Goal: Task Accomplishment & Management: Complete application form

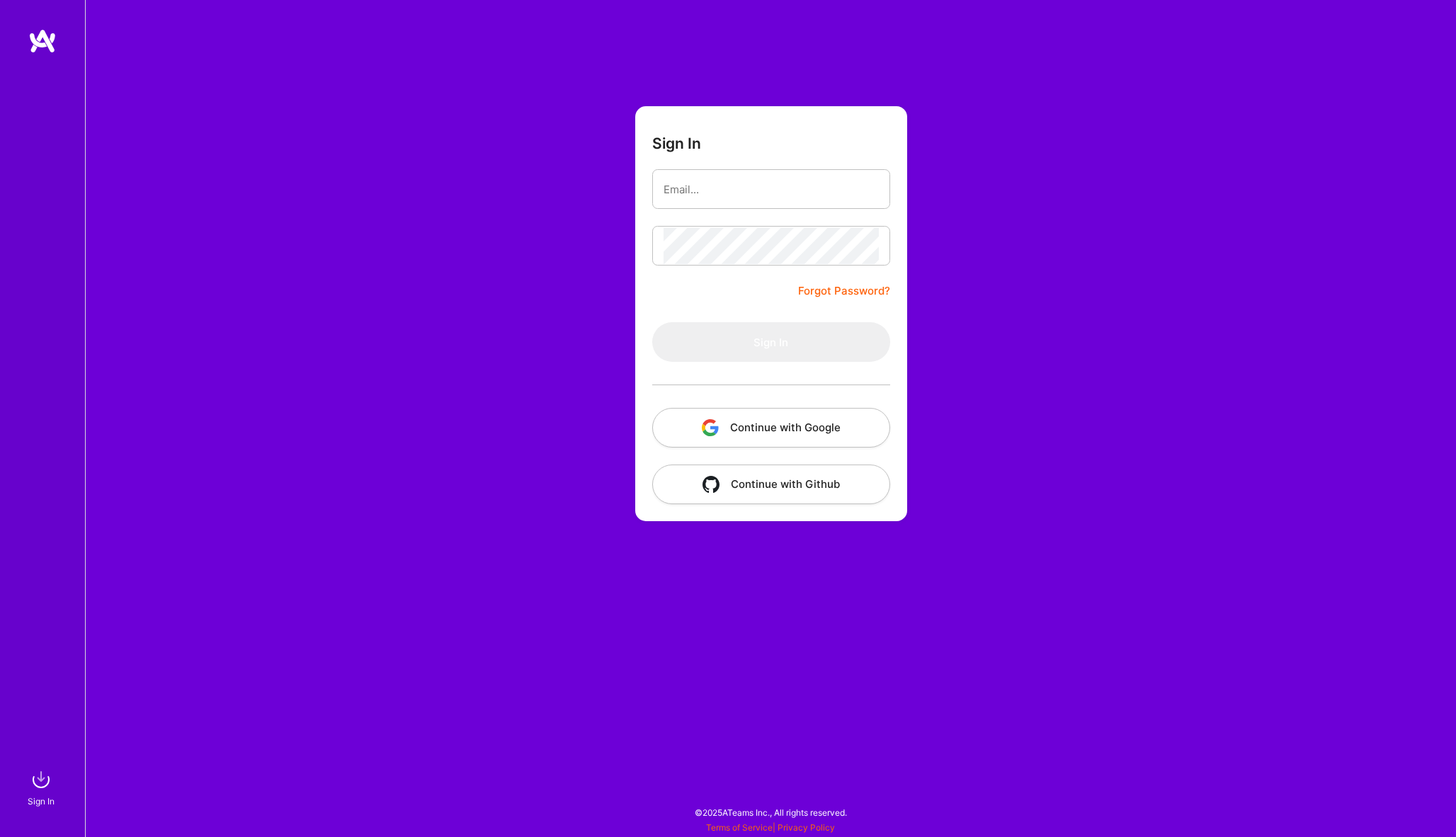
drag, startPoint x: 0, startPoint y: 0, endPoint x: 766, endPoint y: 178, distance: 786.4
click at [766, 182] on form "Sign In Forgot Password? Sign In Continue with Google Continue with Github" at bounding box center [771, 314] width 272 height 415
click at [766, 178] on input "email" at bounding box center [771, 190] width 215 height 36
type input "[EMAIL_ADDRESS][DOMAIN_NAME]"
click at [771, 342] on button "Sign In" at bounding box center [771, 342] width 238 height 40
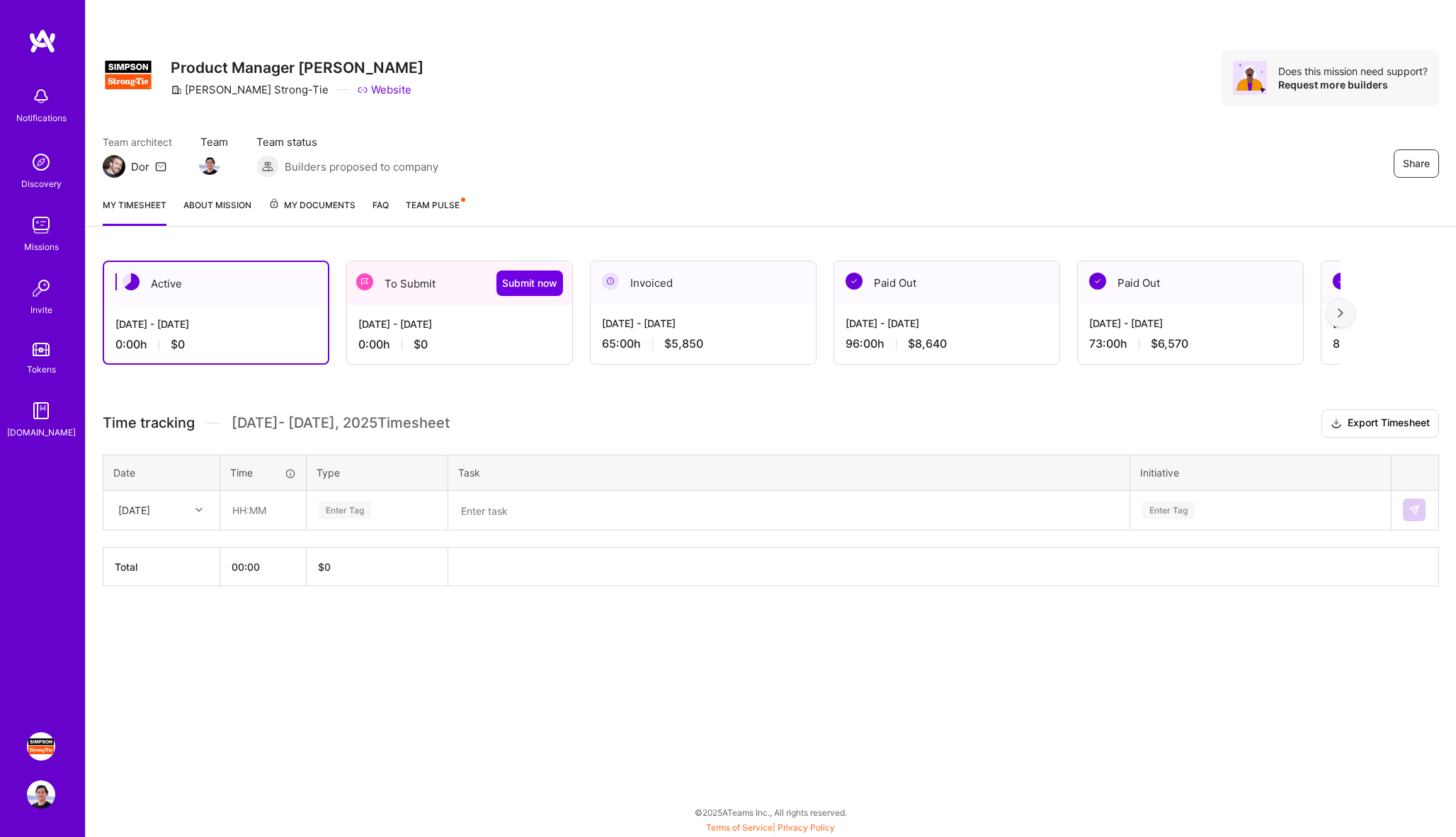
click at [428, 352] on div "[DATE] - [DATE] 0:00 h $0" at bounding box center [460, 335] width 225 height 58
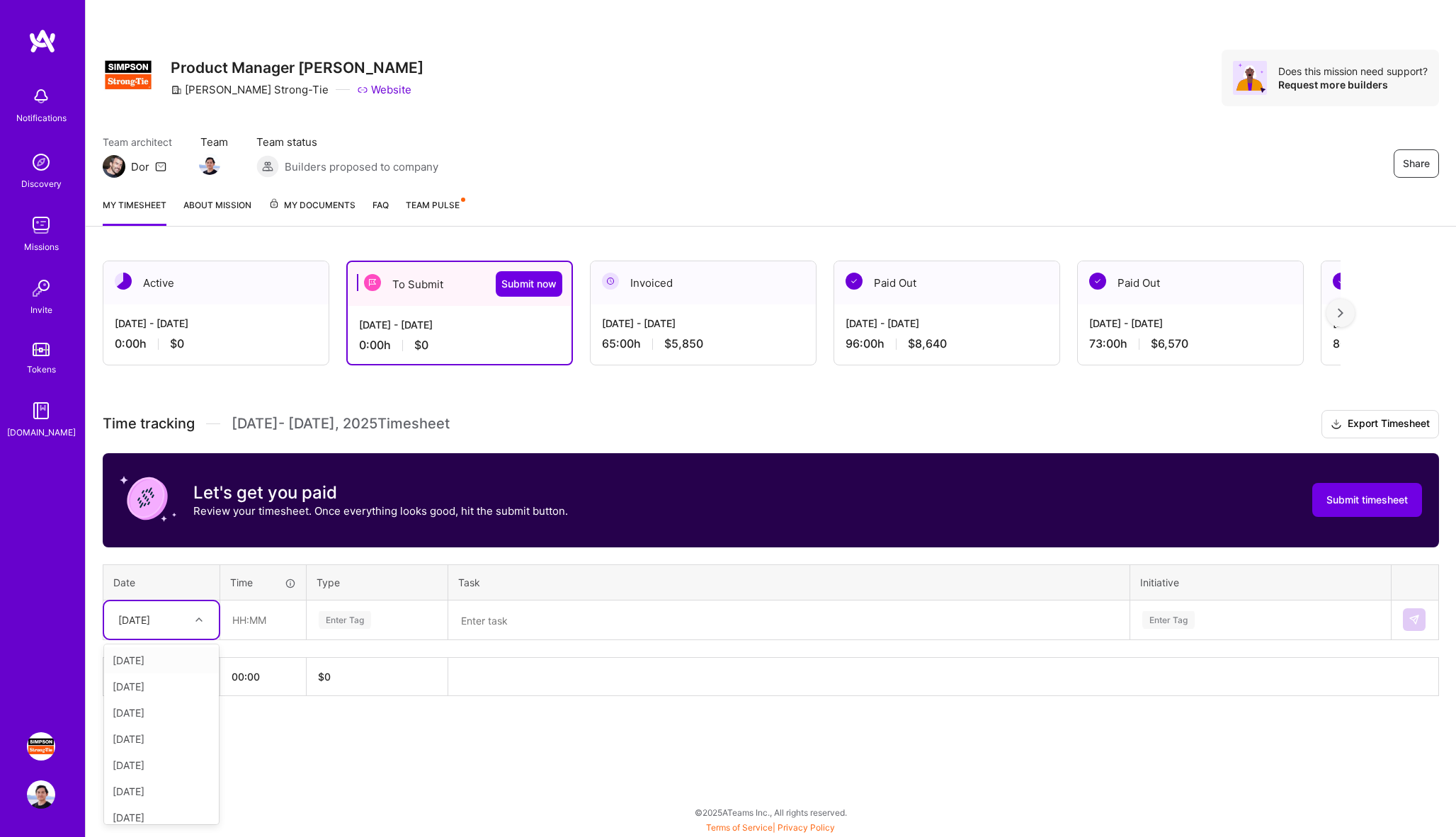
click at [179, 630] on div "[DATE]" at bounding box center [151, 620] width 79 height 23
click at [147, 694] on div "[DATE]" at bounding box center [162, 687] width 115 height 27
click at [252, 629] on input "text" at bounding box center [263, 620] width 84 height 37
type input "08:00"
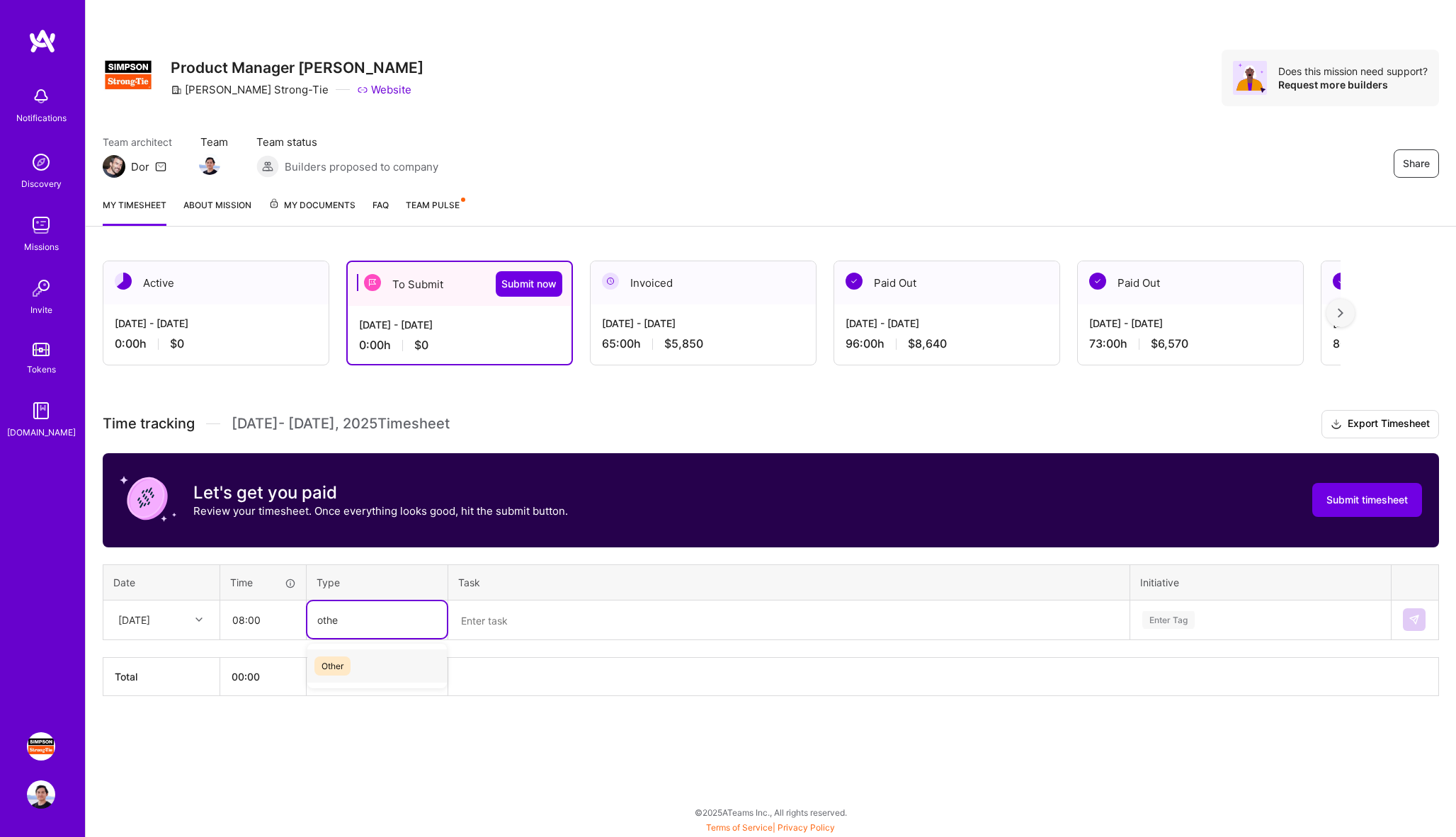
type input "other"
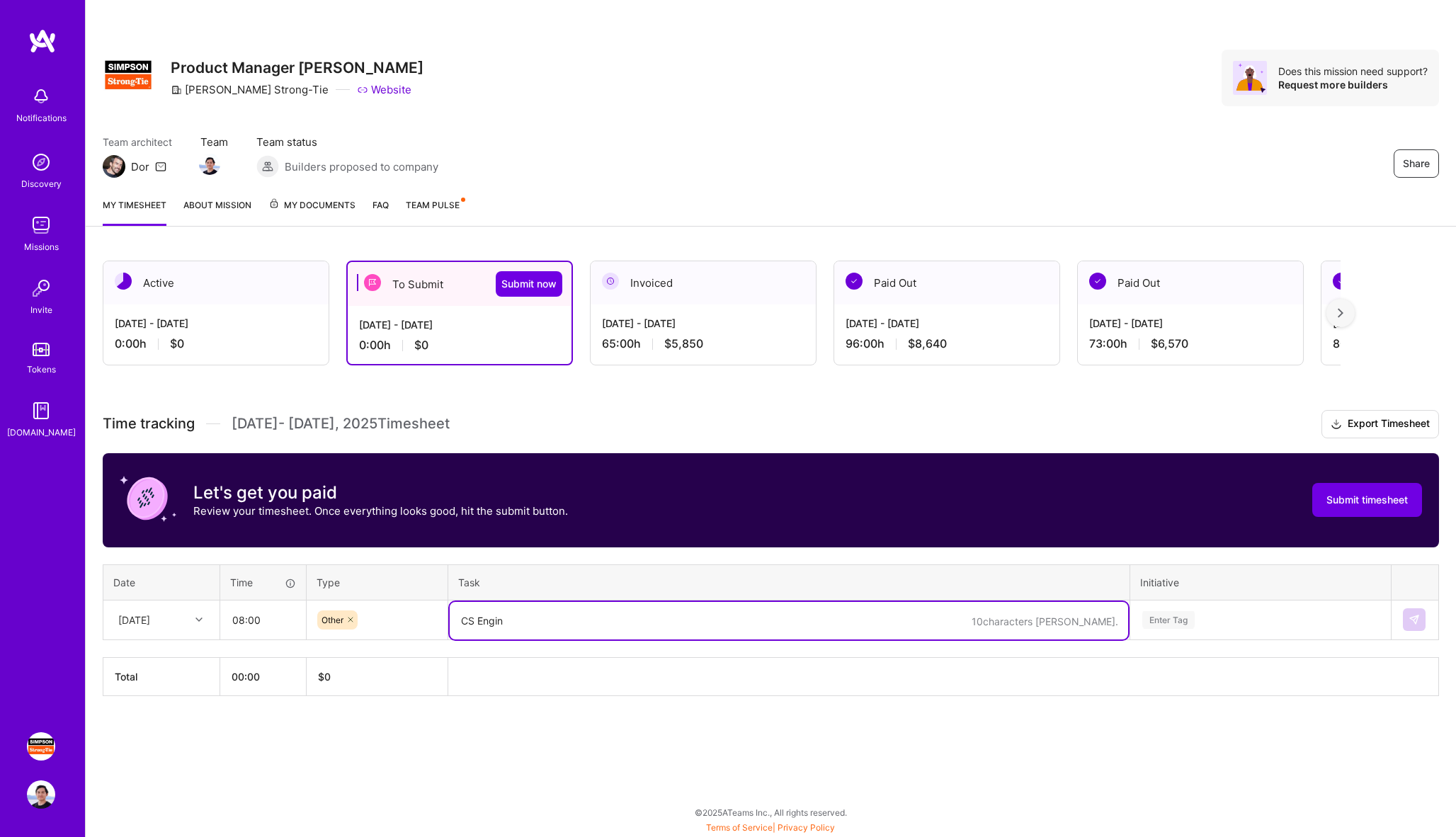
type textarea "CS Engine"
type textarea "Director On Prem & CS Engineer"
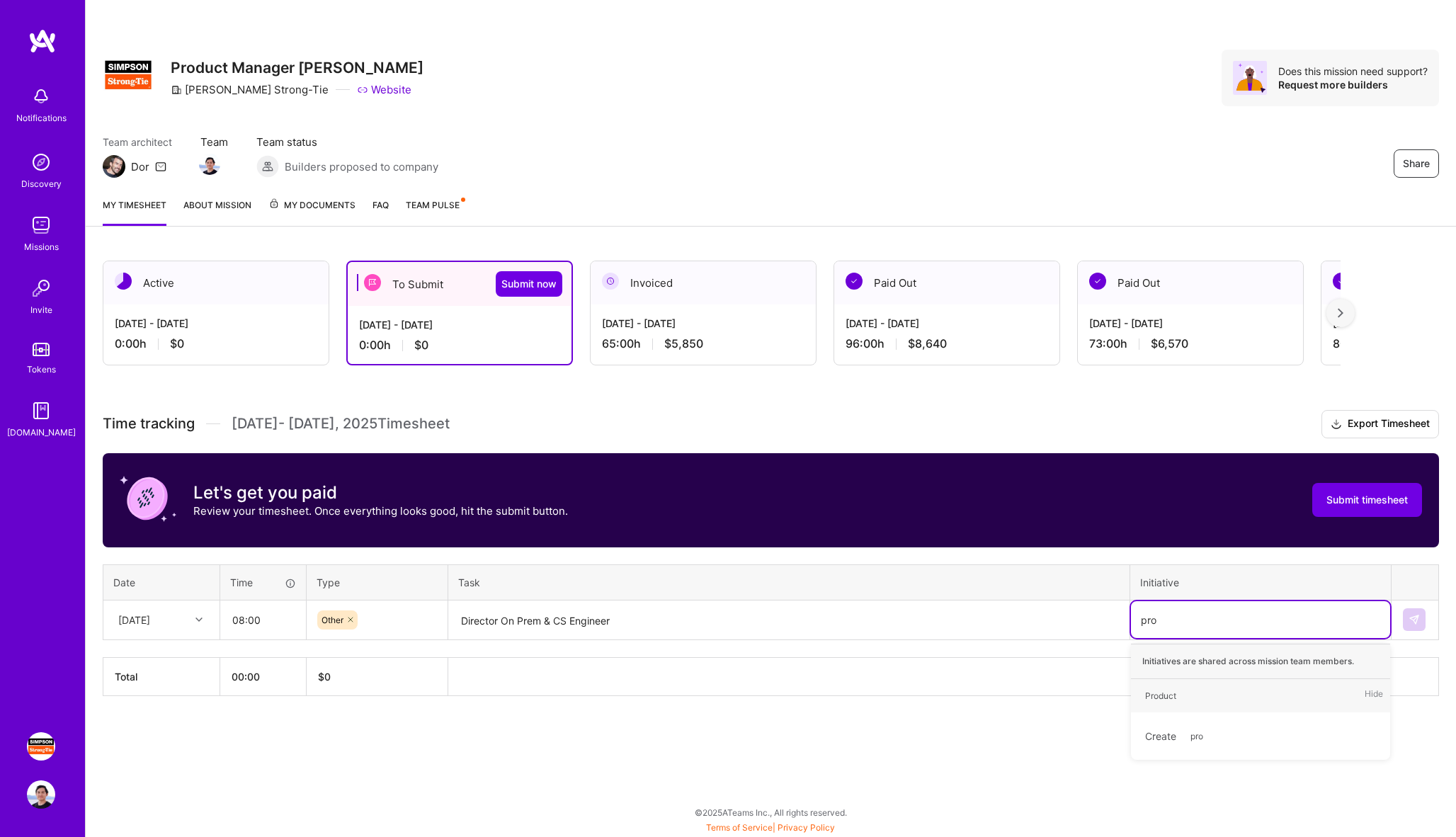
type input "prod"
click at [1173, 700] on div "Product" at bounding box center [1160, 695] width 31 height 15
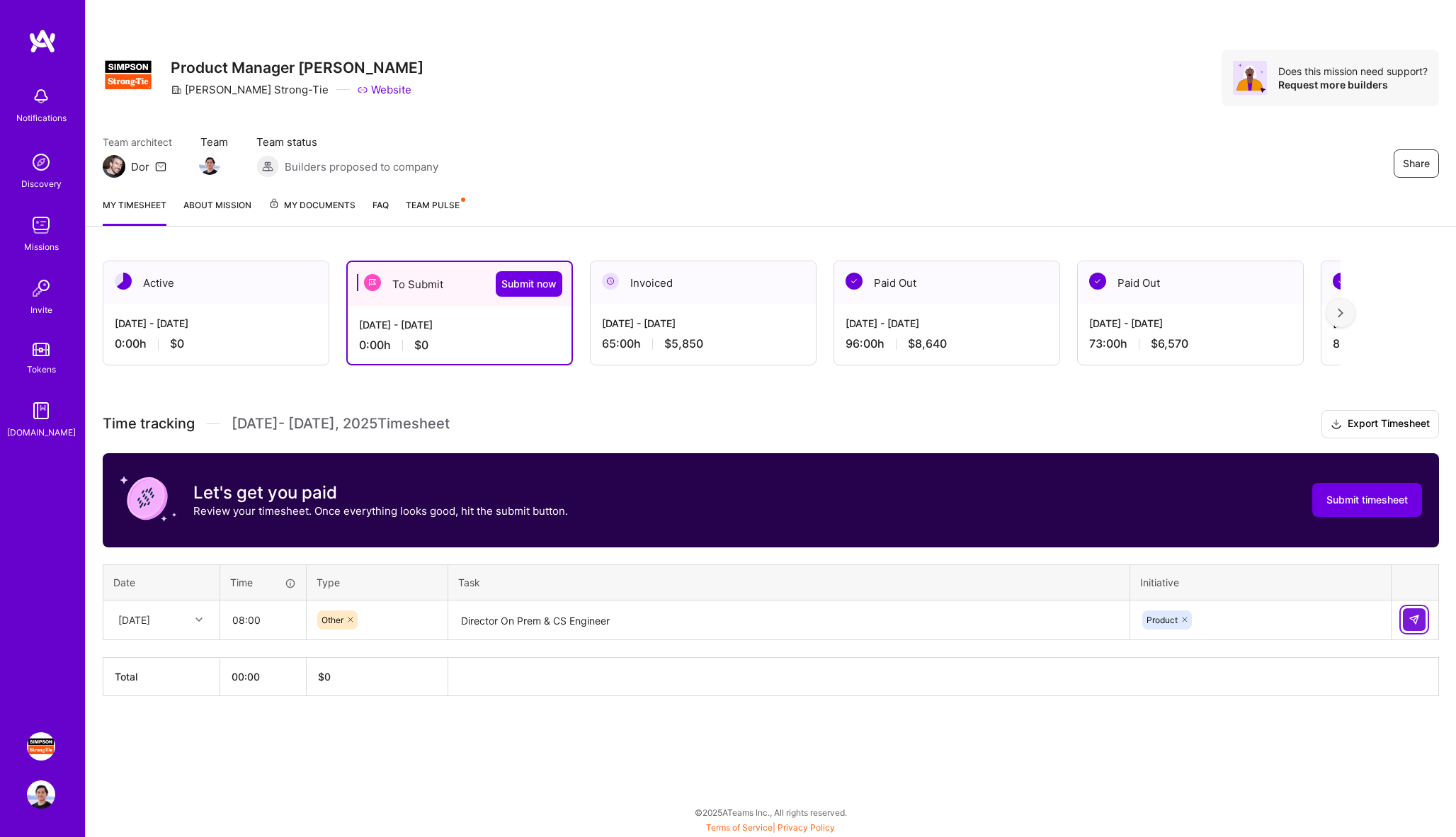
click at [1420, 620] on img at bounding box center [1414, 619] width 12 height 12
type input "08:00"
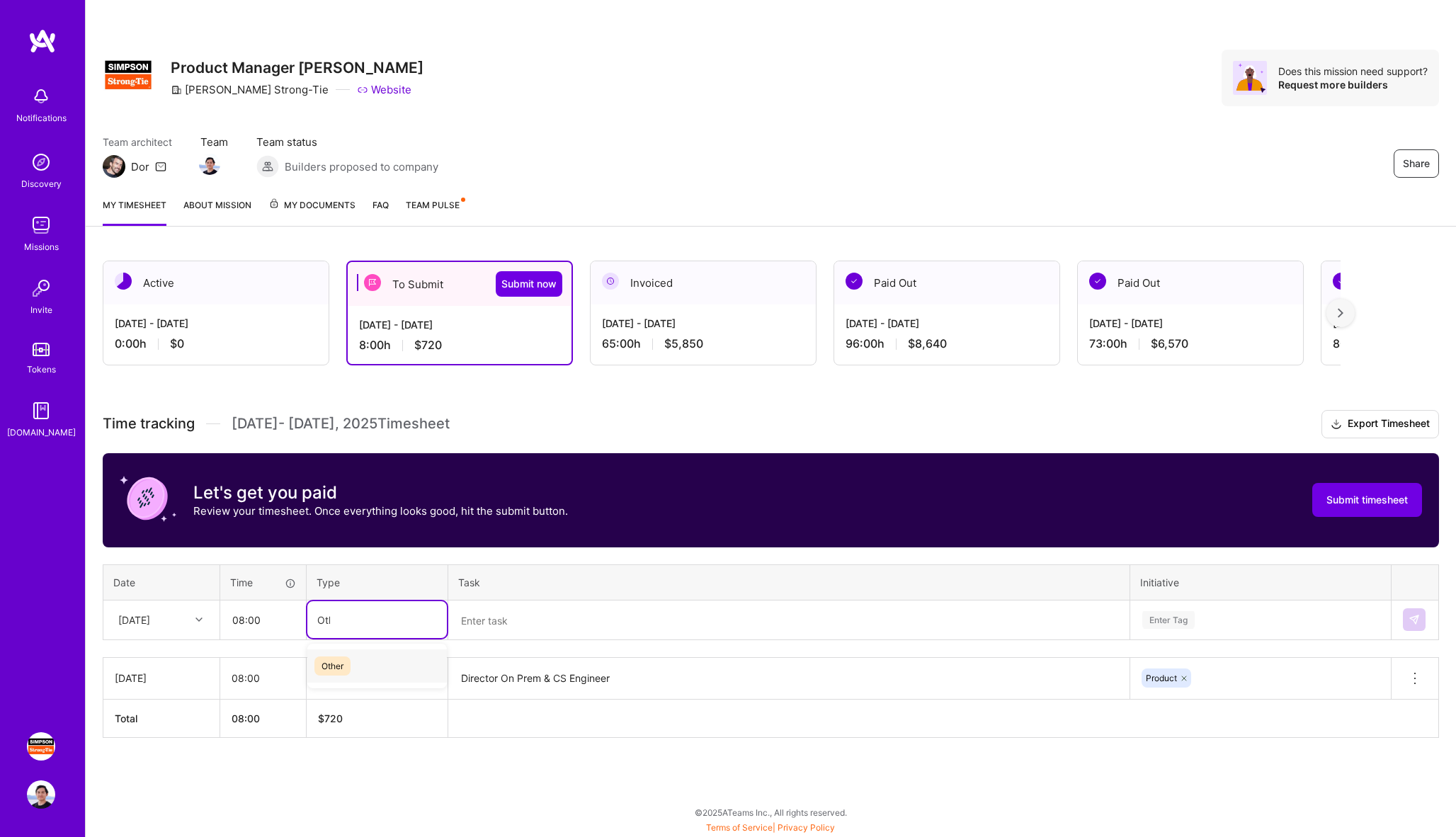
type input "Other"
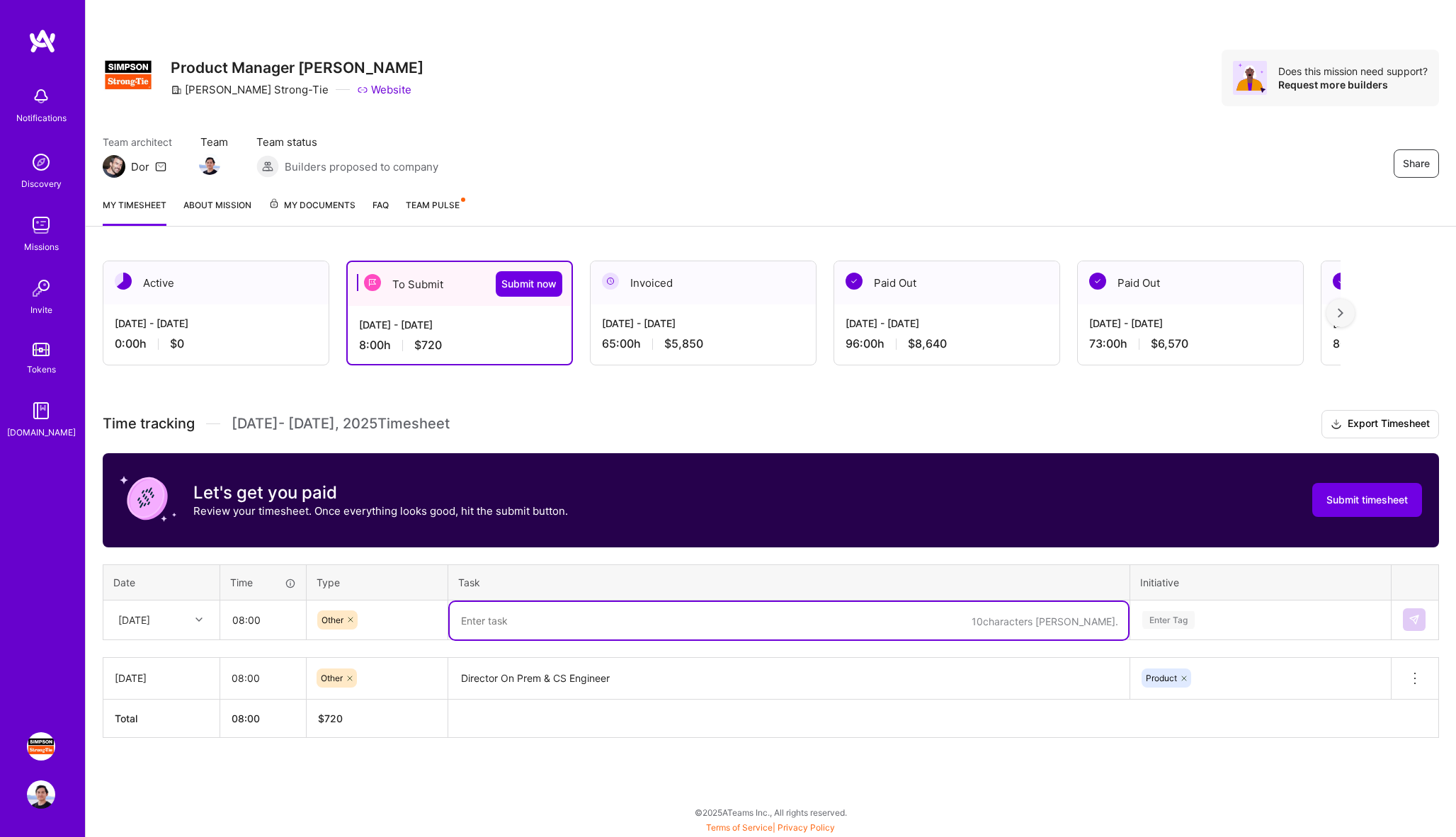
paste textarea "Director On Prem & CS Engineer"
type textarea "Director On Prem & CS Engineer"
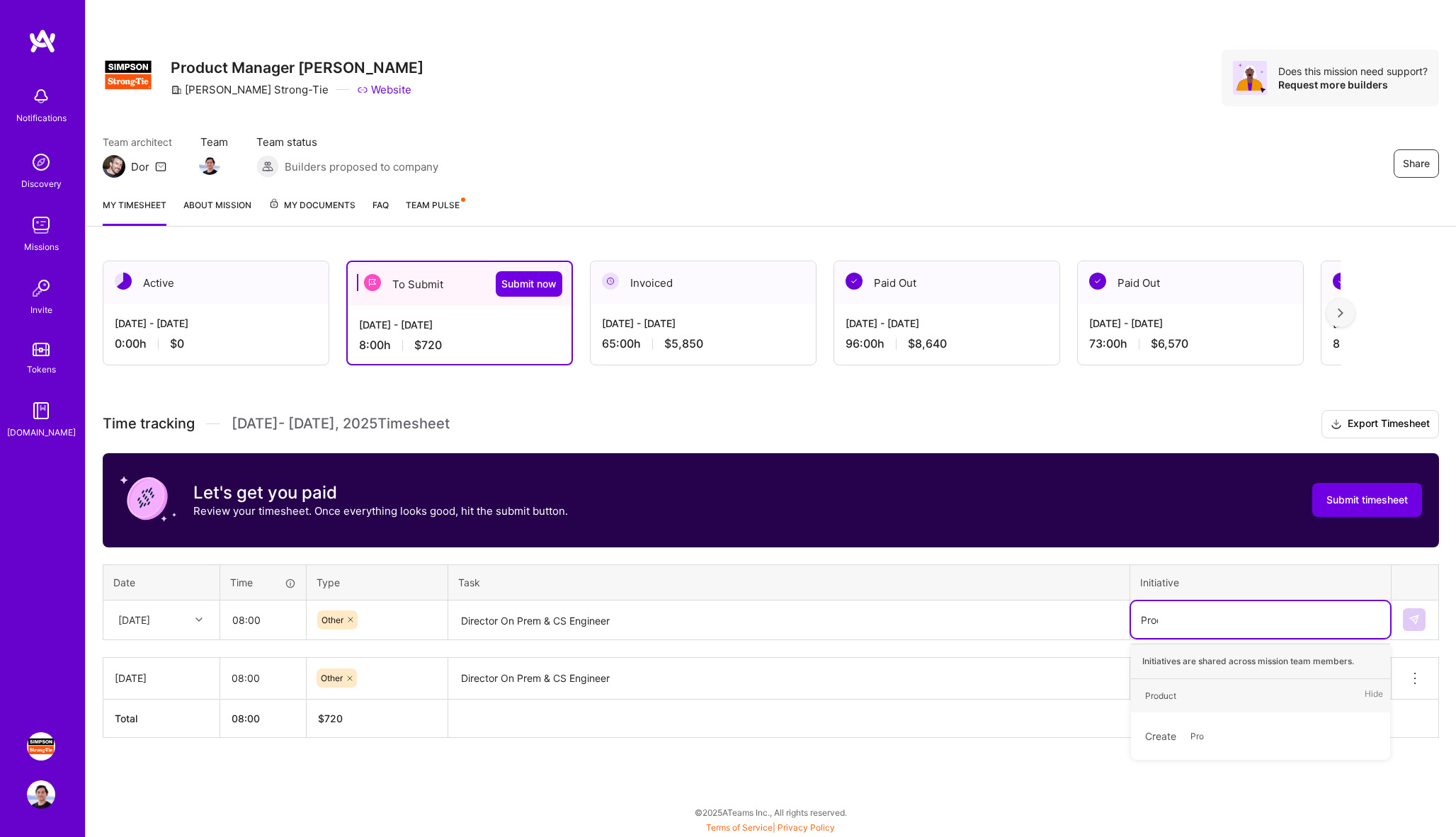
type input "Produc"
click at [1413, 624] on img at bounding box center [1414, 619] width 12 height 12
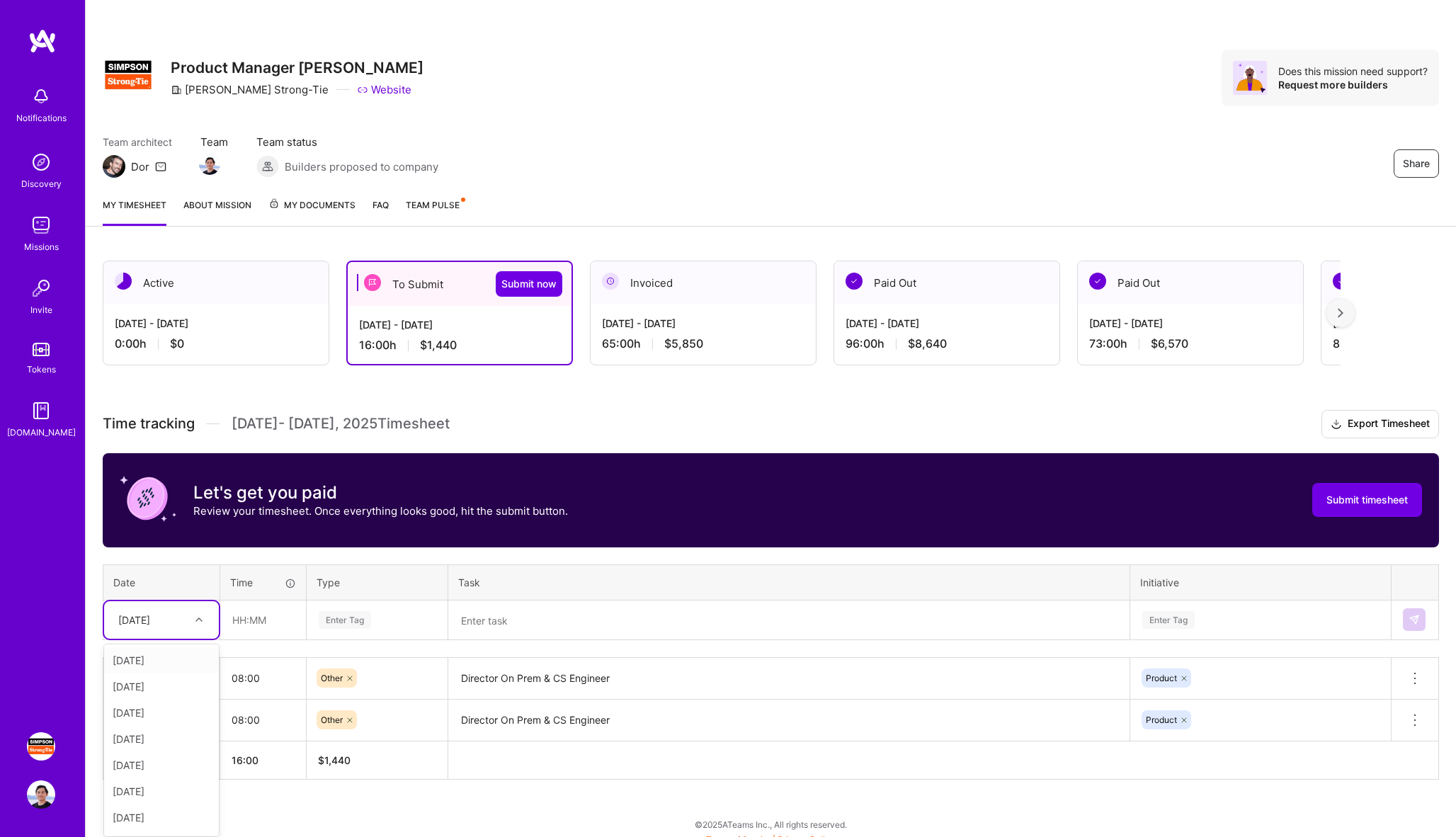
scroll to position [12, 0]
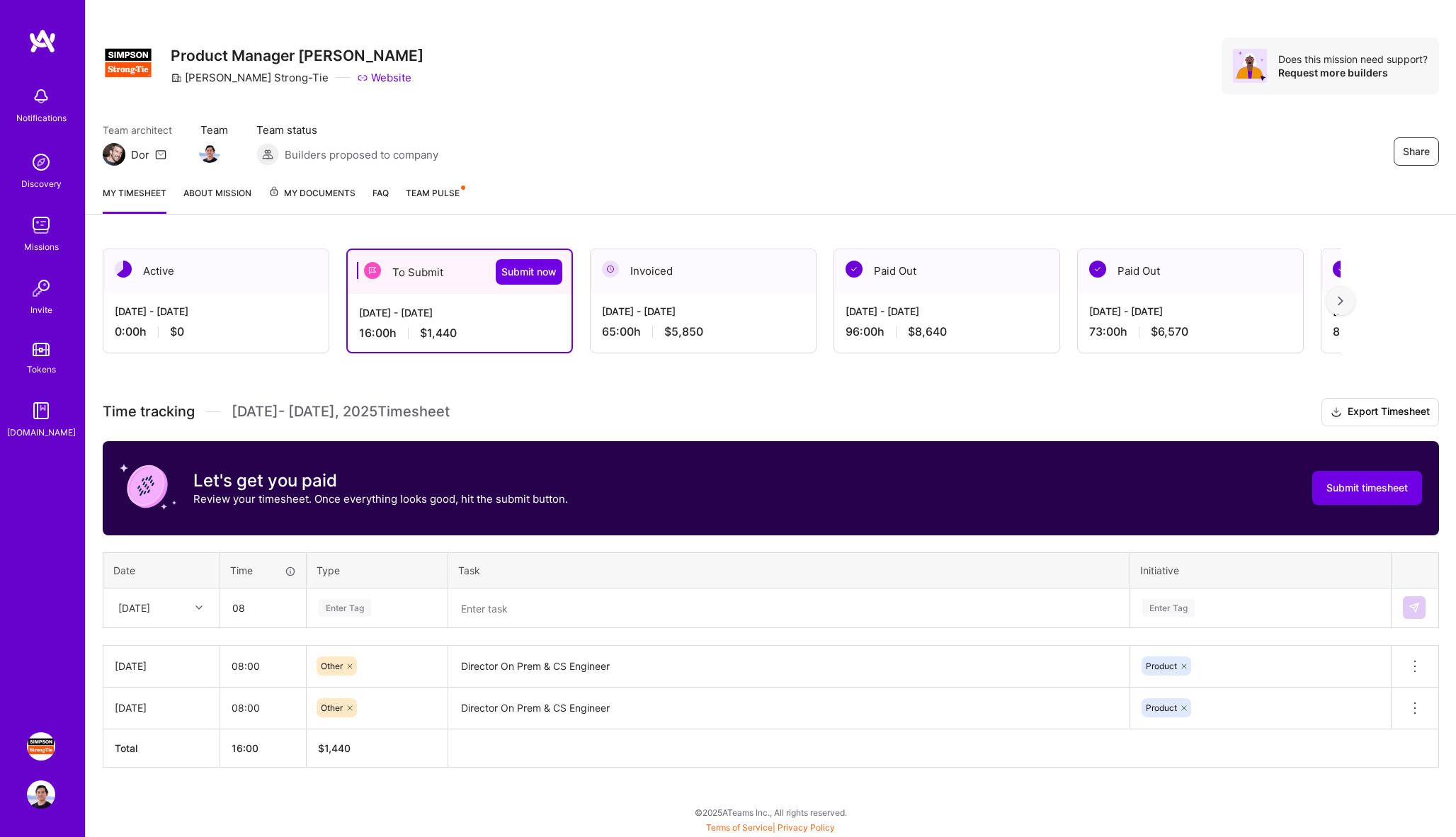
type input "08:00"
type input "Oth"
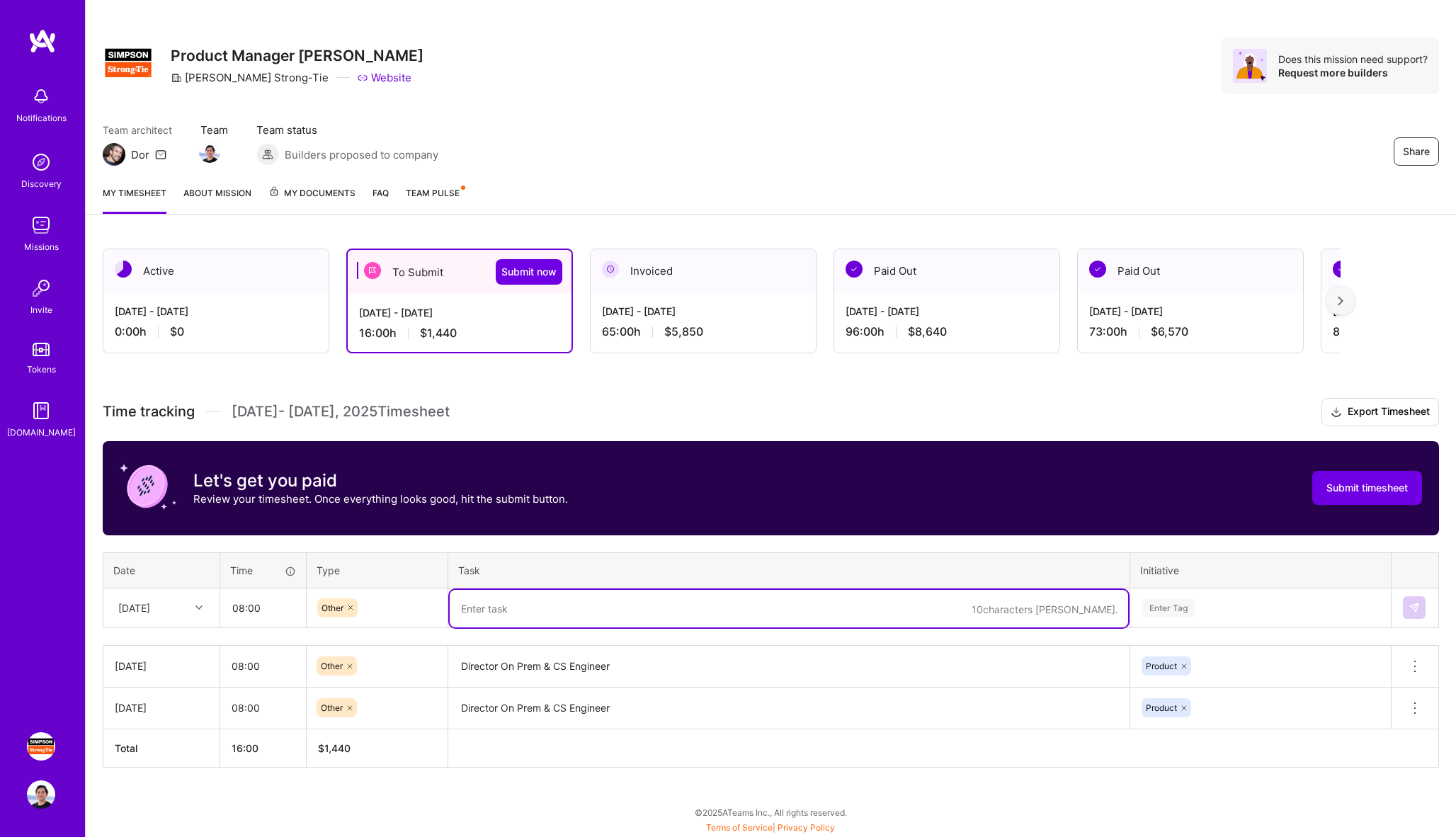
paste textarea "Director On Prem & CS Engineer"
type textarea "Director On Prem & CS Engineer"
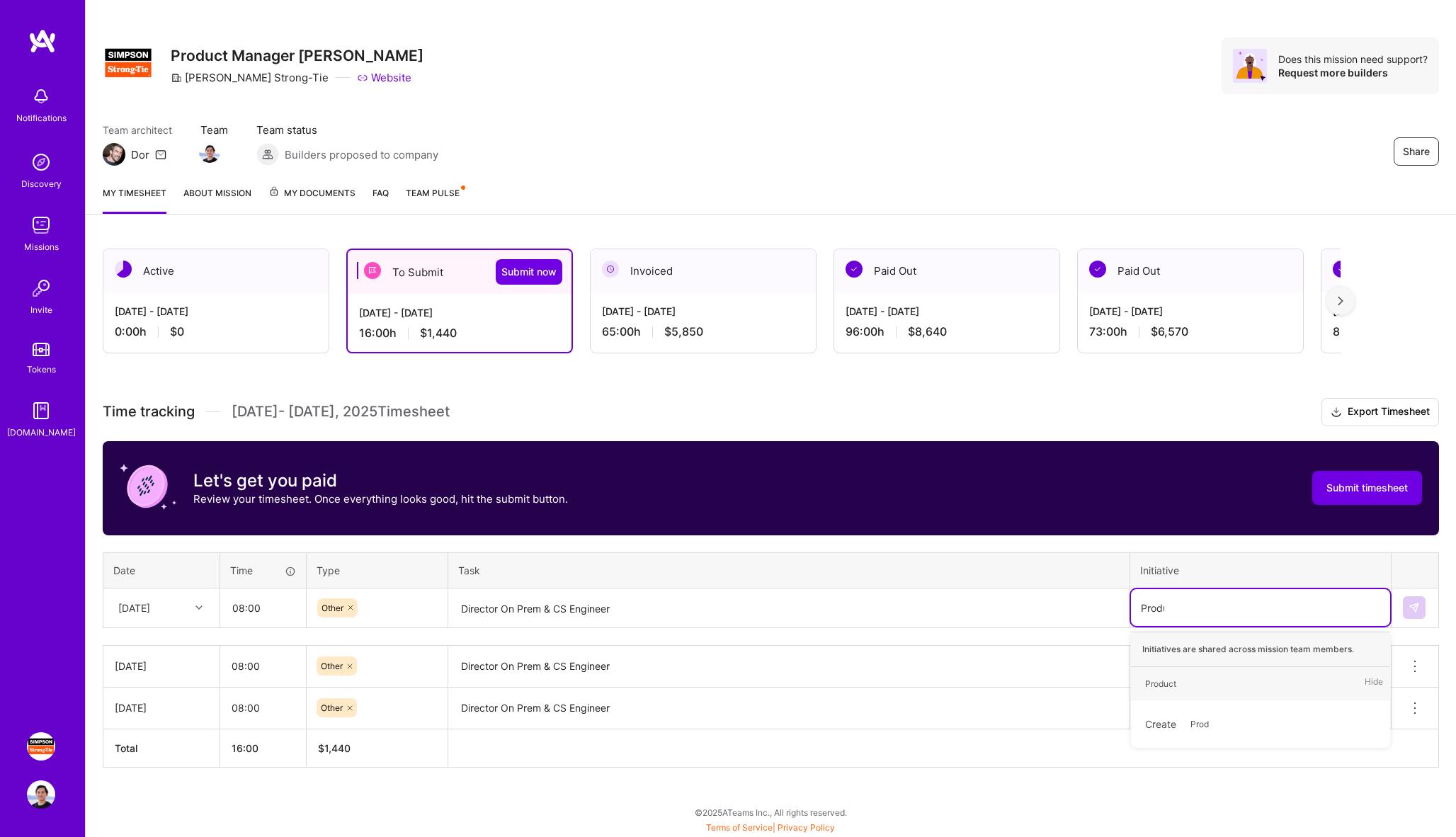
type input "Produc"
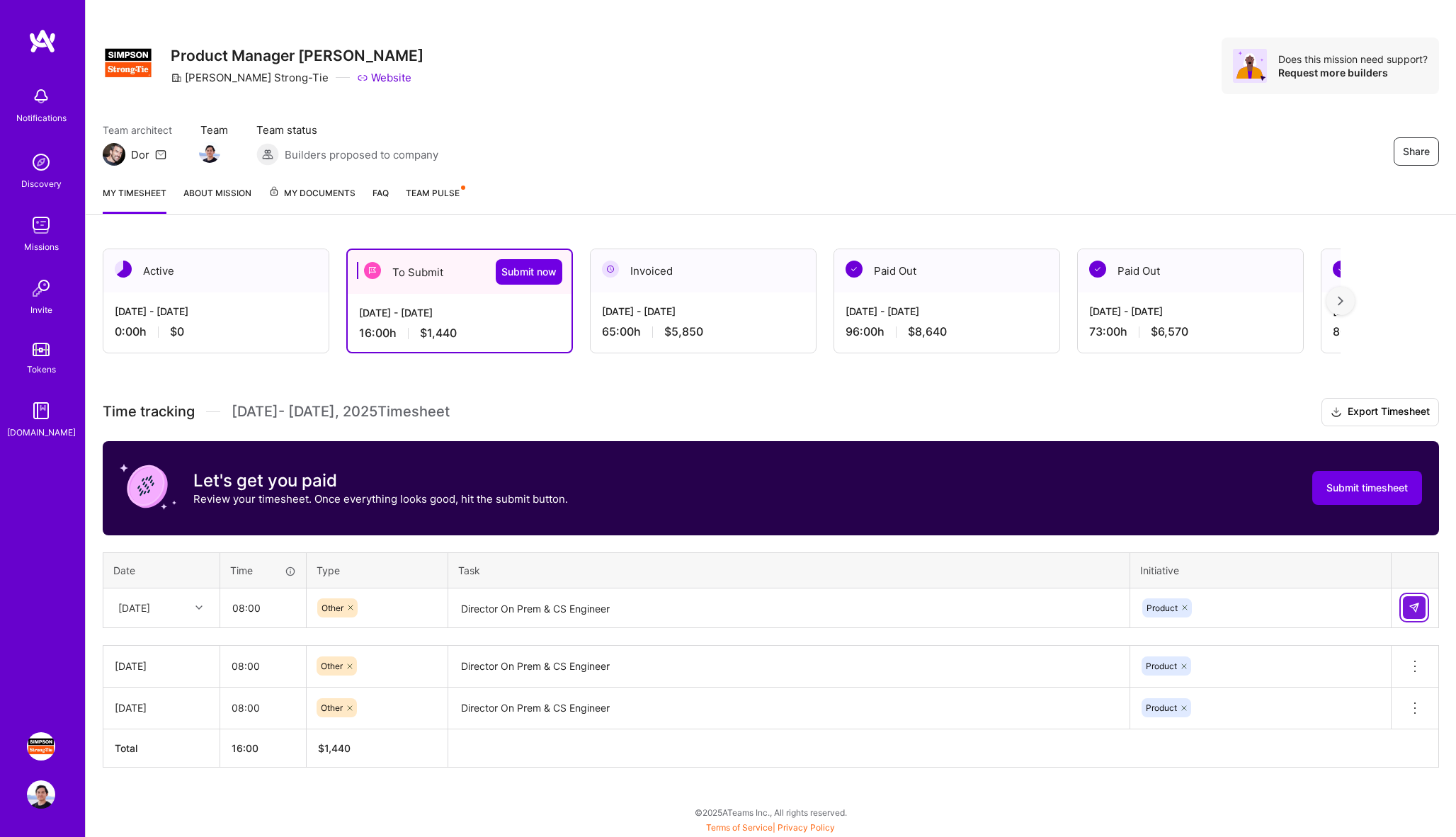
click at [1420, 602] on button at bounding box center [1414, 608] width 23 height 23
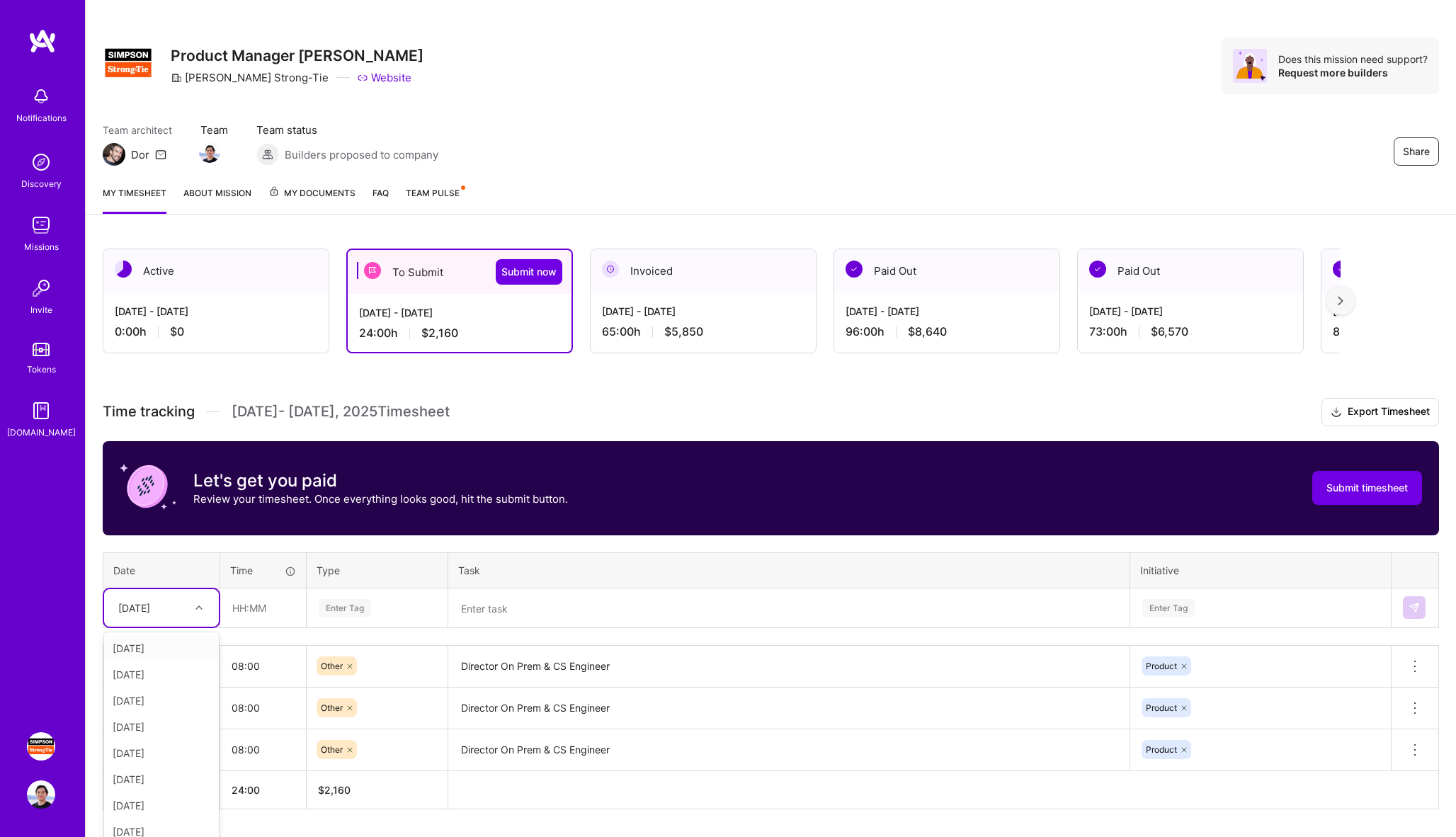
scroll to position [25, 0]
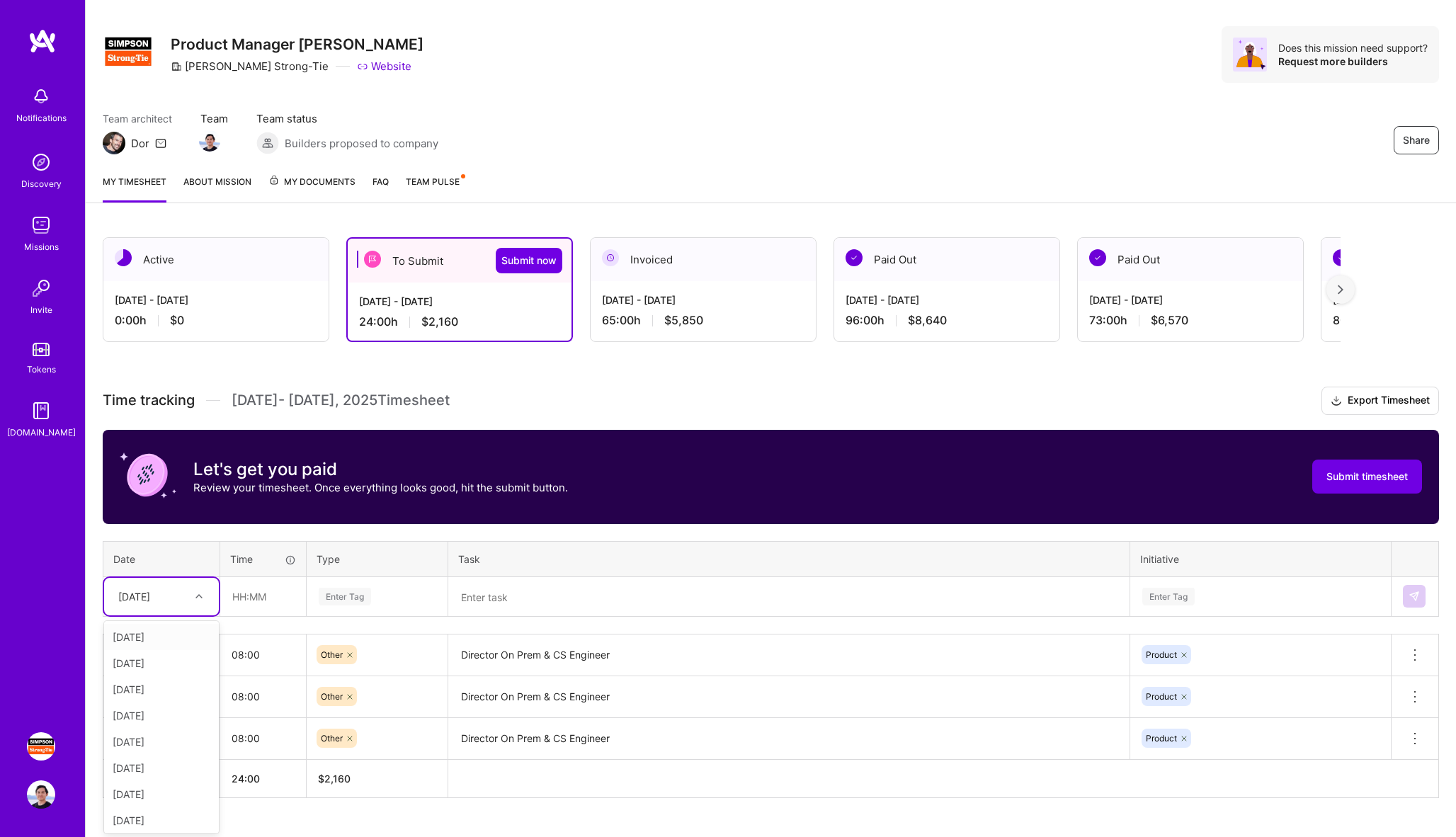
click at [193, 605] on div at bounding box center [200, 596] width 22 height 19
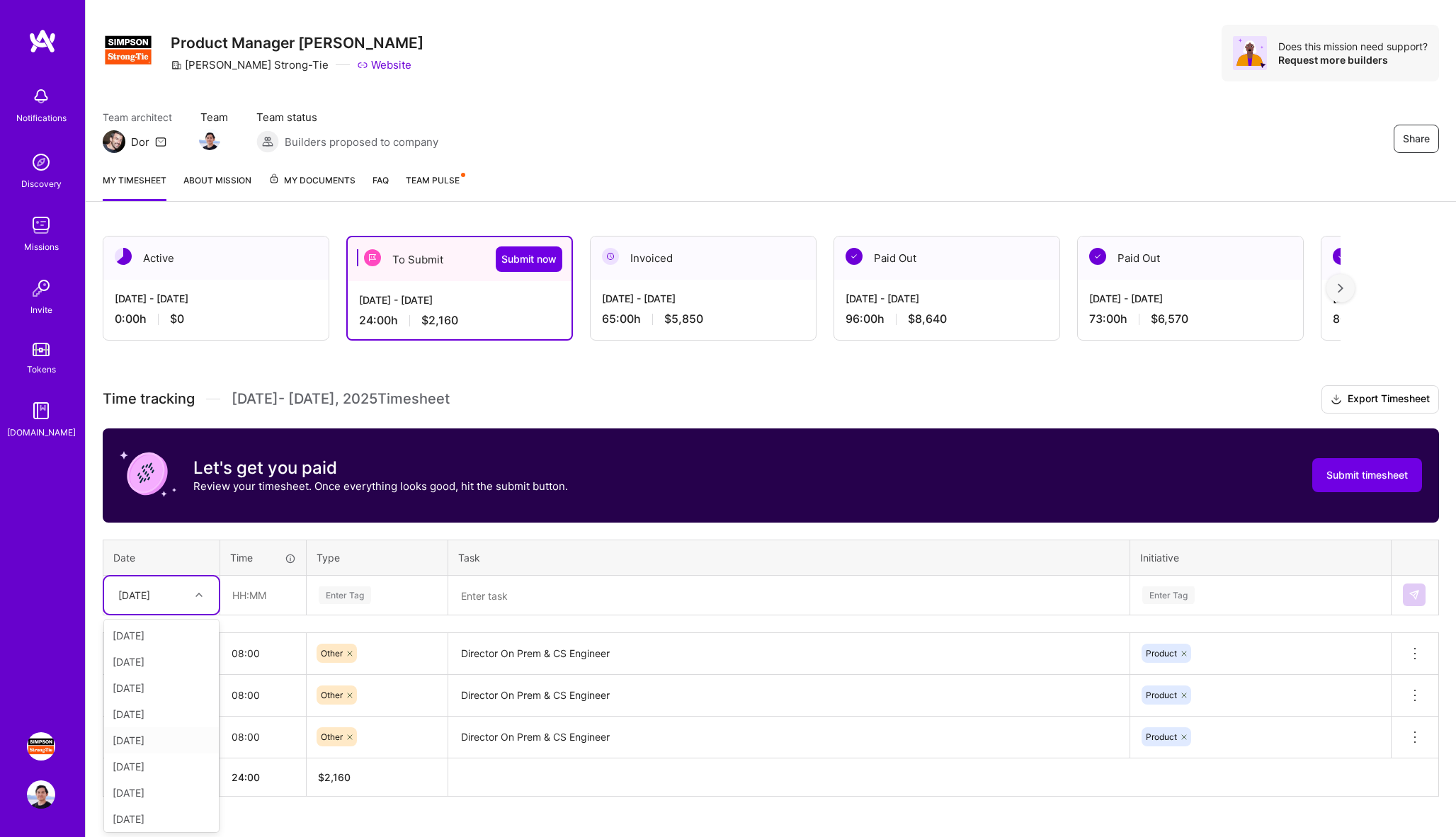
click at [176, 741] on div "[DATE]" at bounding box center [162, 740] width 115 height 27
click at [270, 593] on input "text" at bounding box center [263, 595] width 84 height 37
type input "08:00"
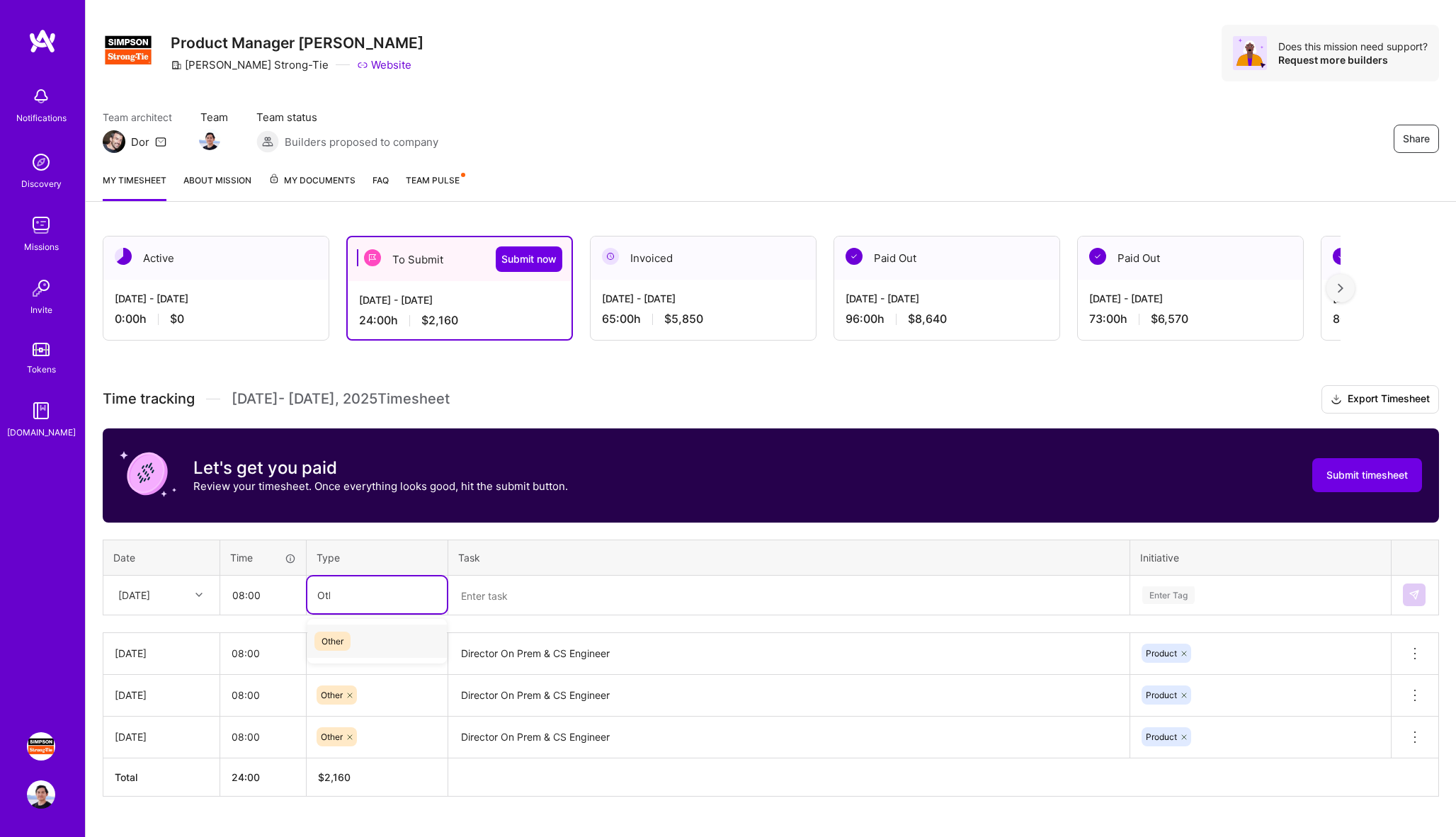
type input "Other"
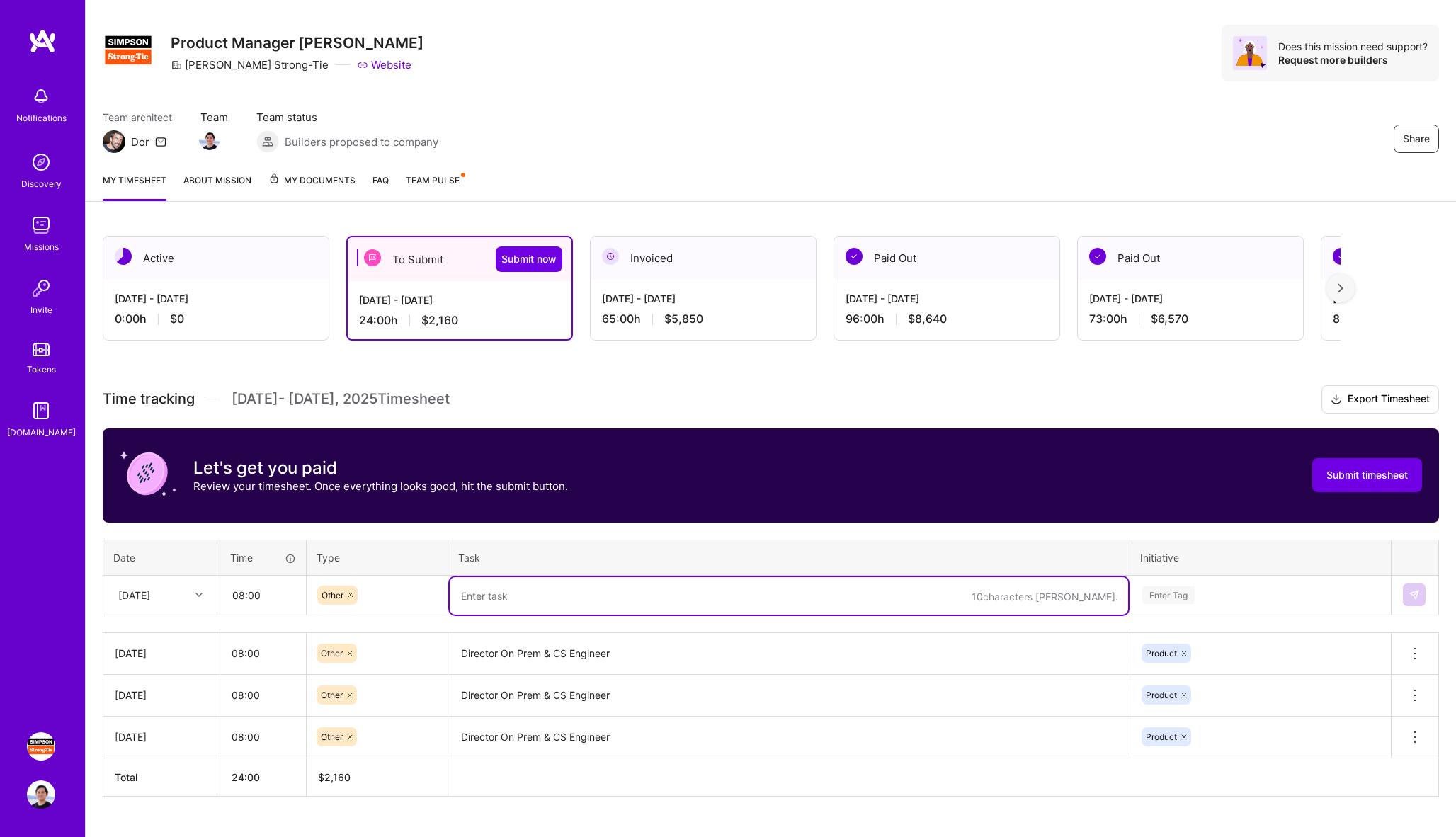
paste textarea "Director On Prem & CS Engineer"
type textarea "Director On Prem & CS Engineer"
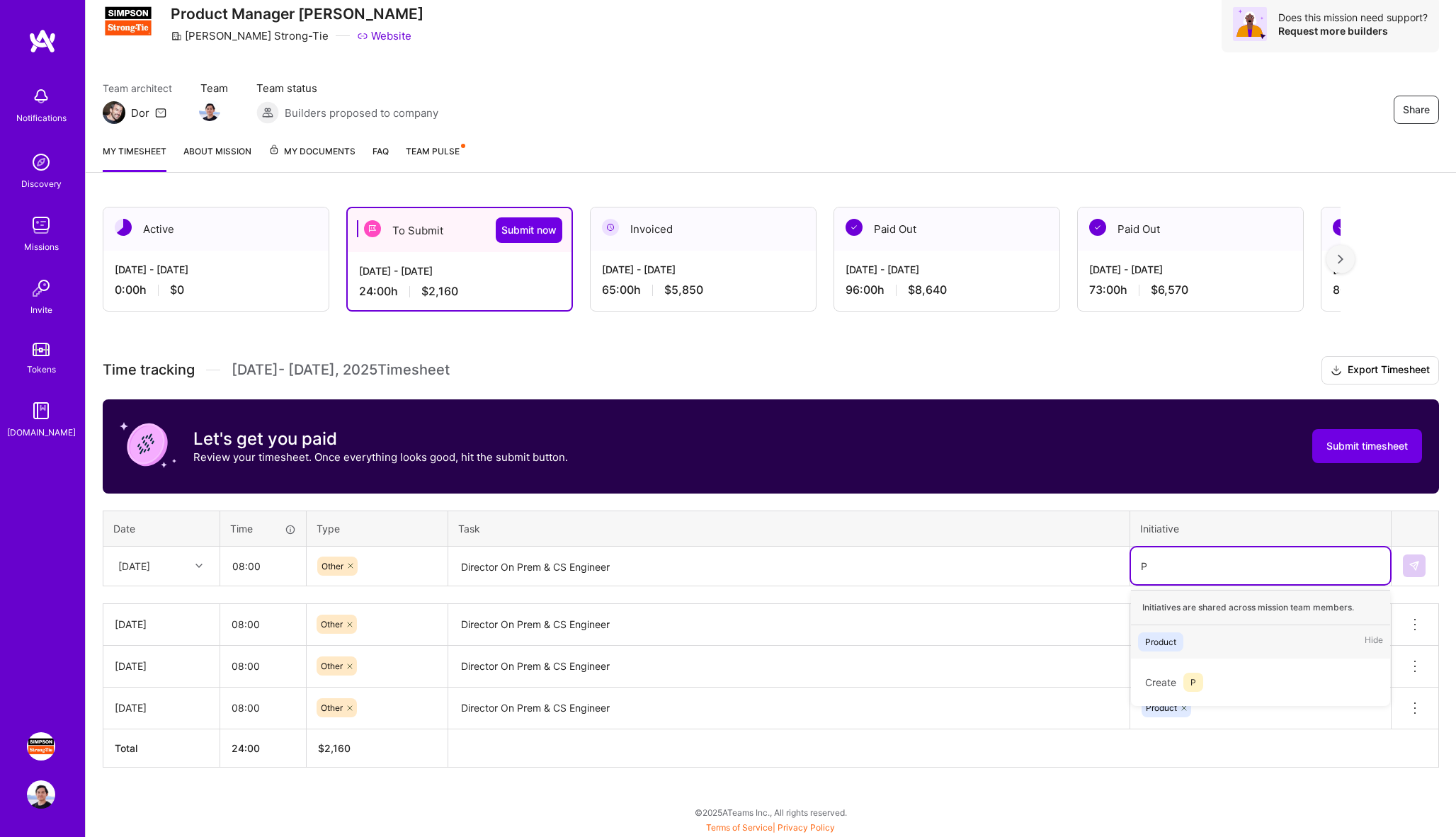
scroll to position [54, 0]
type input "Prod"
click at [1412, 565] on img at bounding box center [1414, 566] width 12 height 12
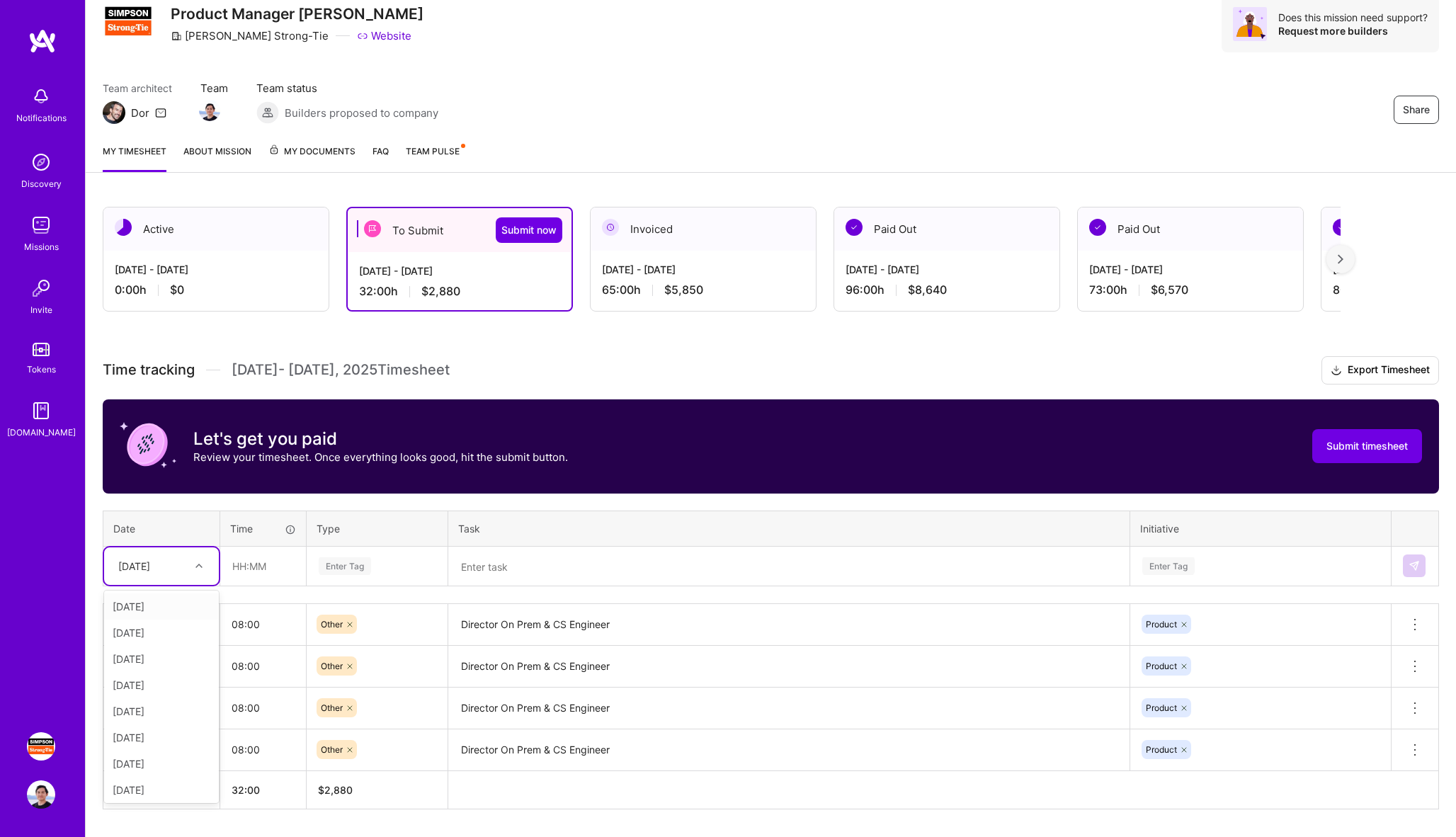
click at [195, 568] on div at bounding box center [200, 566] width 22 height 19
click at [167, 737] on div "[DATE]" at bounding box center [162, 738] width 115 height 27
click at [263, 563] on input "text" at bounding box center [263, 566] width 84 height 37
type input "08:00"
type input "Other"
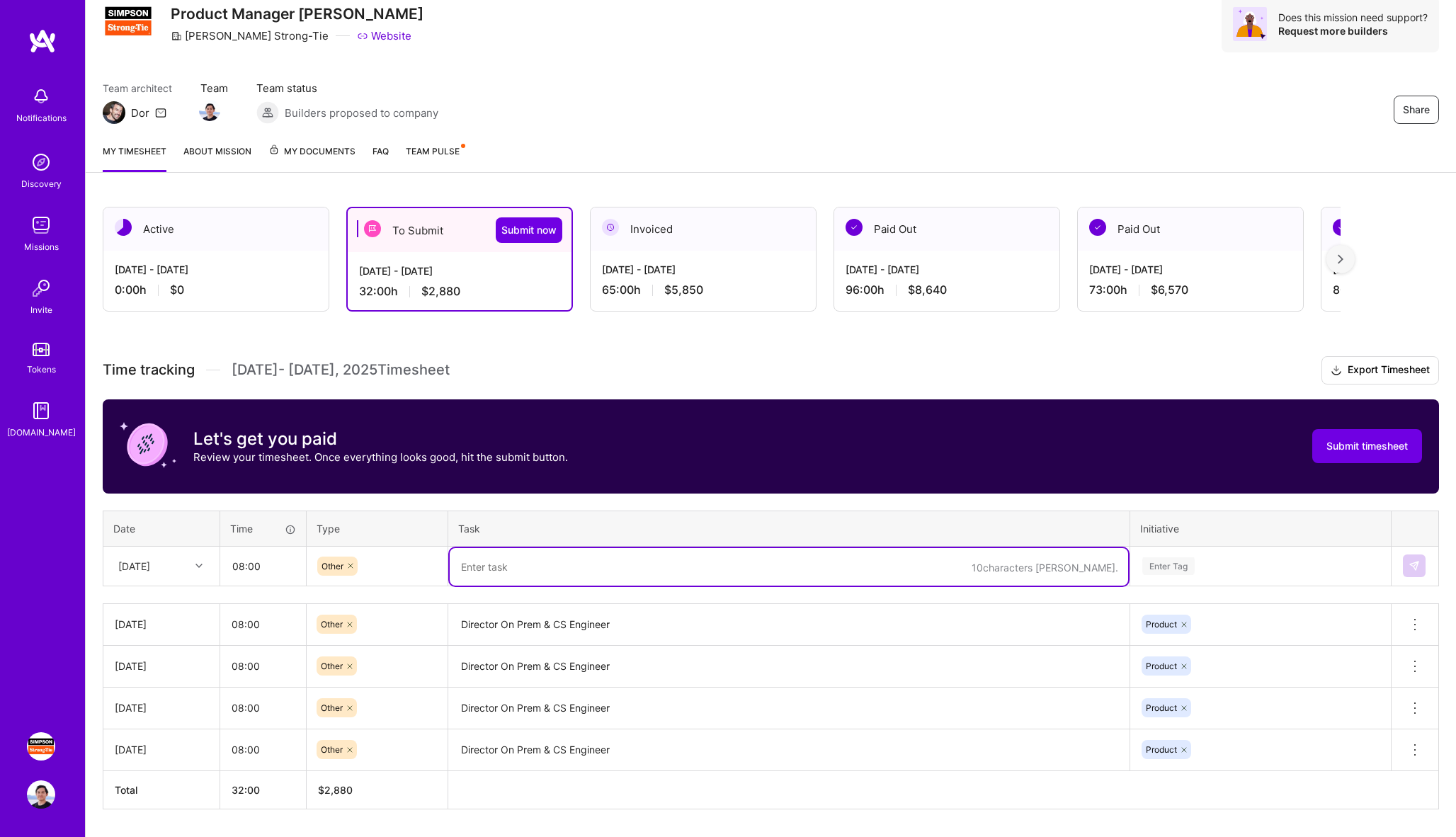
paste textarea "Director On Prem & CS Engineer"
type textarea "Director On Prem & CS Engineer"
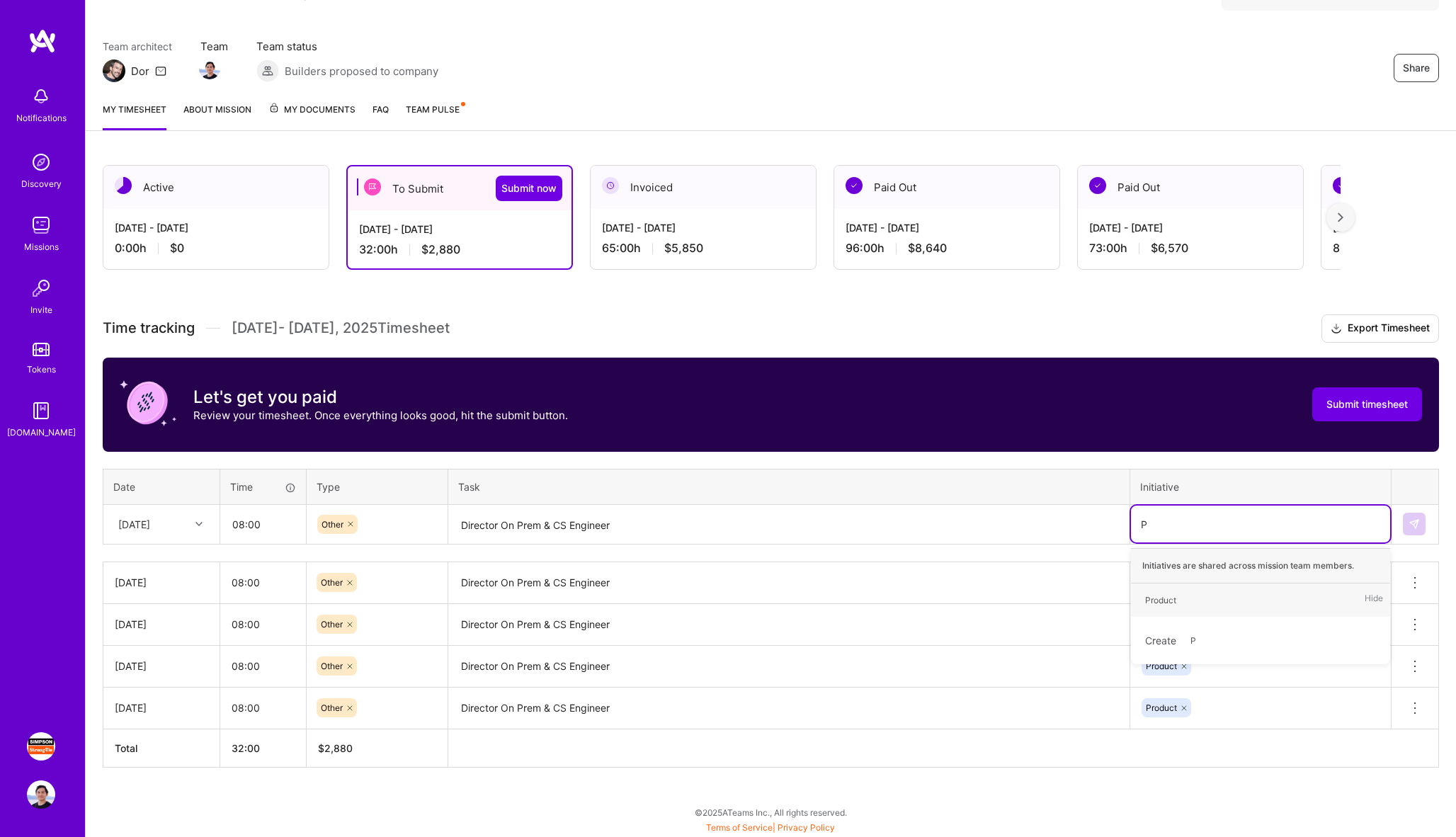
scroll to position [96, 0]
type input "Produc"
click at [1227, 599] on div "Product Hide" at bounding box center [1260, 601] width 259 height 34
click at [1414, 522] on img at bounding box center [1414, 523] width 12 height 12
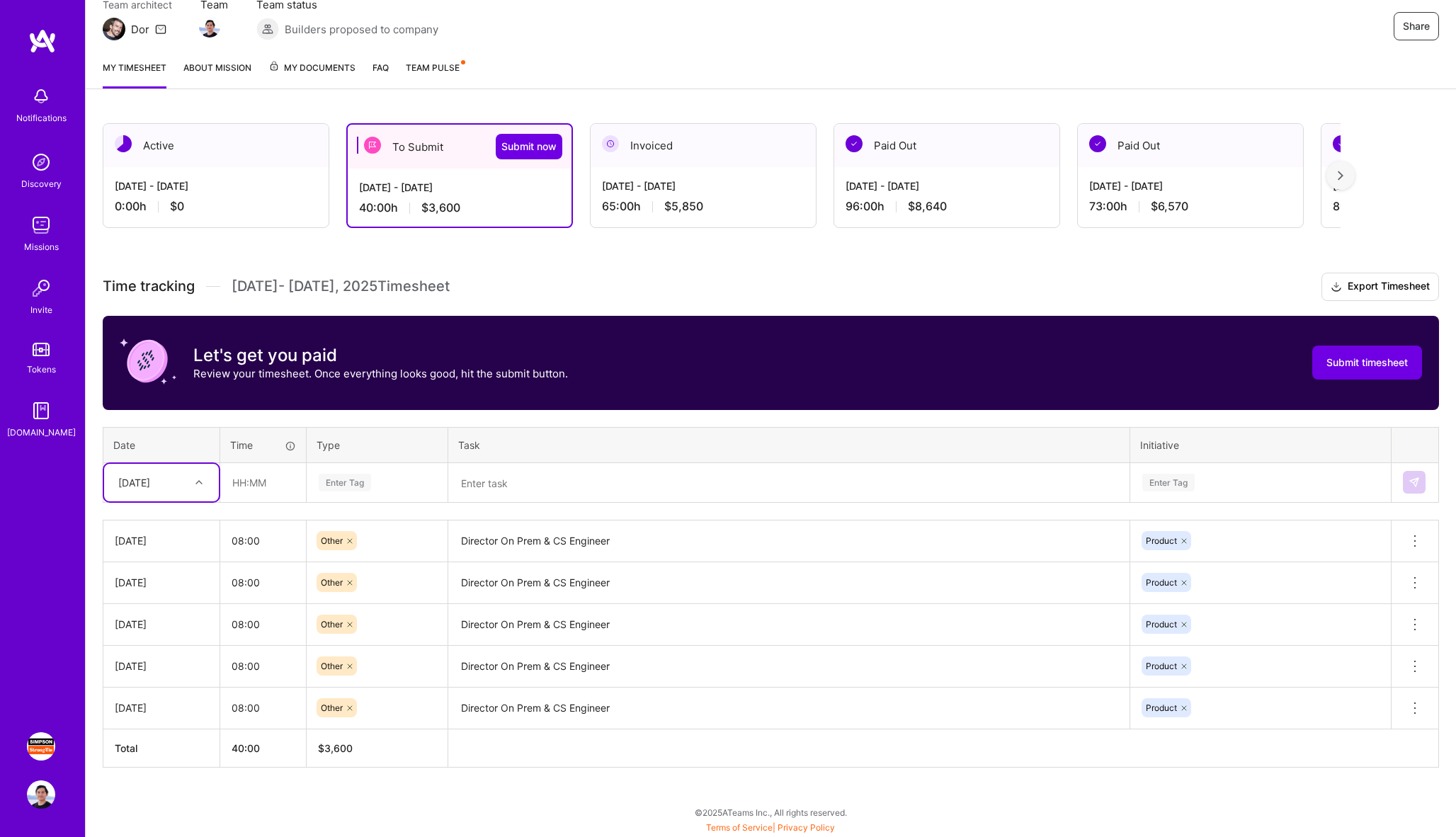
scroll to position [137, 0]
click at [196, 479] on div at bounding box center [200, 482] width 22 height 19
click at [161, 655] on div "[DATE]" at bounding box center [162, 662] width 115 height 27
type input "08:00"
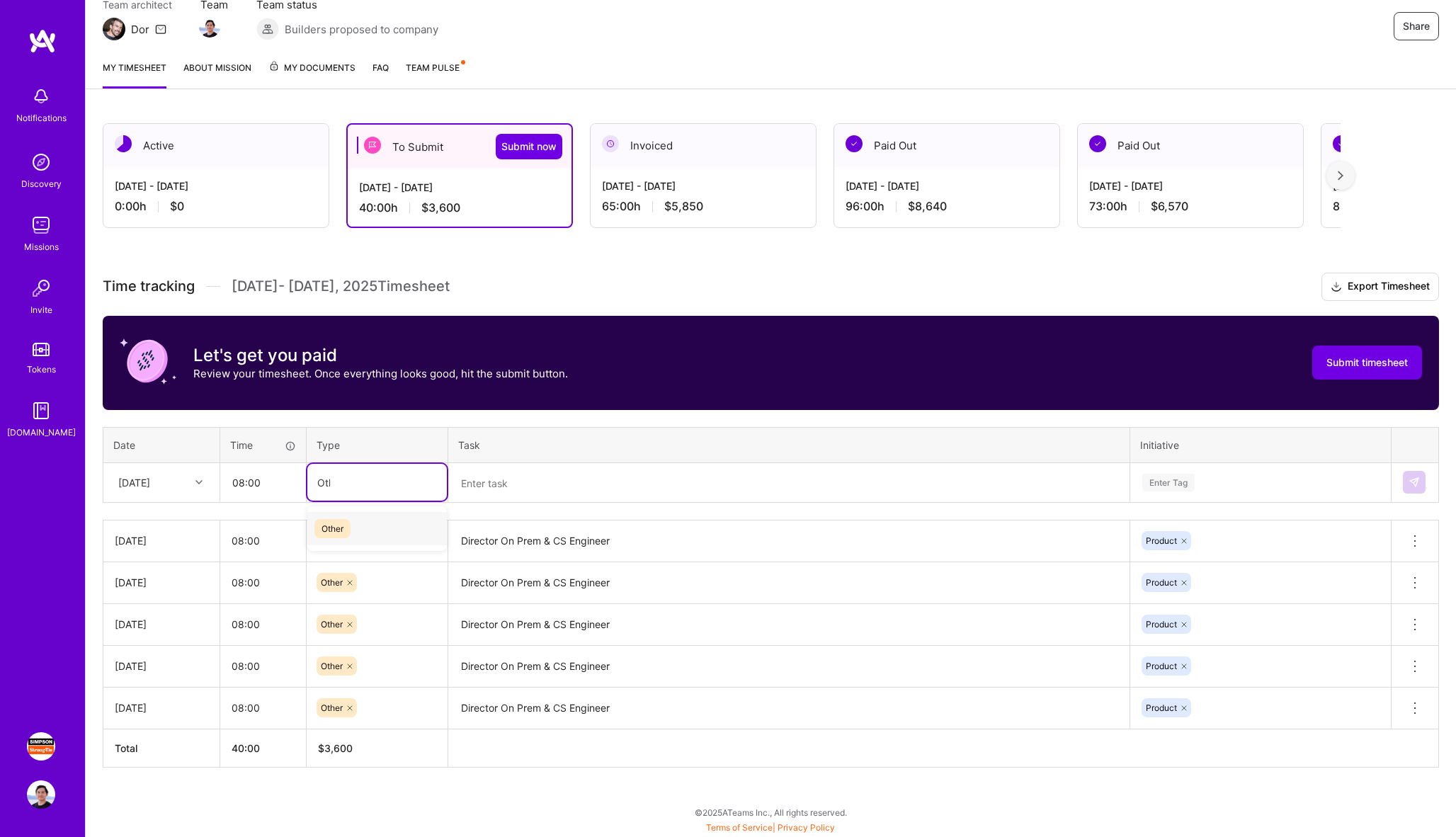
type input "Other"
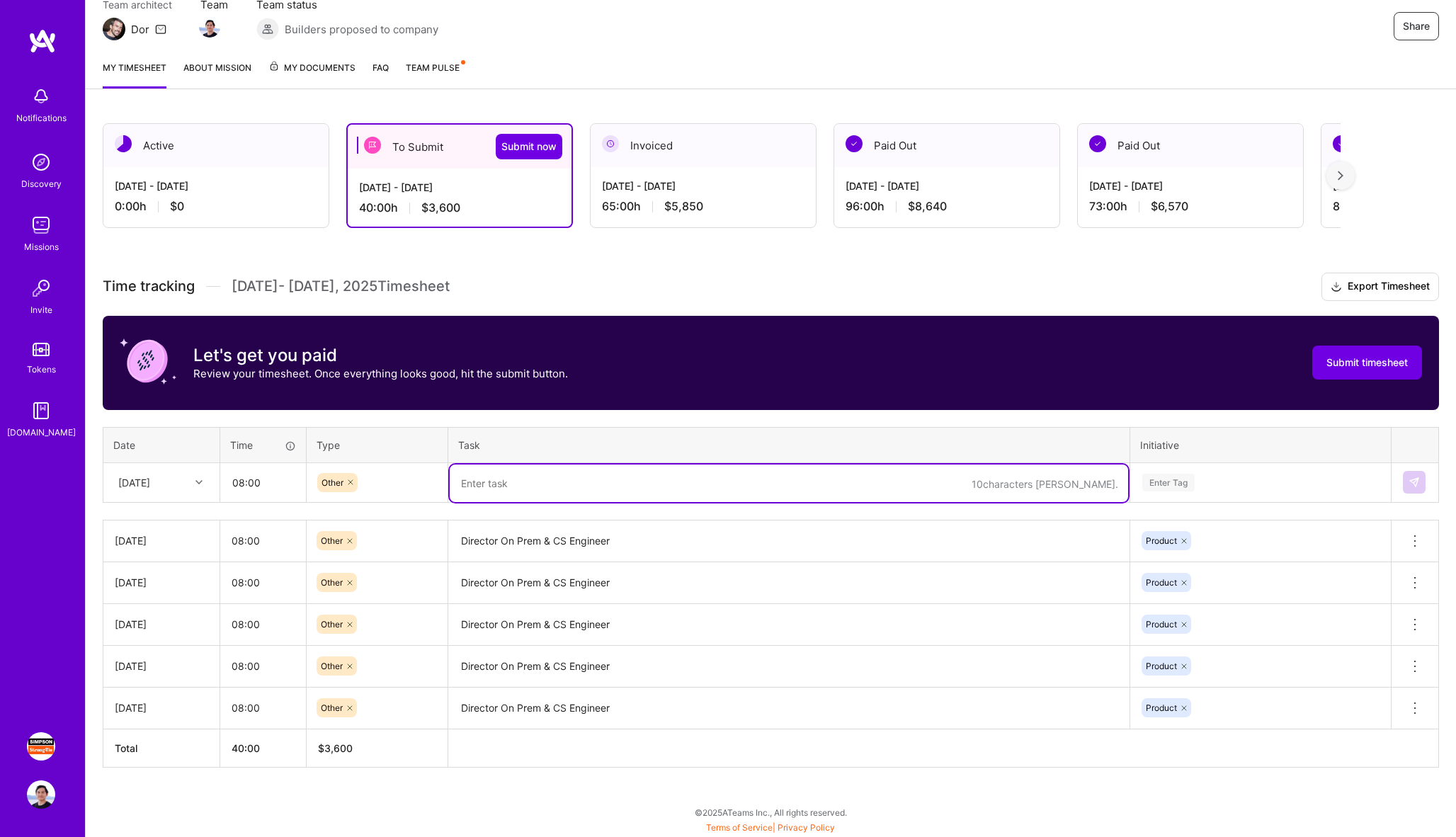
paste textarea "Director On Prem & CS Engineer"
type textarea "Director On Prem & CS Engineer"
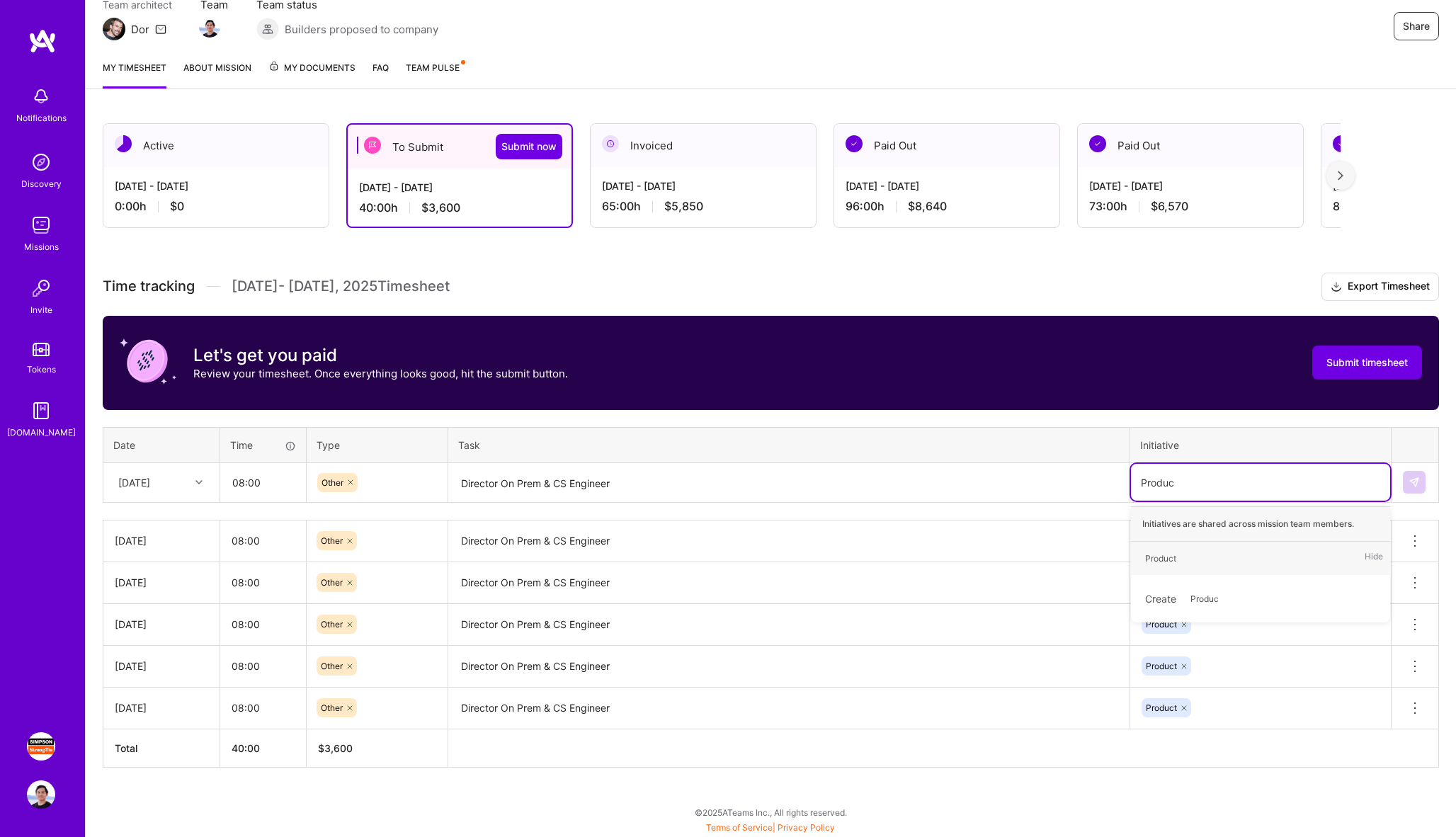
type input "Product"
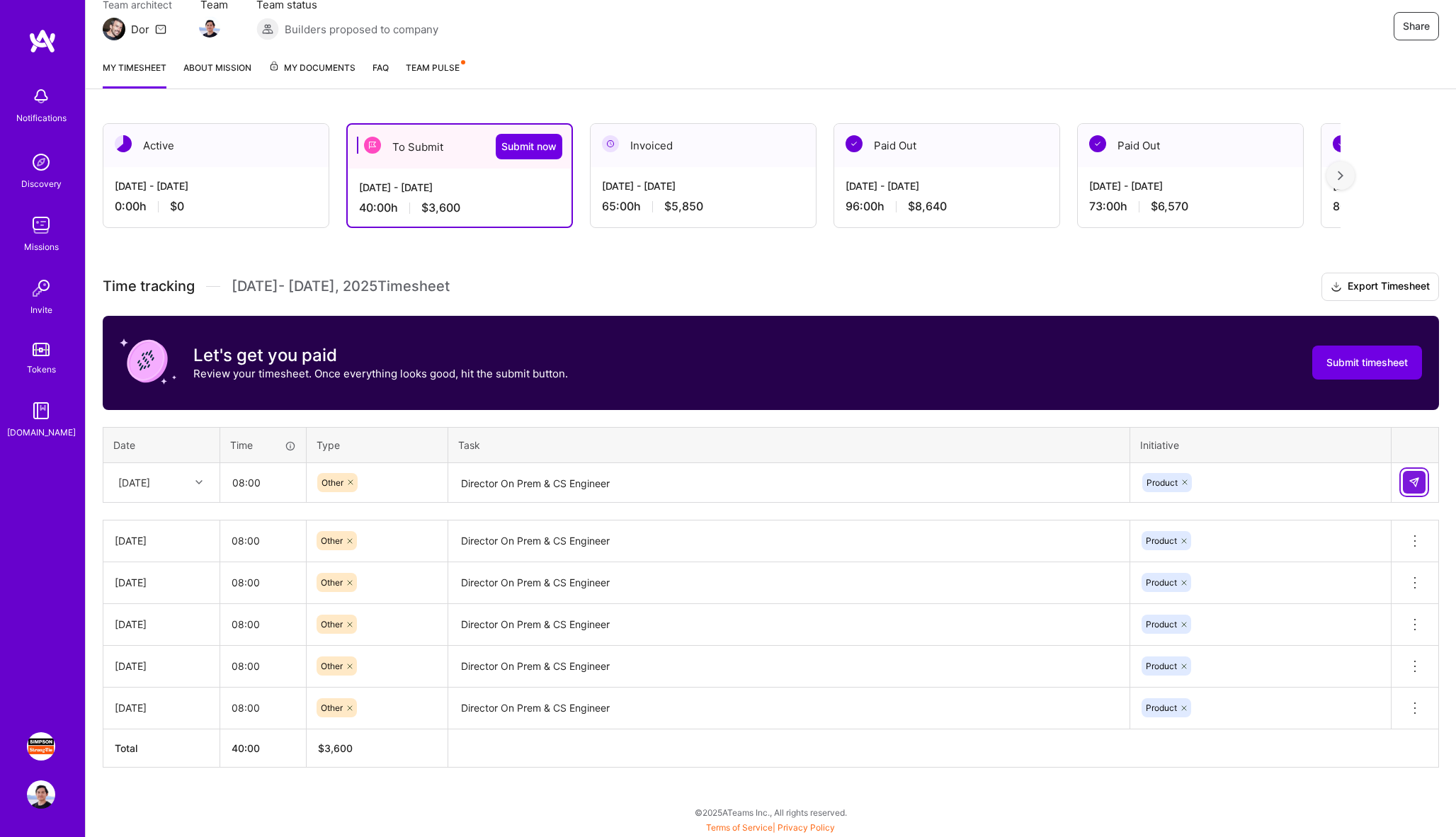
click at [1421, 481] on button at bounding box center [1414, 483] width 23 height 23
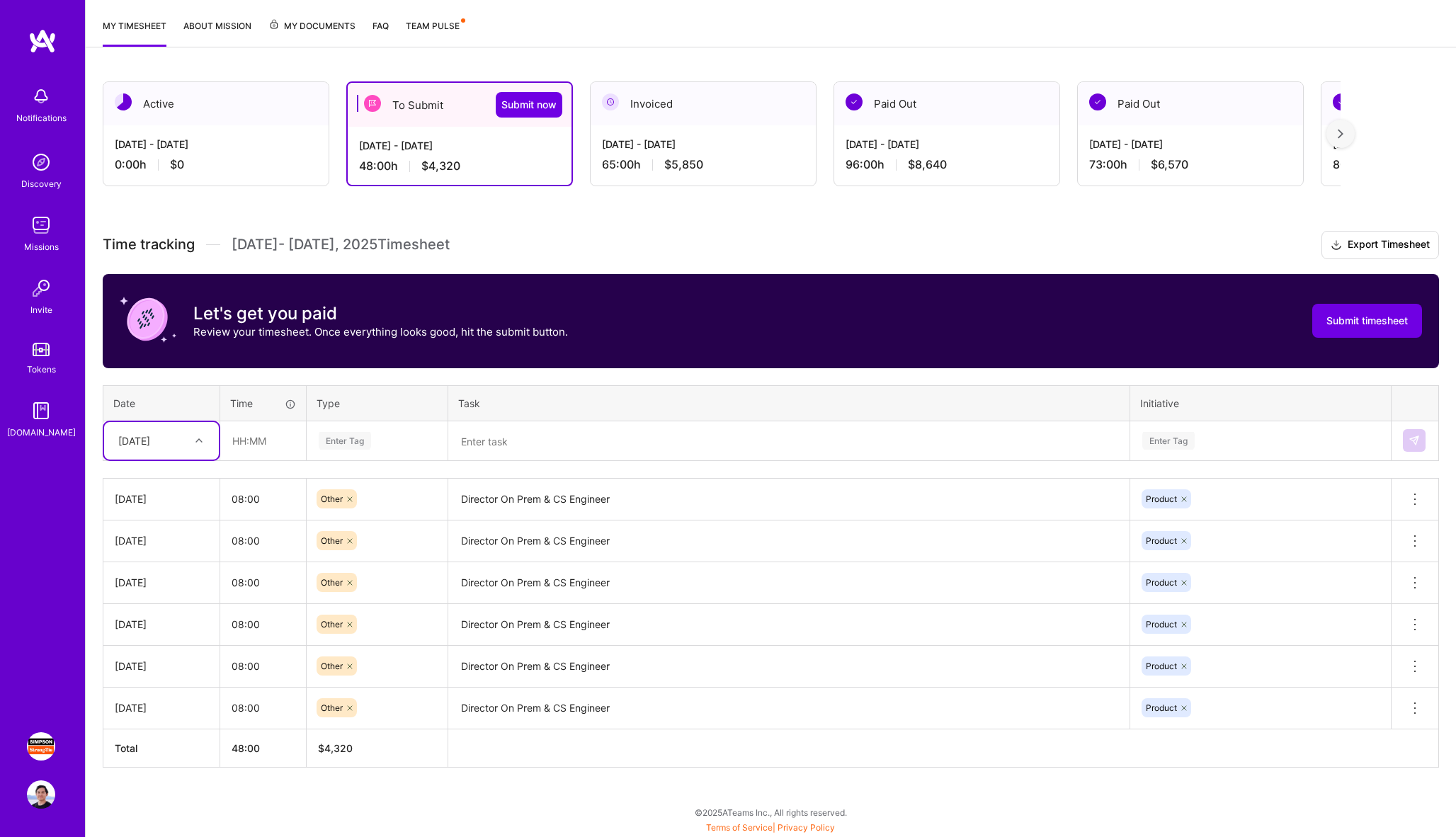
scroll to position [179, 0]
click at [174, 451] on div "[DATE]" at bounding box center [151, 441] width 79 height 23
click at [166, 531] on div "[DATE]" at bounding box center [162, 531] width 115 height 27
type input "08:00"
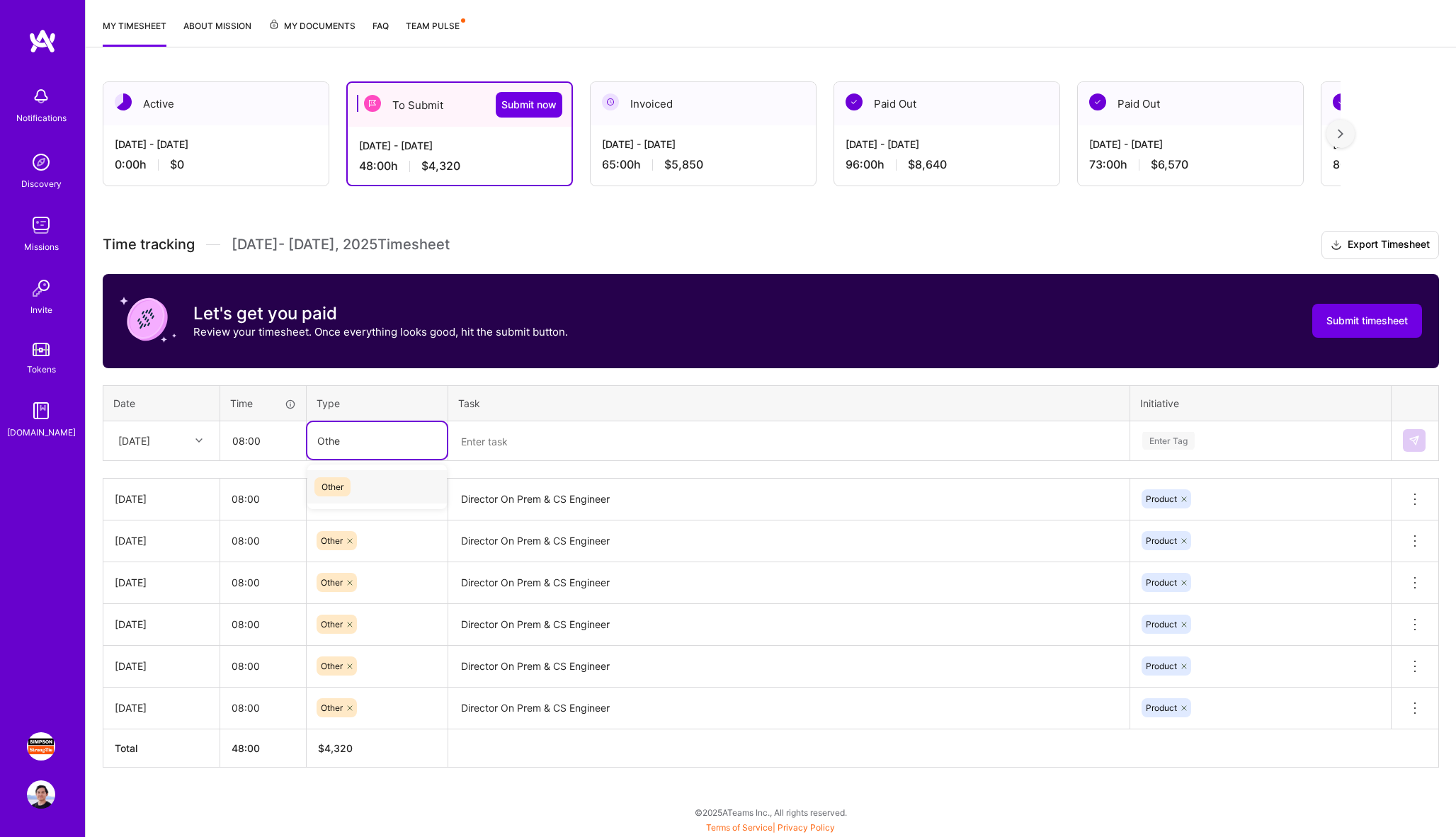
type input "Other"
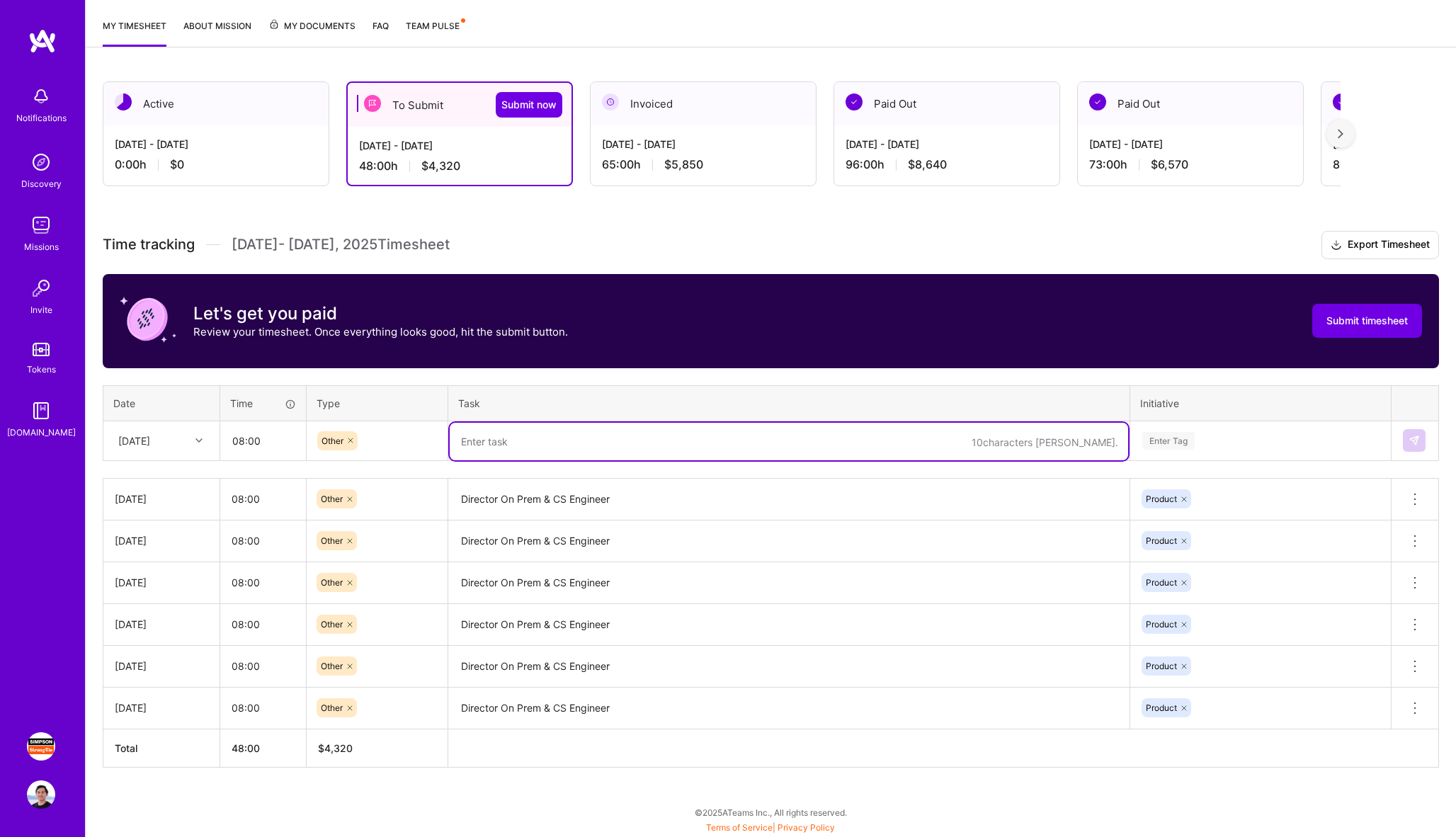
paste textarea "Director On Prem & CS Engineer"
type textarea "Director On Prem & CS Engineer"
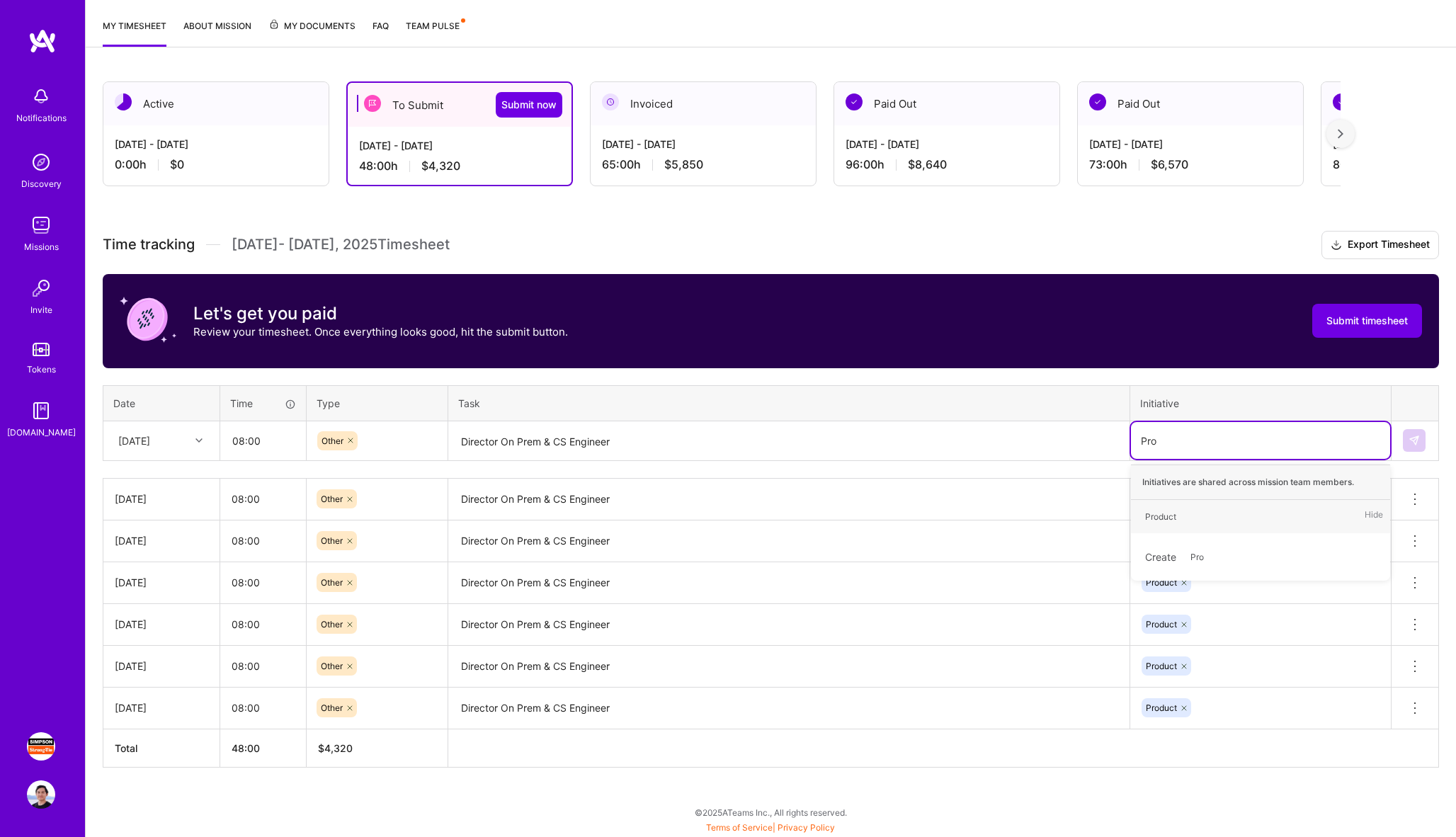
type input "Prod"
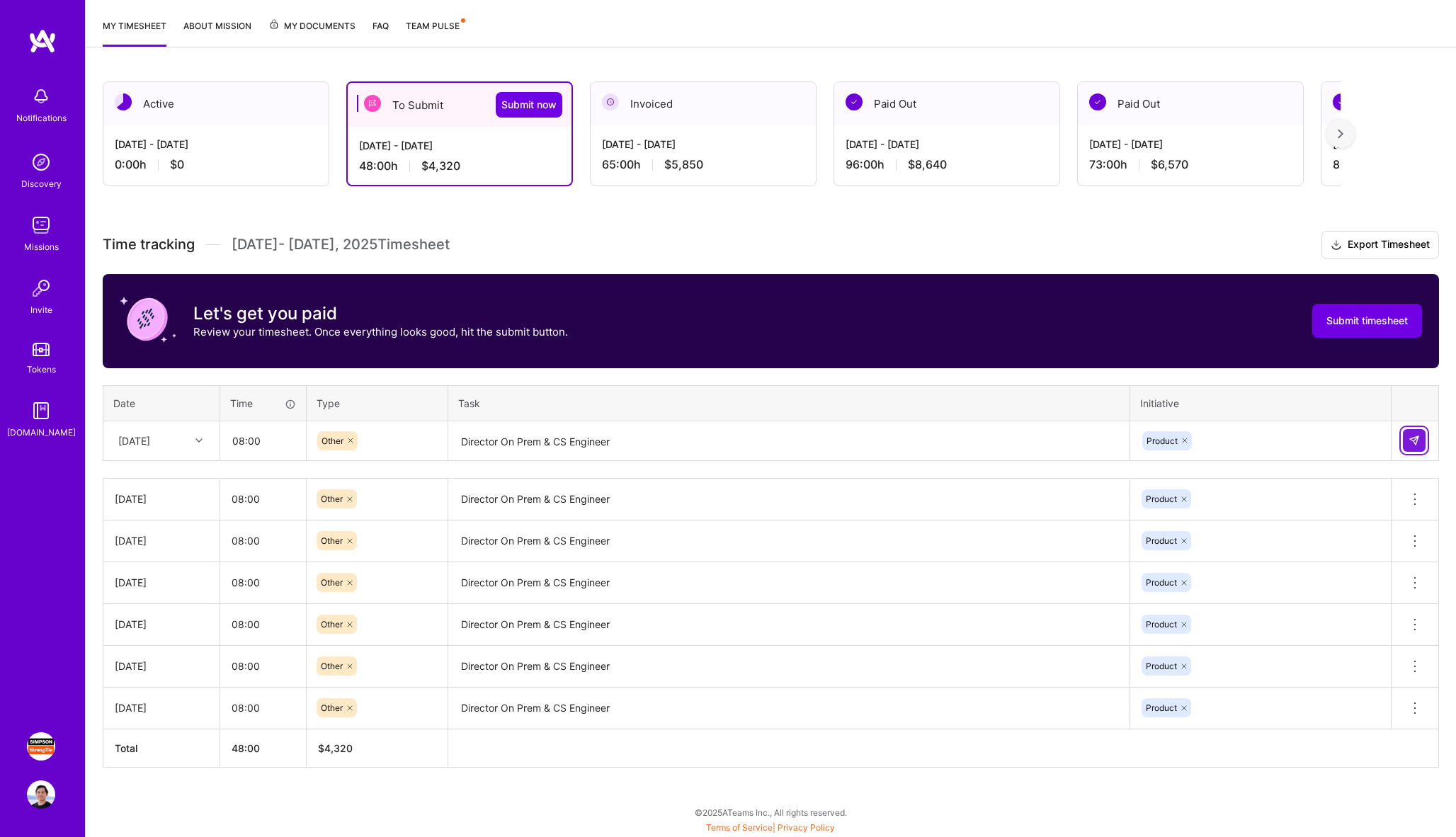
click at [1417, 444] on img at bounding box center [1414, 440] width 12 height 12
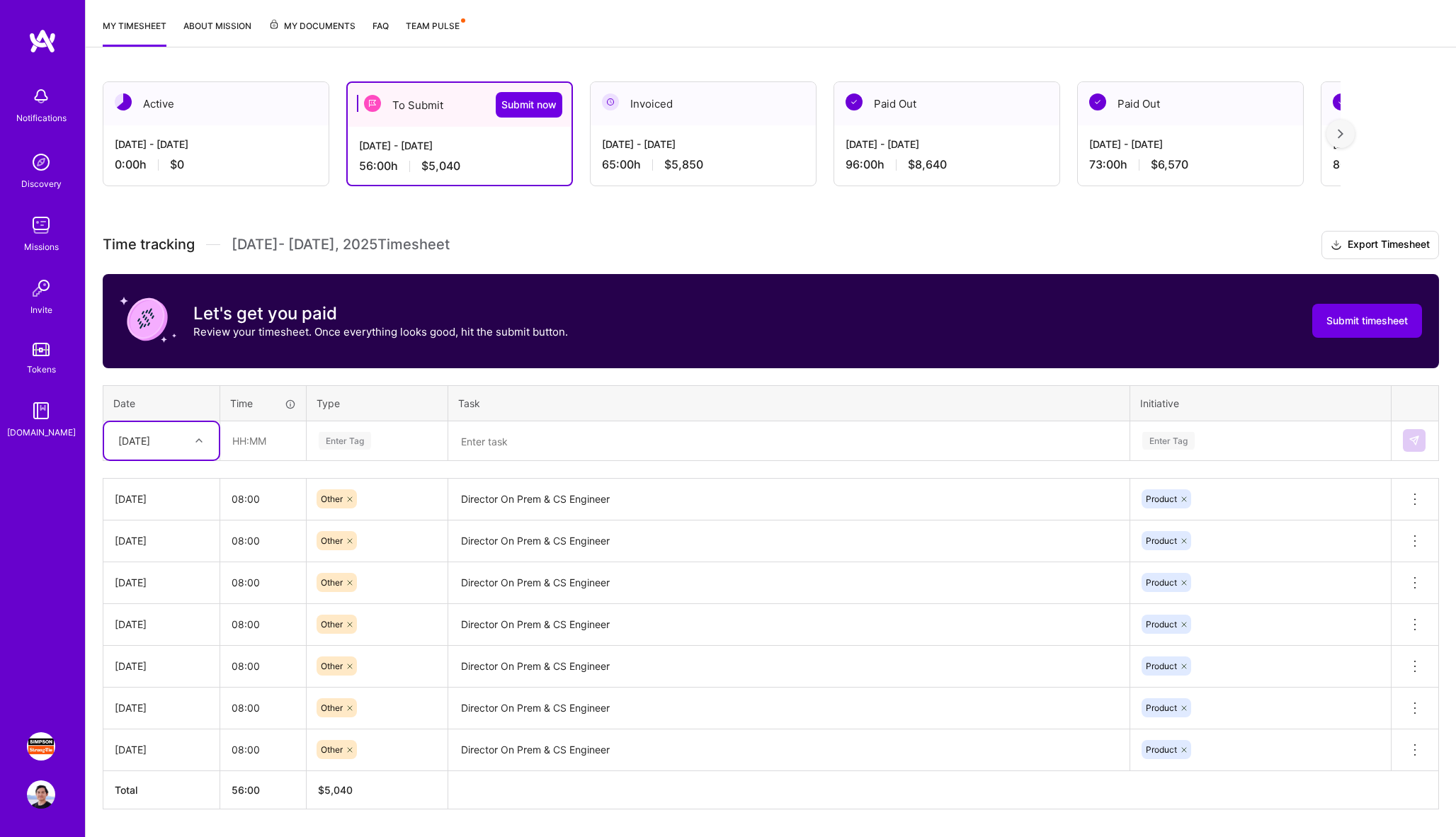
click at [193, 441] on div at bounding box center [200, 440] width 22 height 19
click at [157, 552] on div "[DATE]" at bounding box center [162, 553] width 115 height 27
type input "08:00"
type input "other"
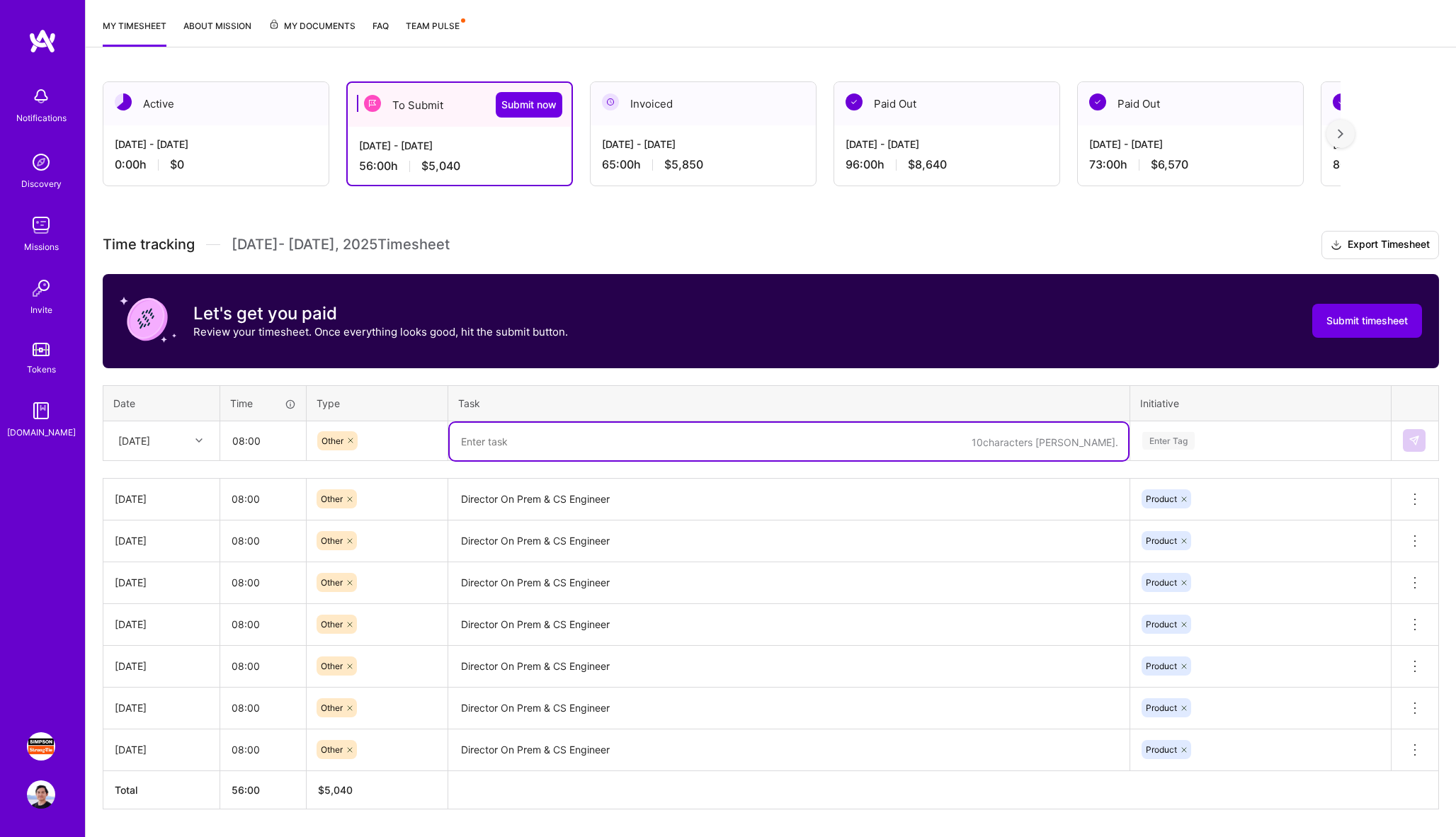
paste textarea "Director On Prem & CS Engineer"
type textarea "Director On Prem & CS Engineer"
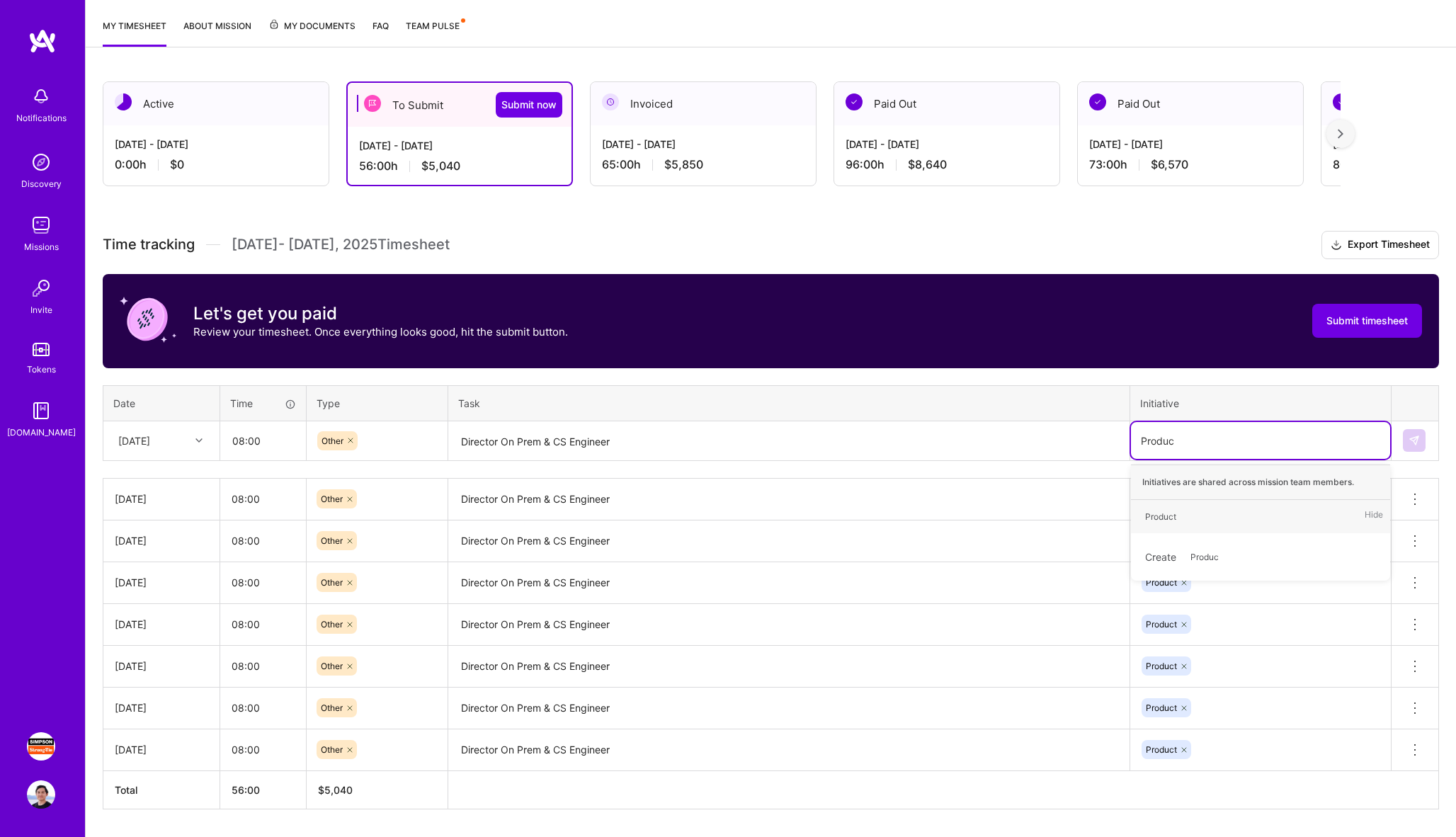
type input "Product"
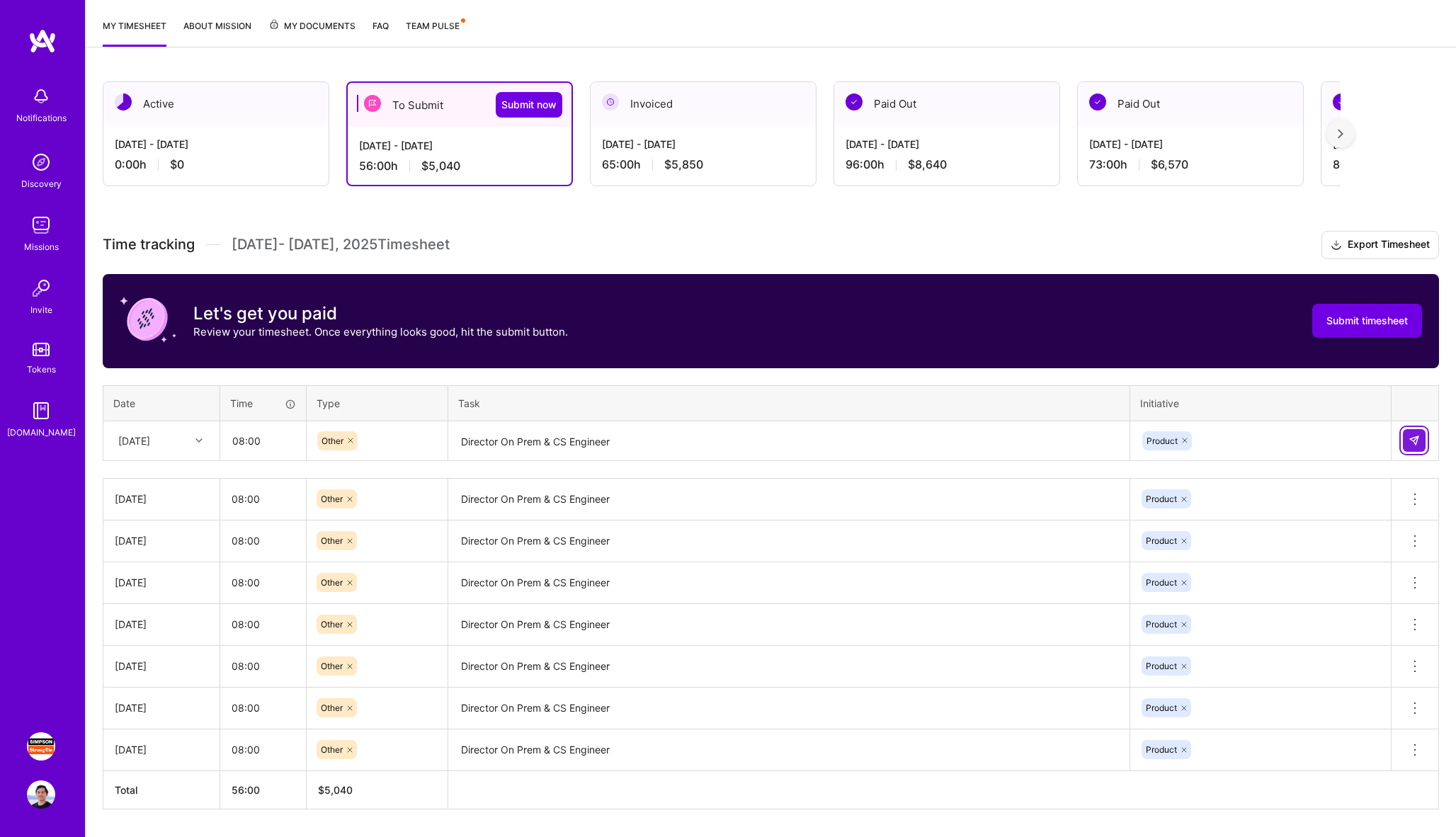
click at [1422, 444] on button at bounding box center [1414, 441] width 23 height 23
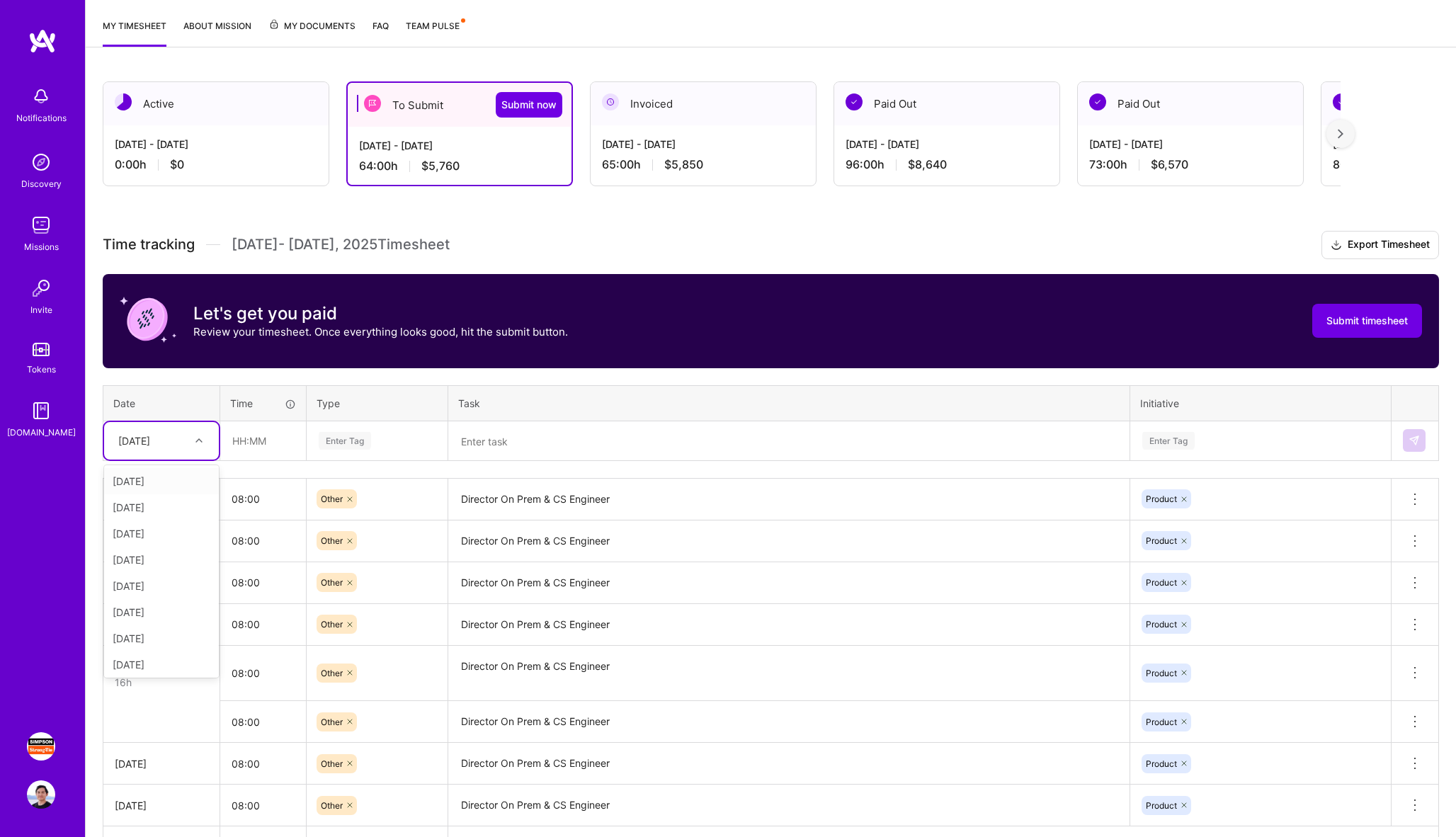
click at [190, 441] on div "[DATE]" at bounding box center [151, 441] width 79 height 23
click at [154, 593] on div "[DATE]" at bounding box center [162, 586] width 115 height 27
type input "08:00"
type input "Other"
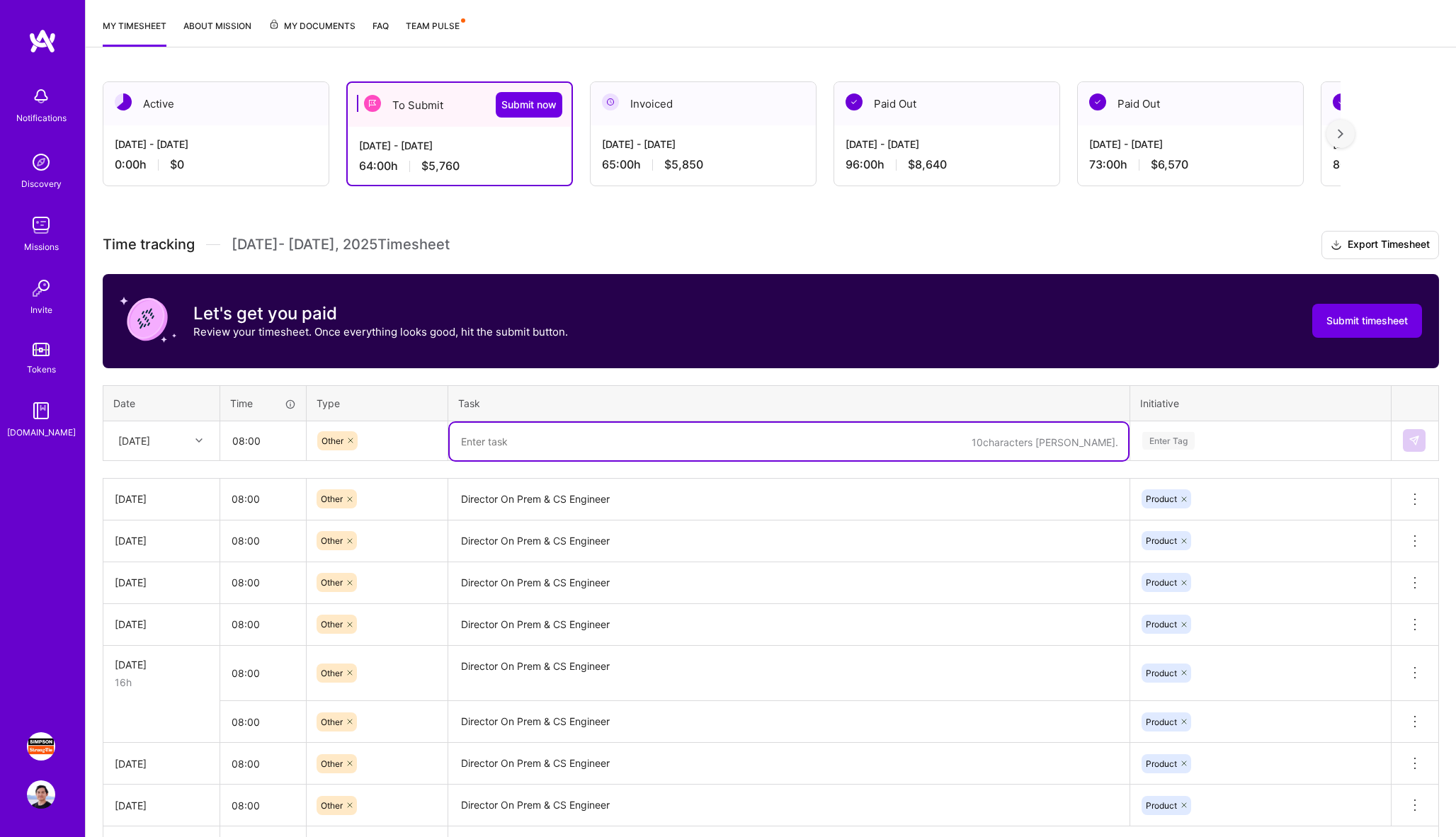
paste textarea "Director On Prem & CS Engineer"
type textarea "Director On Prem & CS Engineer"
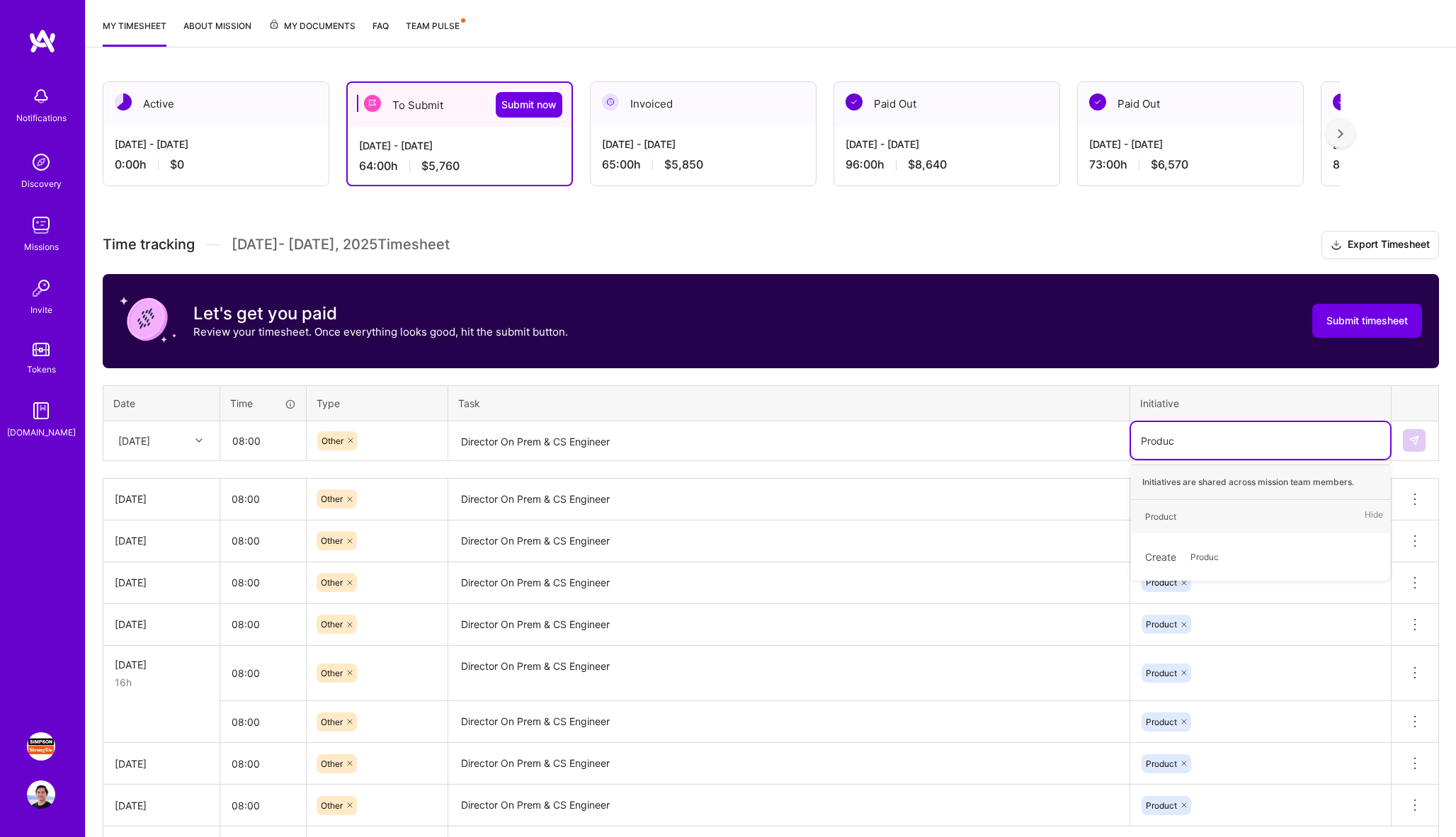
type input "Product"
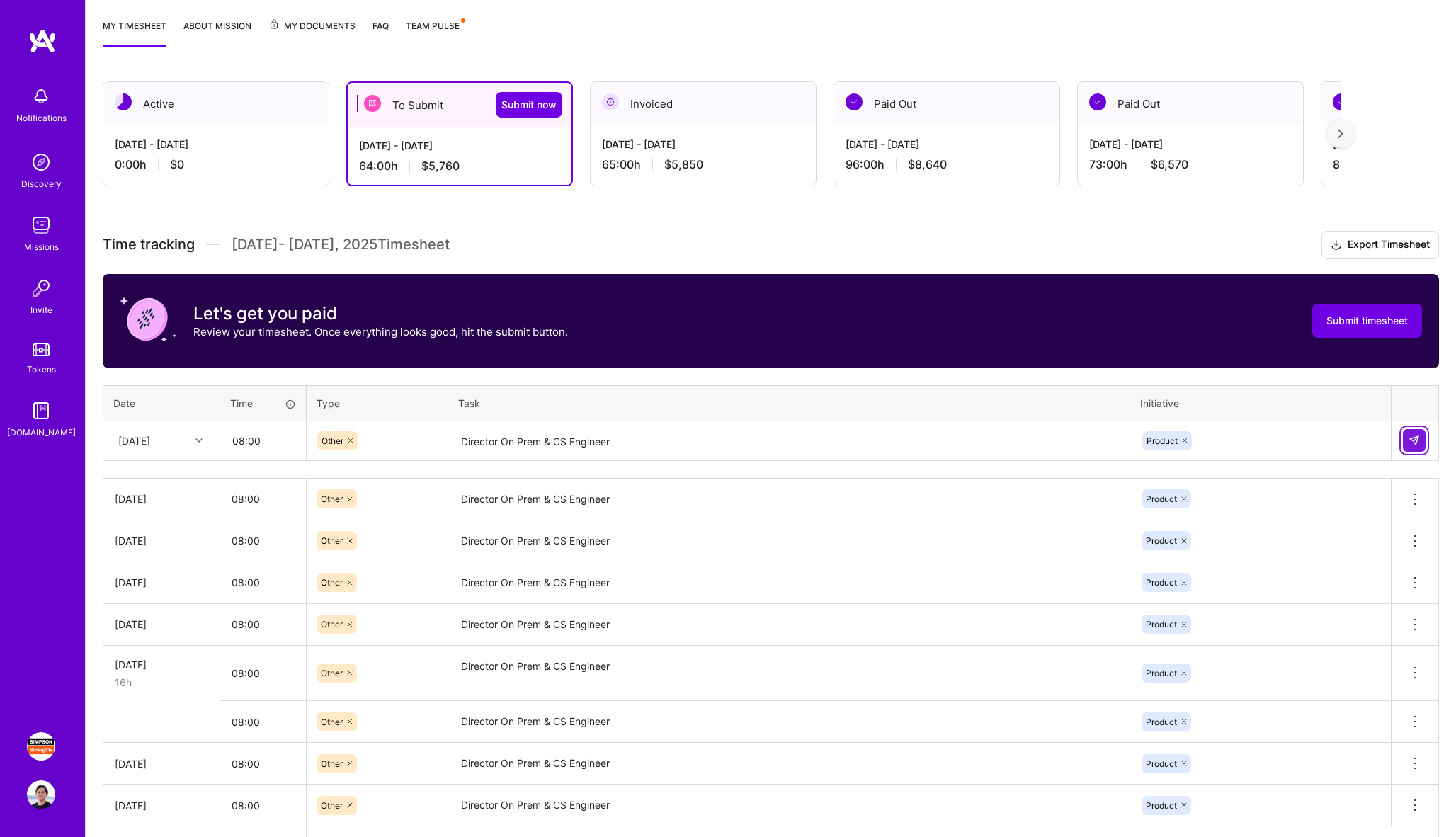
click at [1416, 437] on img at bounding box center [1414, 440] width 12 height 12
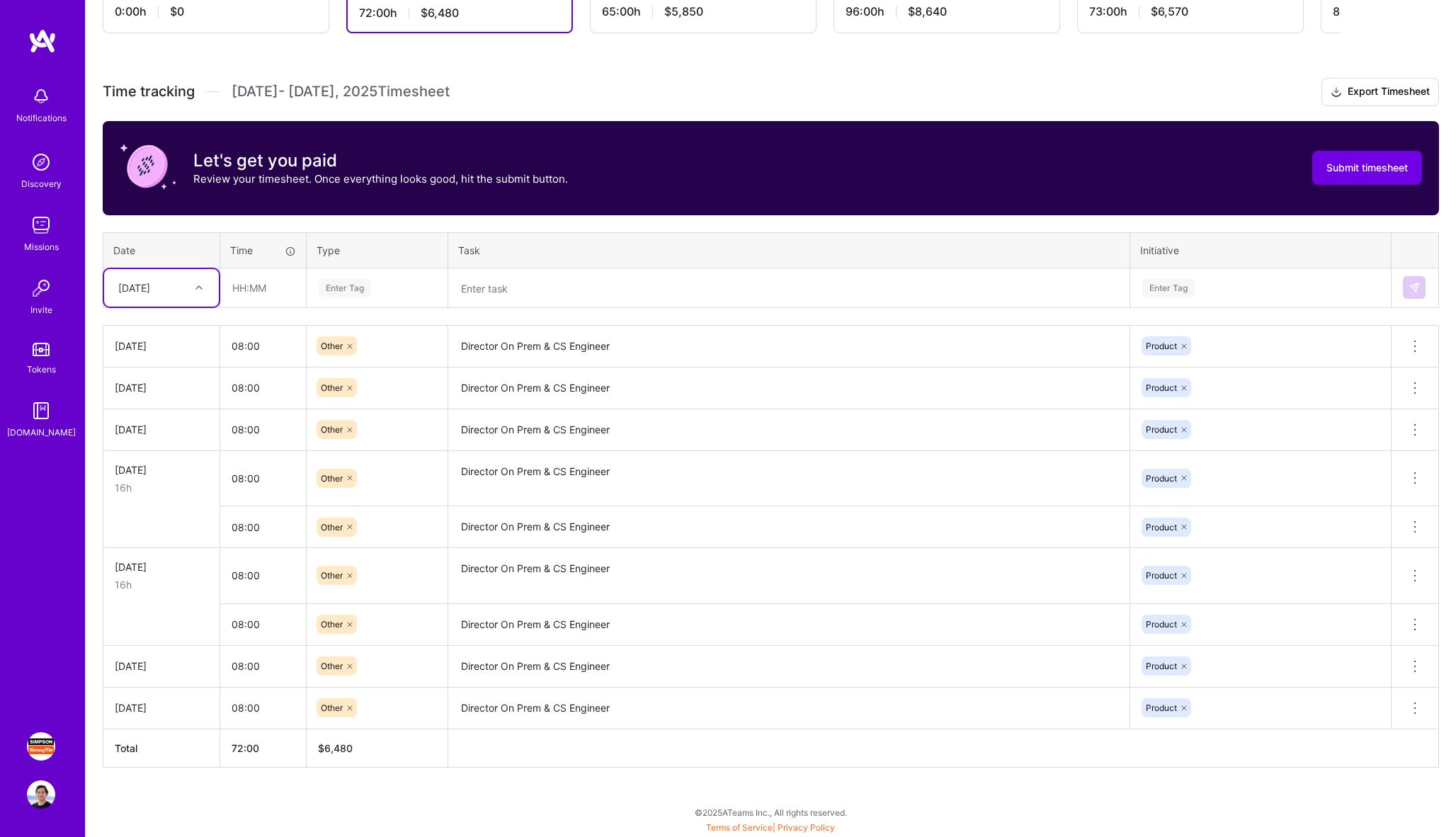
scroll to position [332, 0]
click at [1414, 577] on icon at bounding box center [1414, 576] width 17 height 17
click at [1402, 598] on button "Delete row" at bounding box center [1380, 600] width 74 height 35
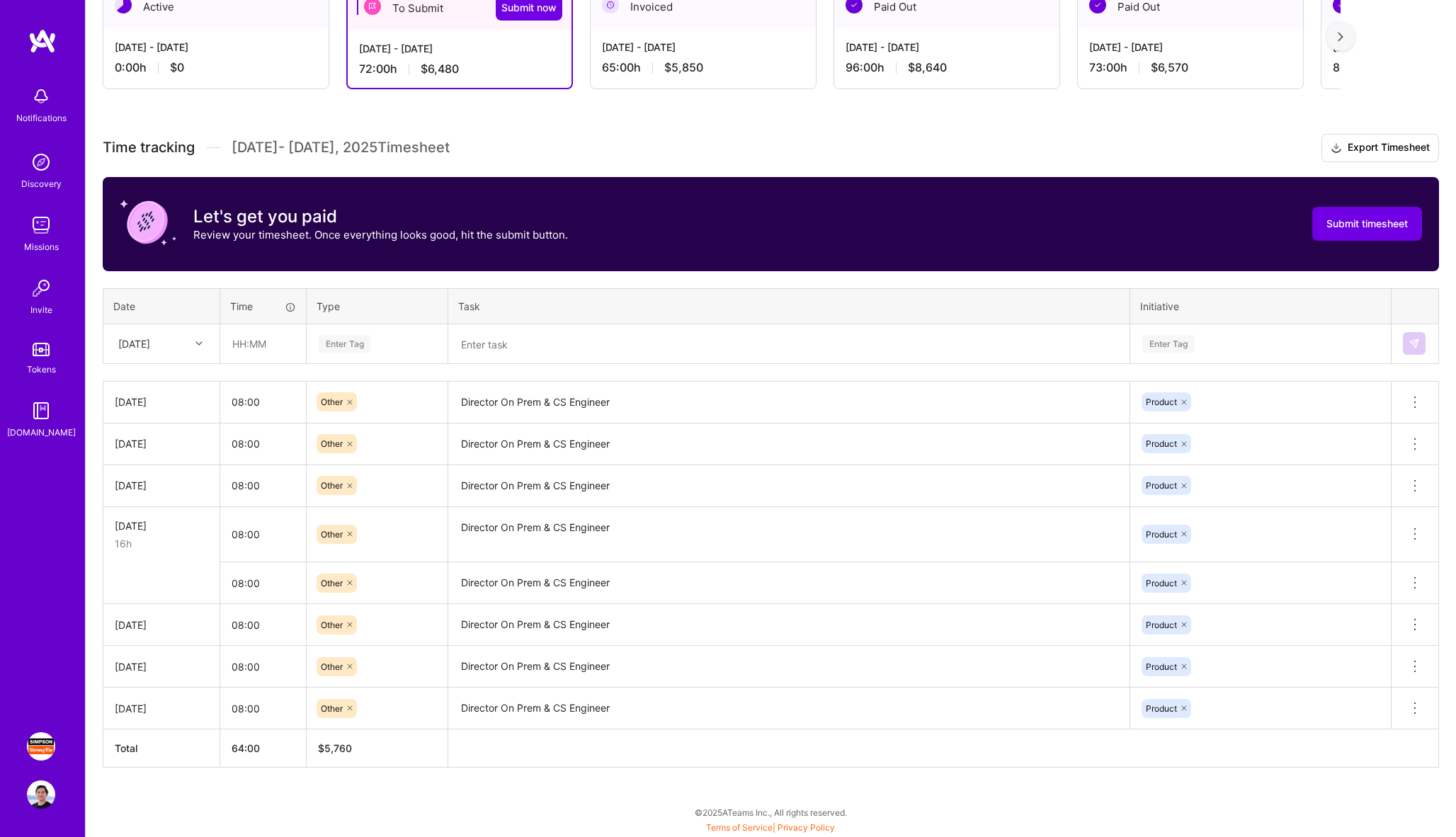
scroll to position [276, 0]
click at [1409, 577] on icon at bounding box center [1414, 583] width 17 height 17
click at [1370, 604] on button "Delete row" at bounding box center [1380, 607] width 74 height 35
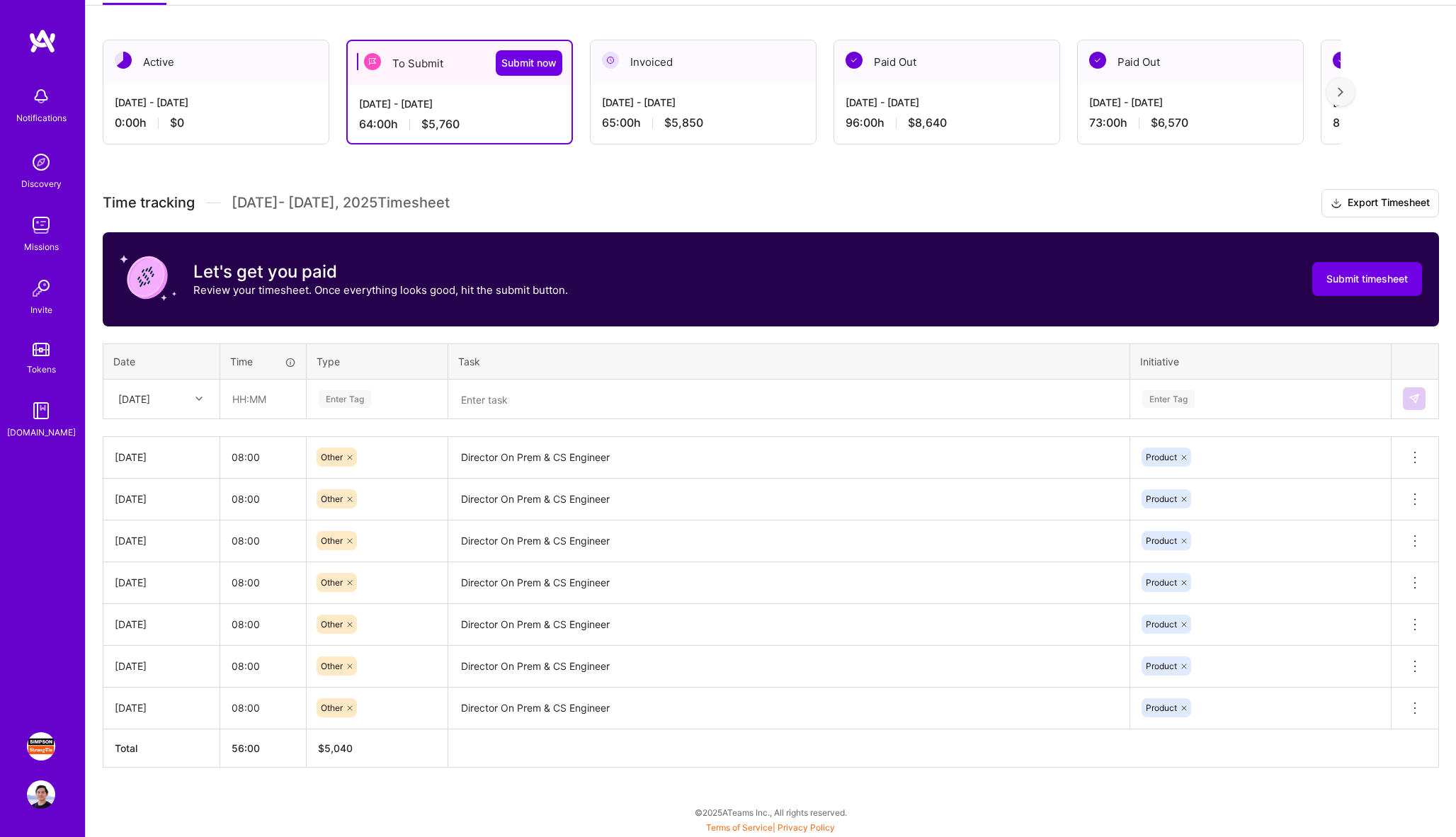
scroll to position [221, 0]
click at [174, 408] on div "[DATE]" at bounding box center [151, 399] width 79 height 23
click at [143, 518] on div "[DATE]" at bounding box center [162, 515] width 115 height 27
type input "08:00"
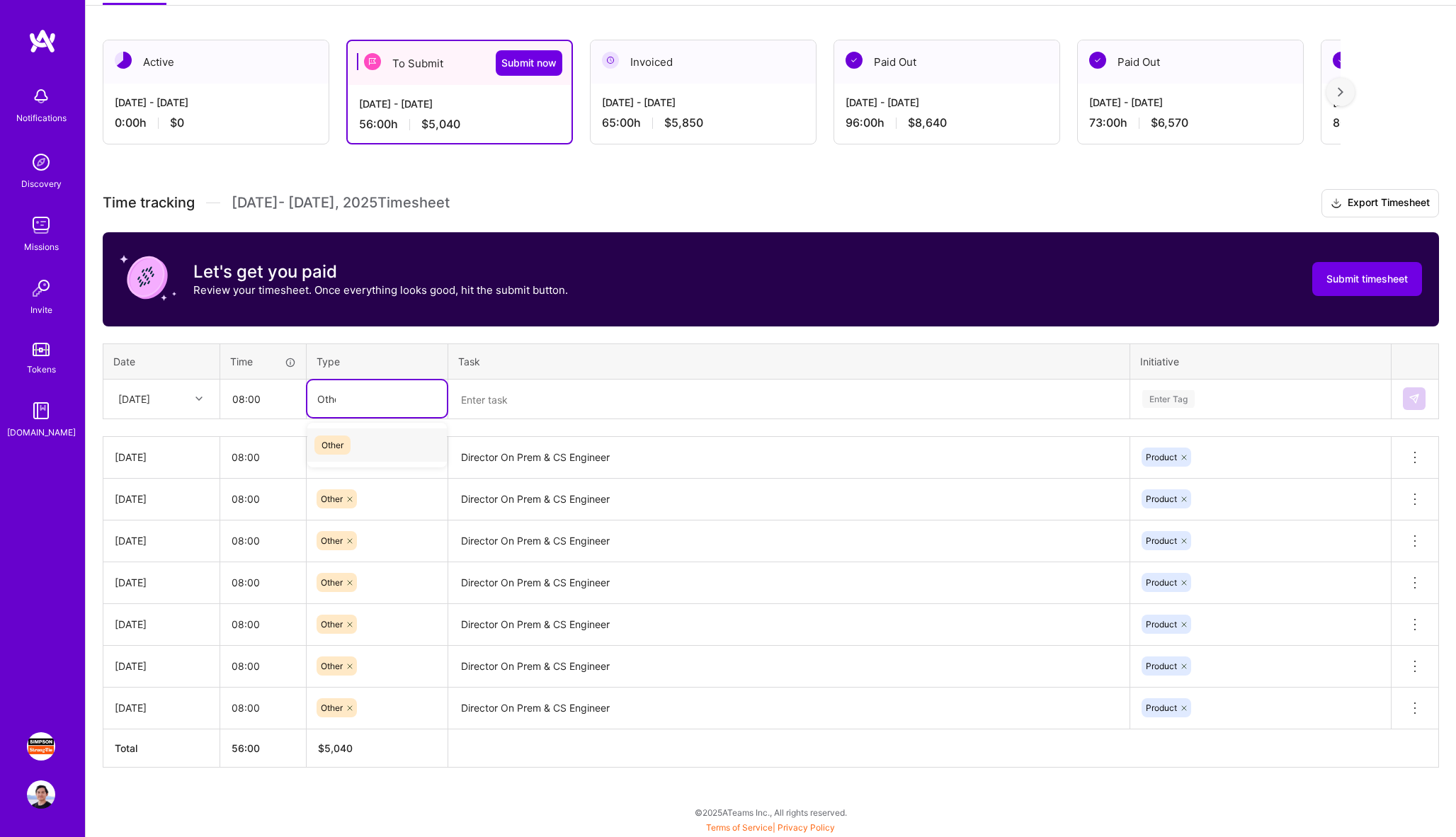
type input "Other"
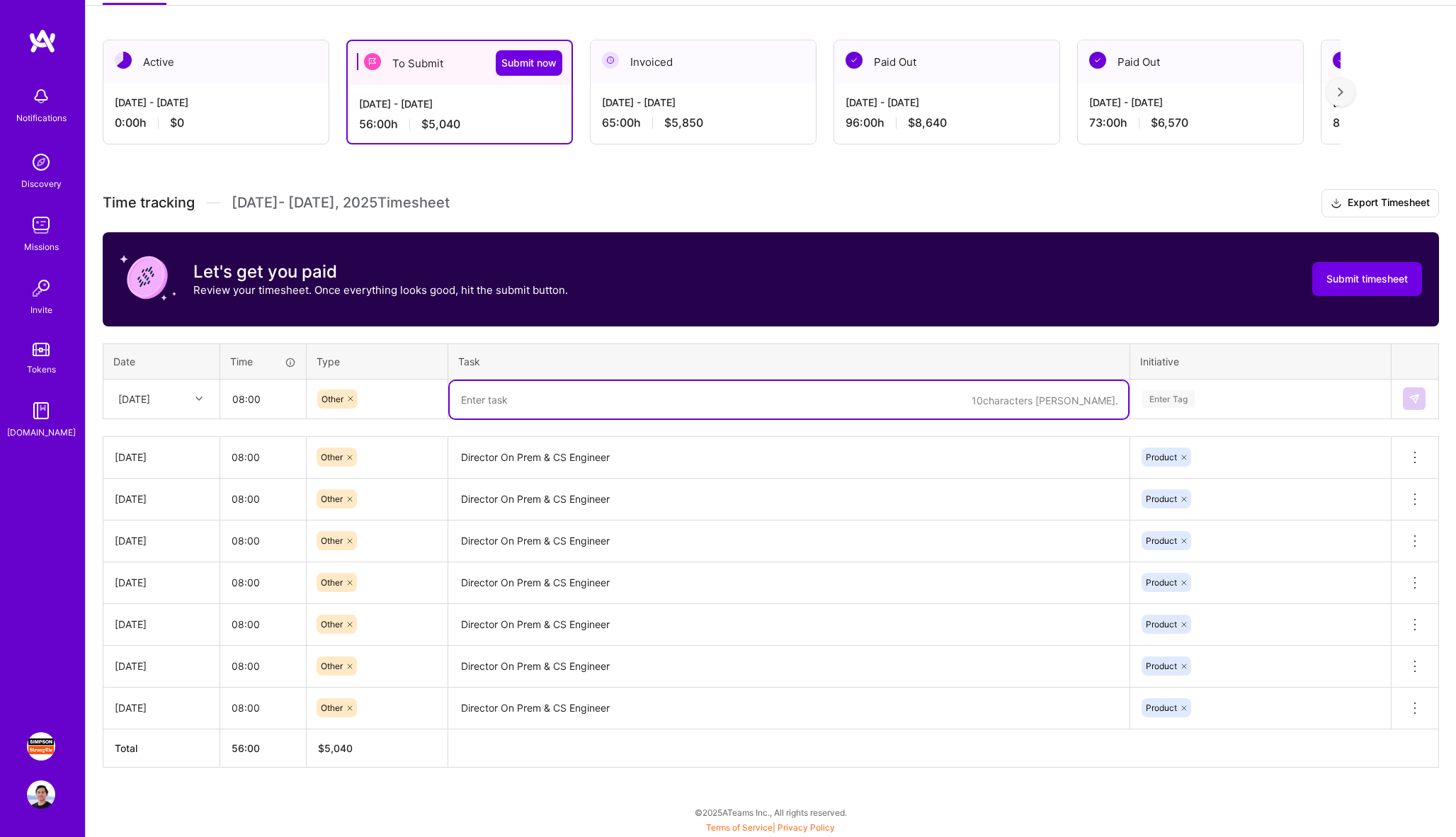
paste textarea "Director On Prem & CS Engineer"
type textarea "Director On Prem & CS Engineer"
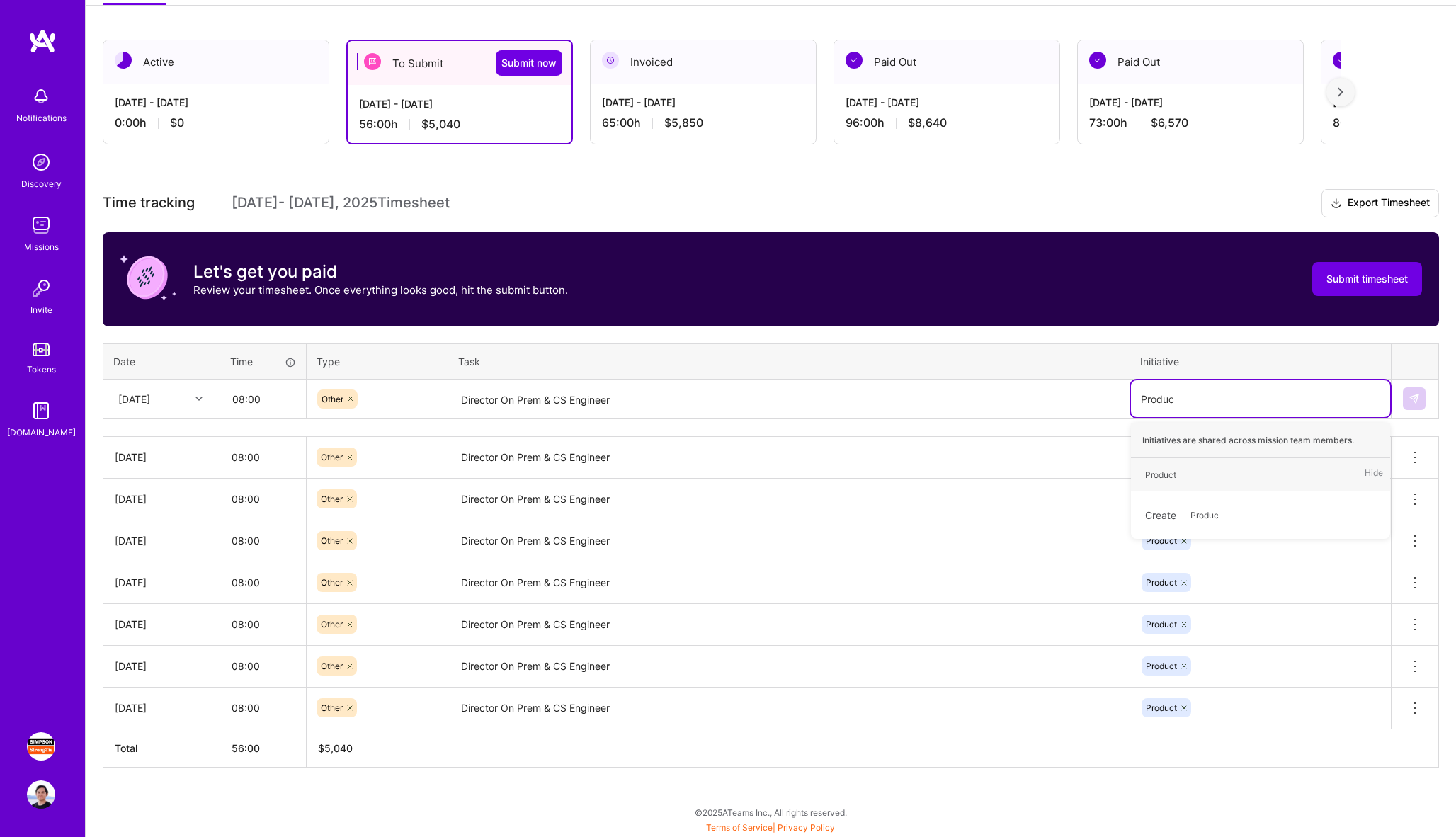
type input "Product"
click at [1420, 394] on button at bounding box center [1414, 399] width 23 height 23
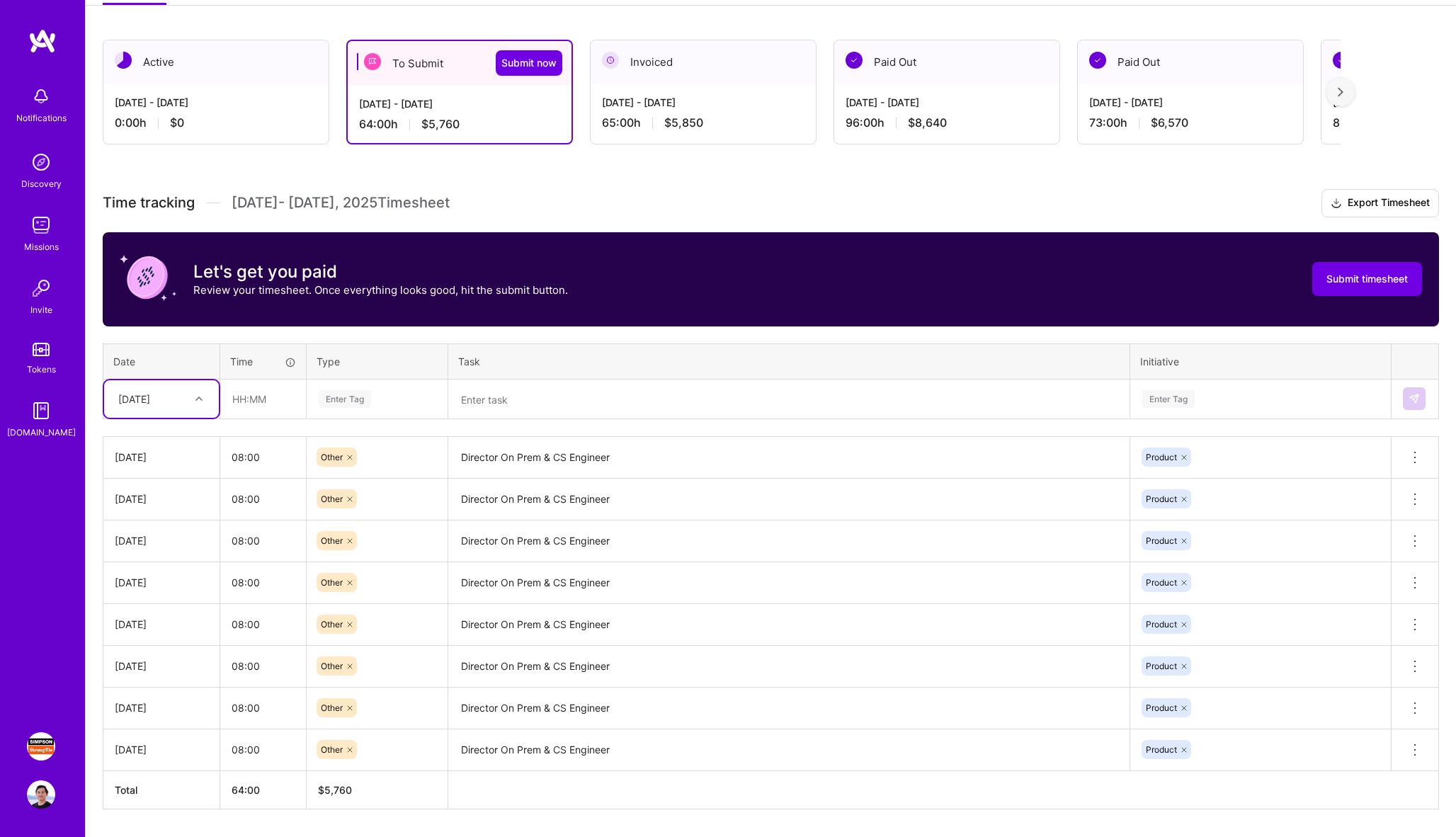
click at [187, 399] on div "[DATE]" at bounding box center [151, 399] width 79 height 23
click at [151, 593] on div "[DATE]" at bounding box center [162, 597] width 115 height 27
click at [169, 389] on div "[DATE]" at bounding box center [151, 399] width 79 height 23
click at [165, 577] on div "[DATE]" at bounding box center [162, 570] width 115 height 27
type input "08:00"
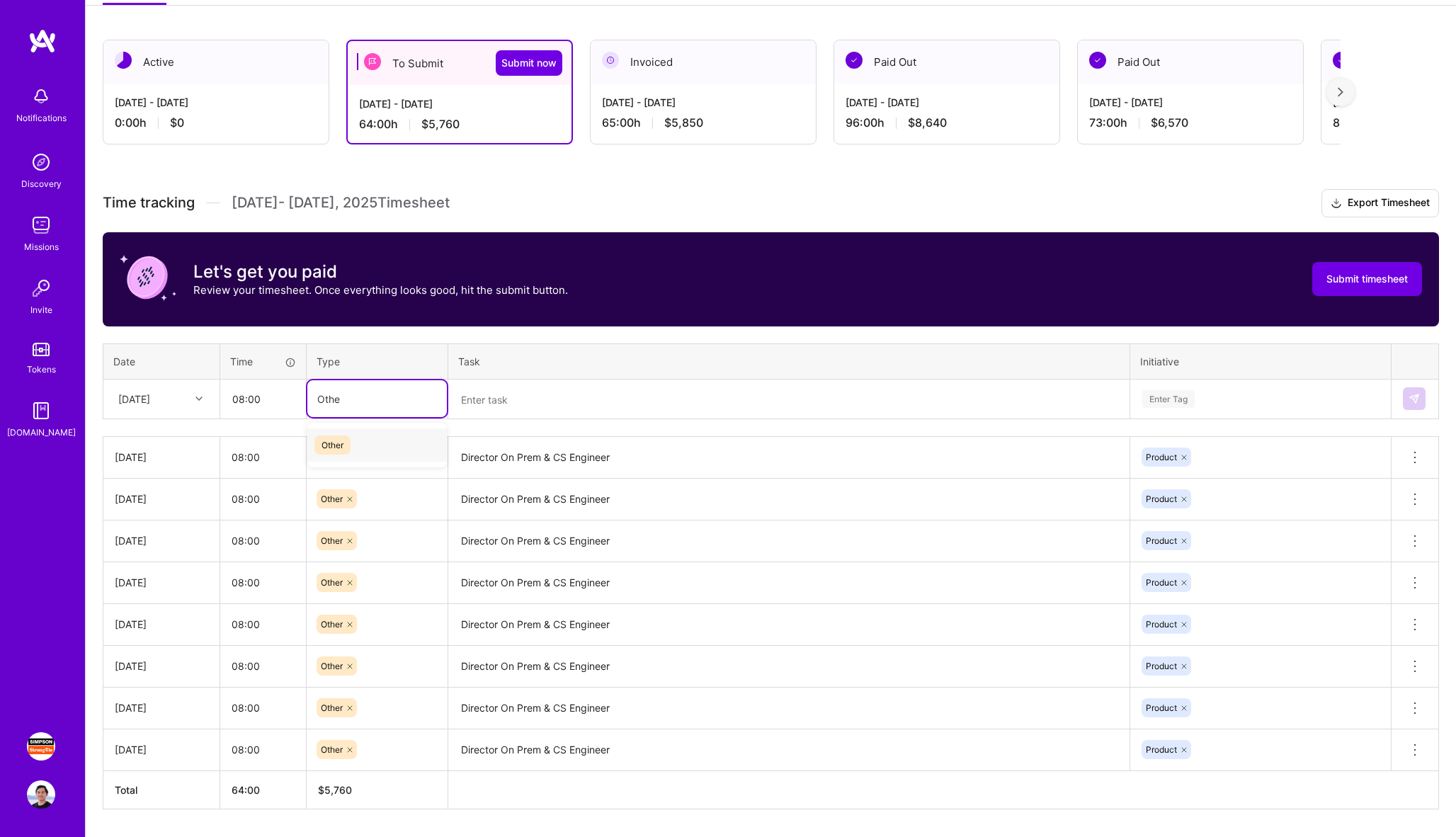
type input "Other"
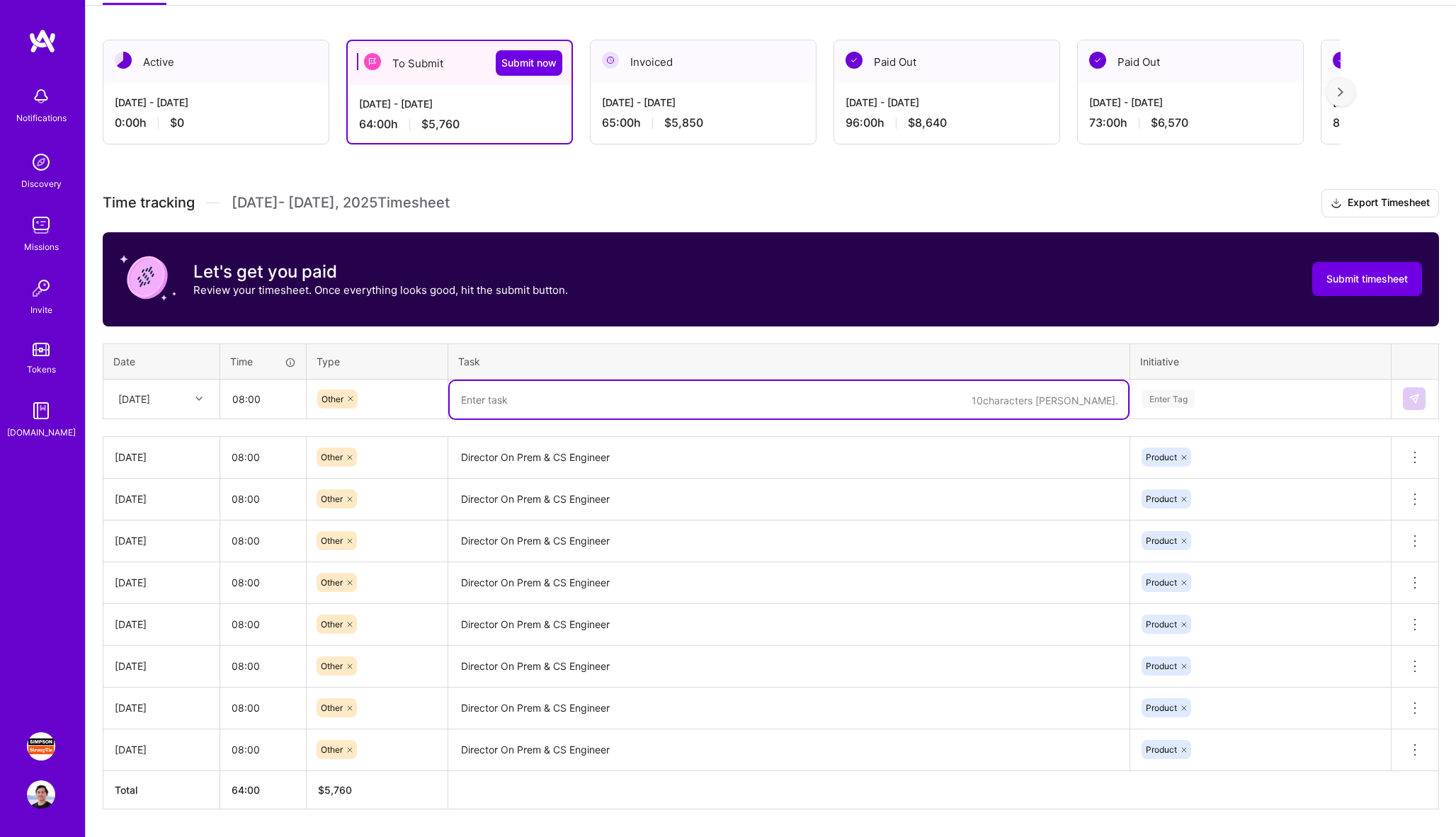
paste textarea "Director On Prem & CS Engineer"
type textarea "Director On Prem & CS Engineer"
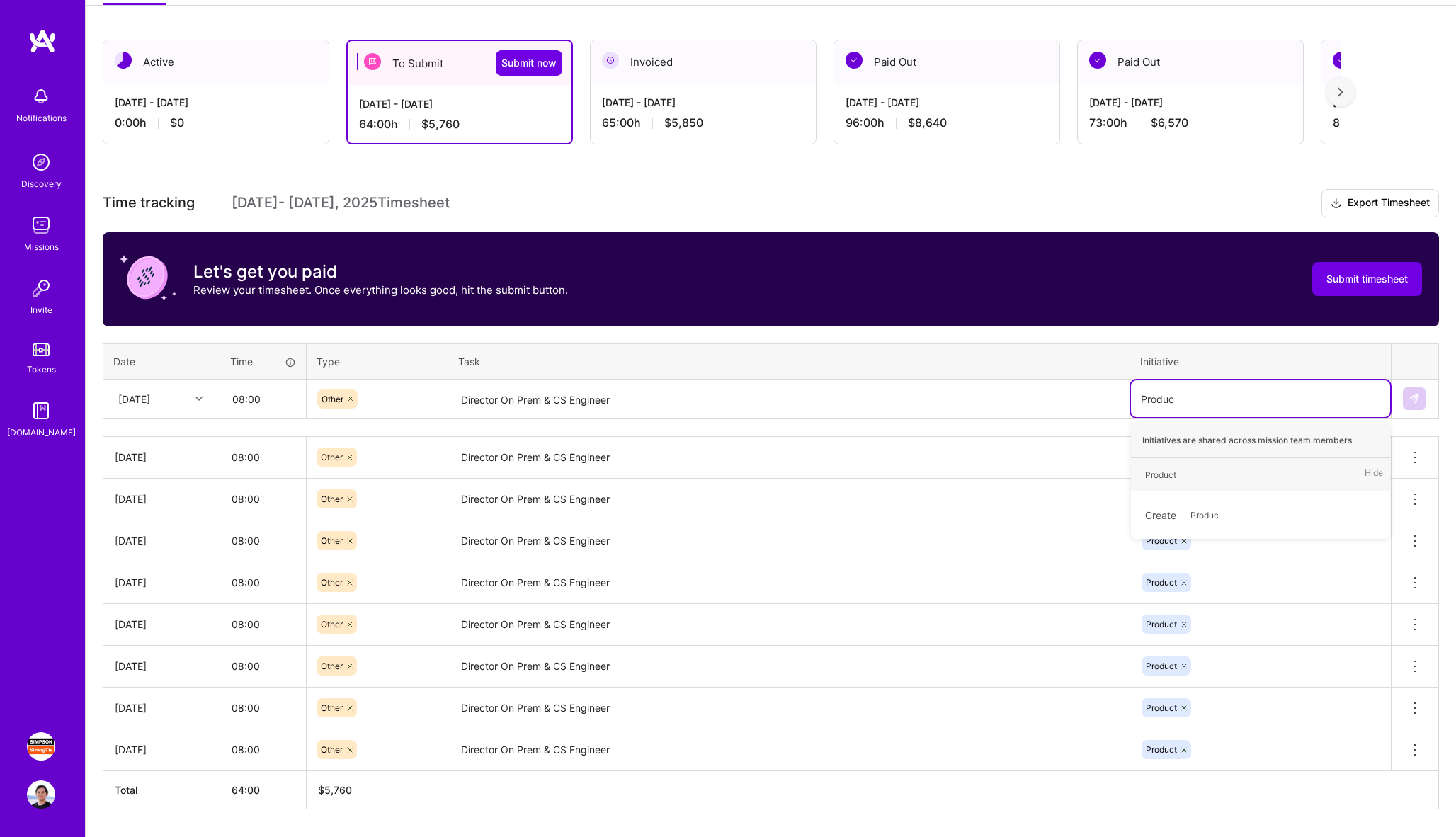
type input "Product"
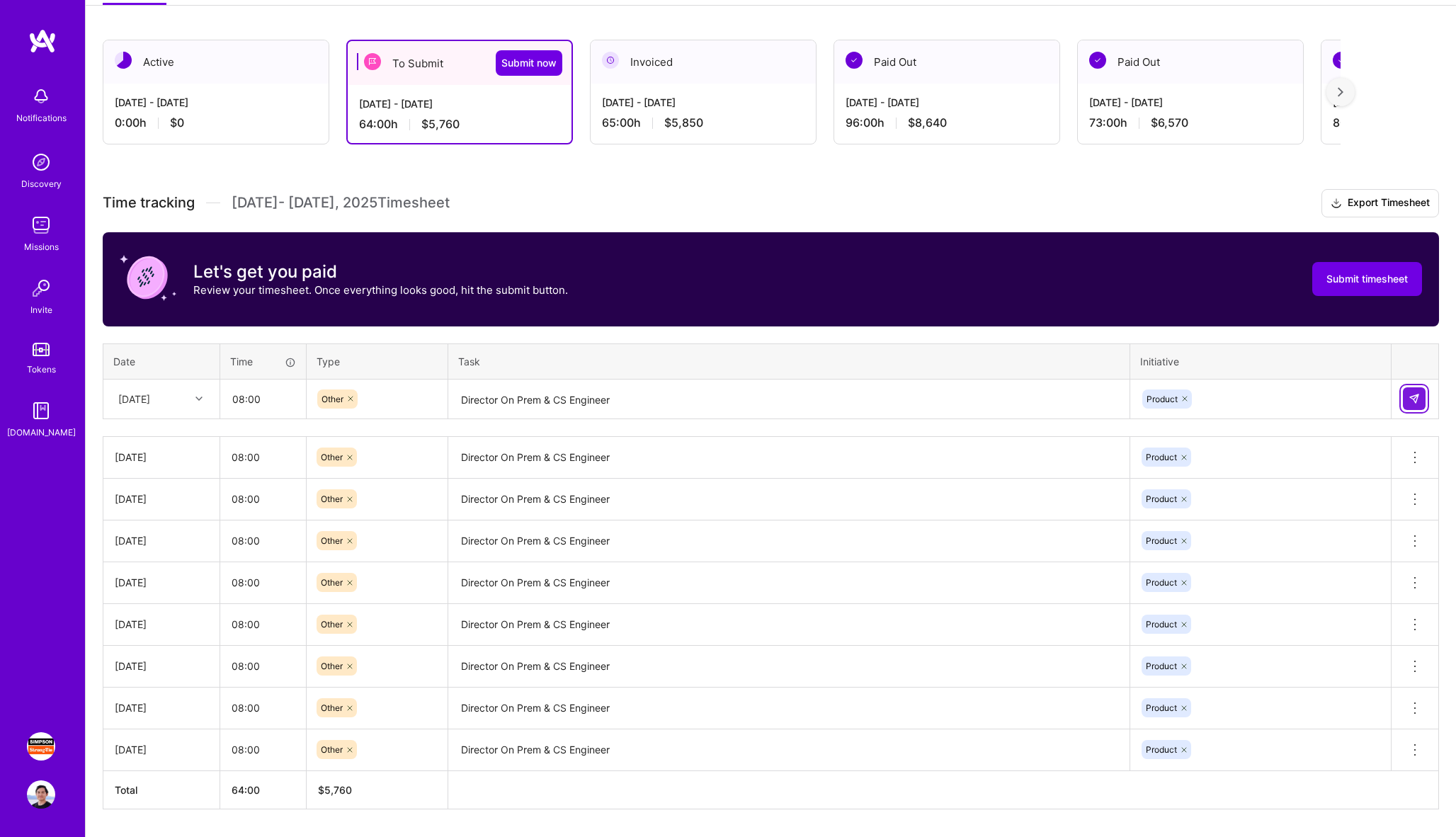
click at [1421, 393] on button at bounding box center [1414, 399] width 23 height 23
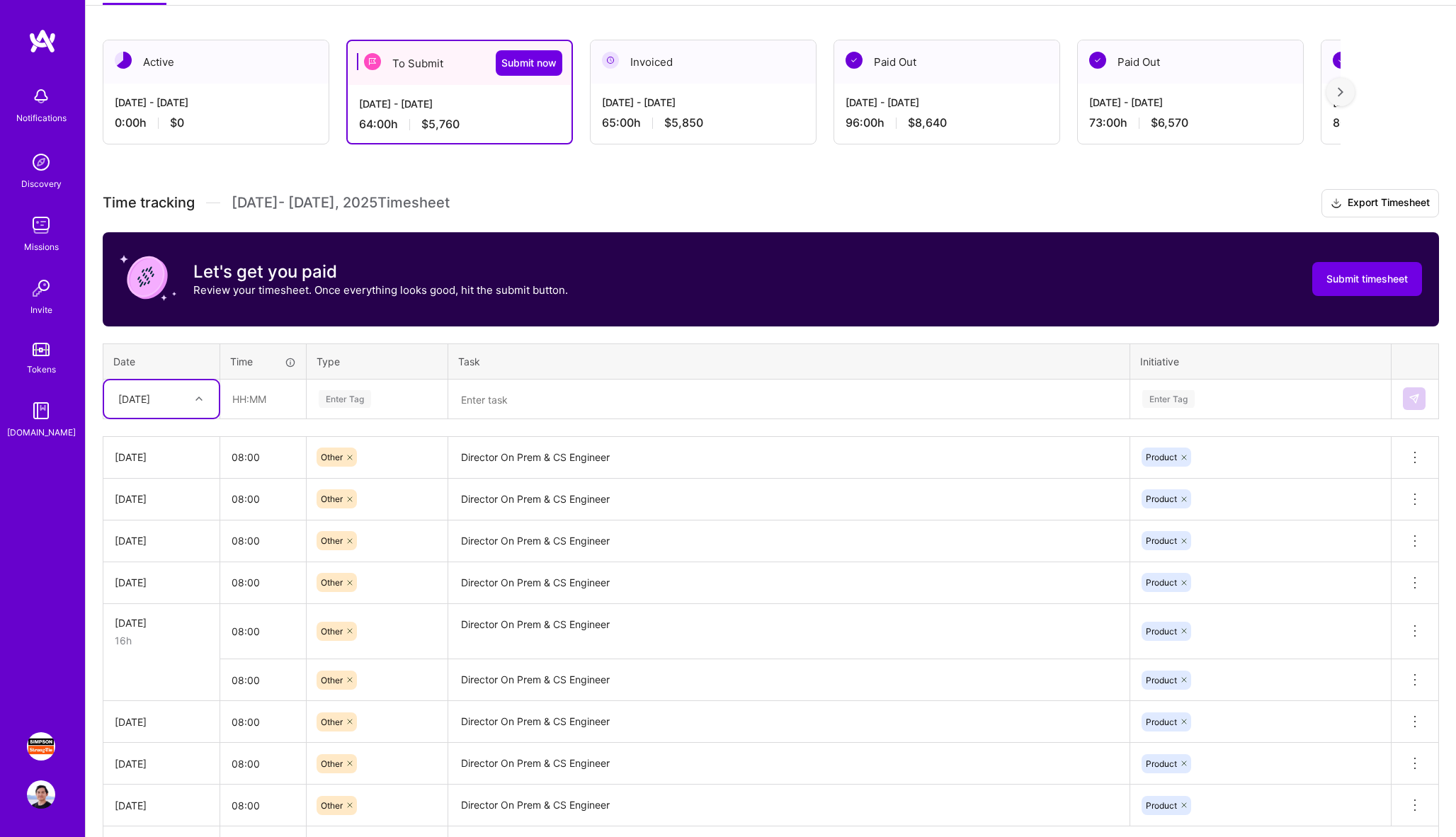
click at [182, 400] on div "[DATE]" at bounding box center [151, 399] width 79 height 23
click at [154, 573] on div "[DATE]" at bounding box center [162, 570] width 115 height 27
type input "08:00"
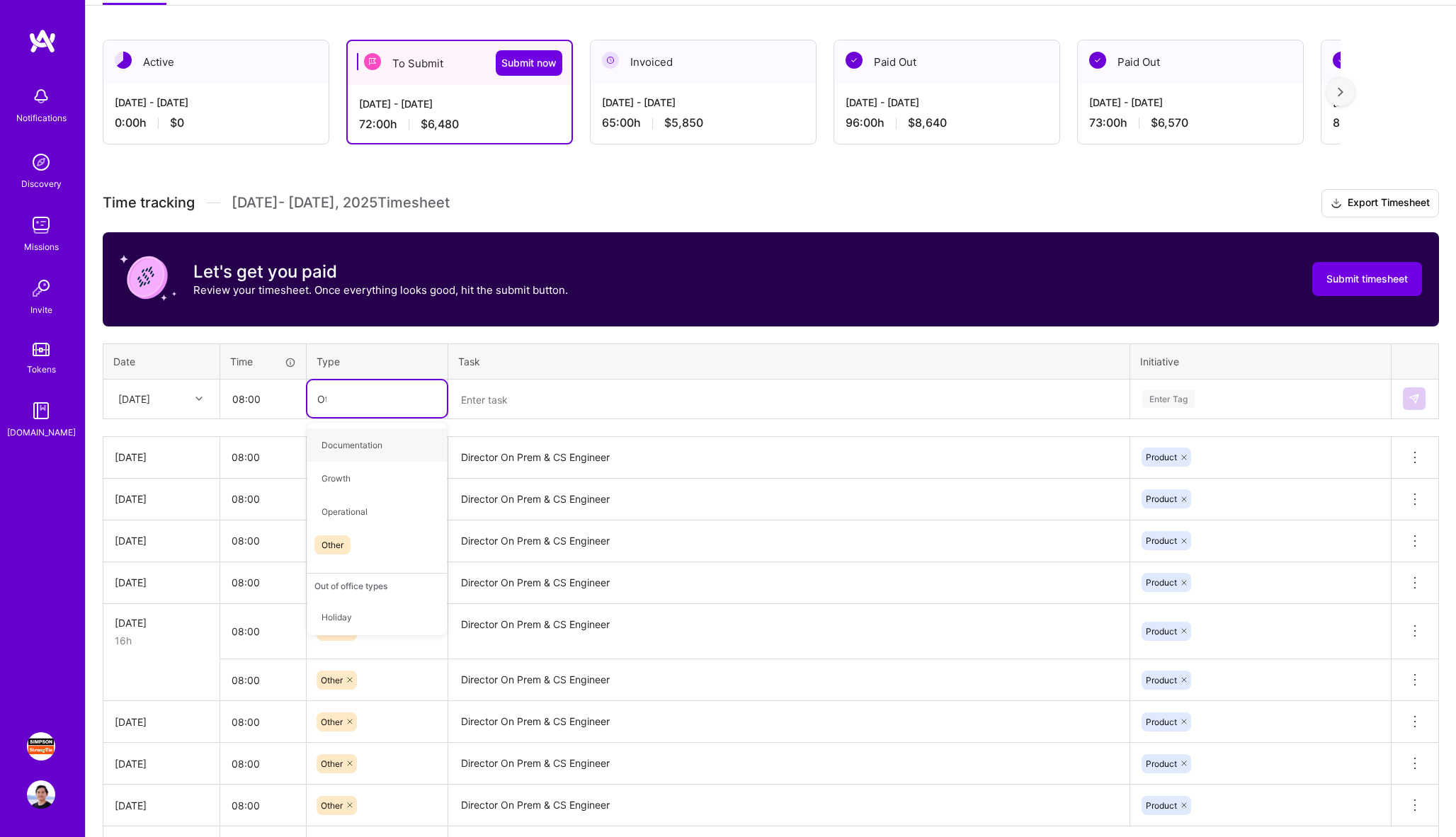
type input "Other"
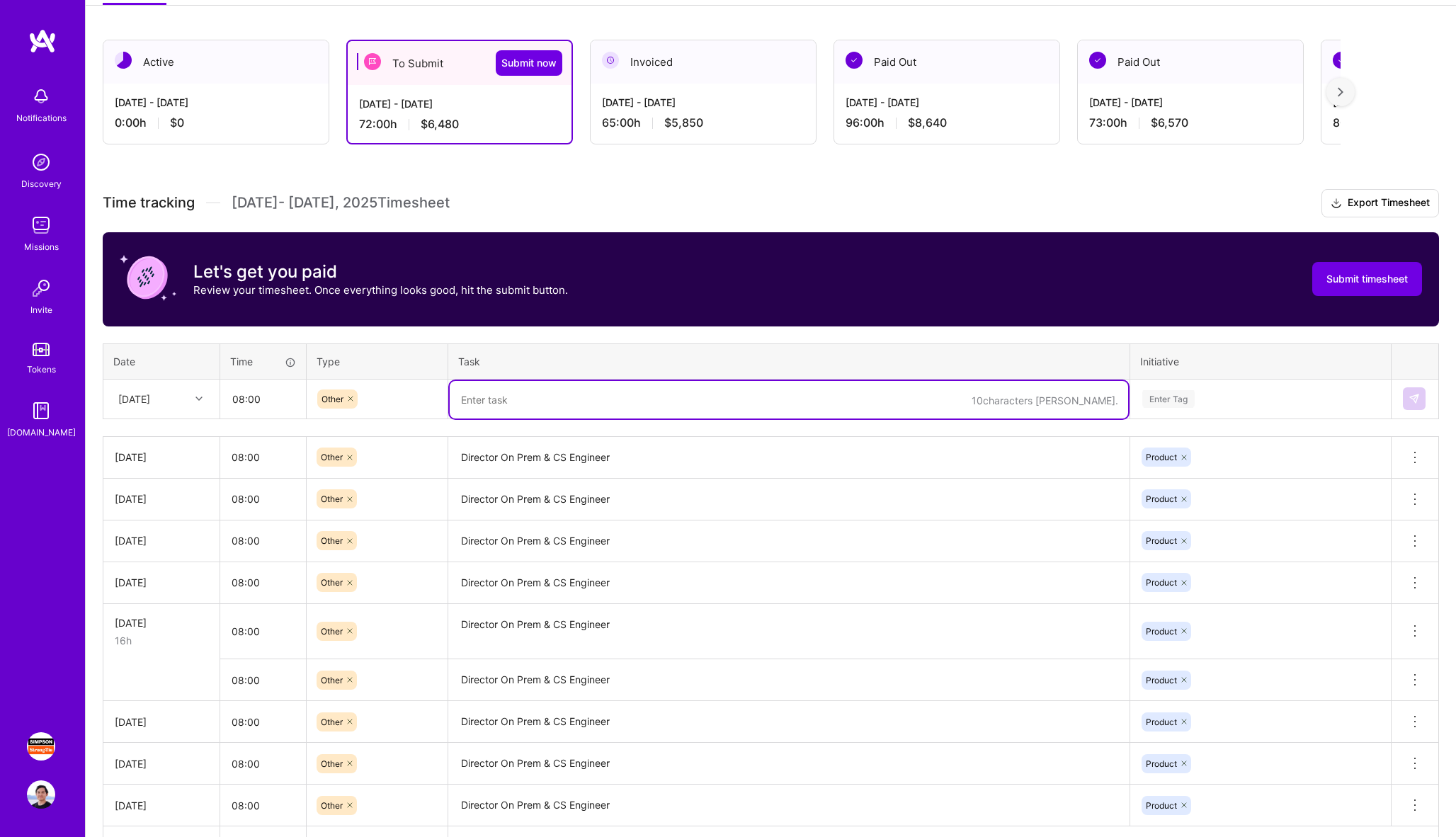
paste textarea "Director On Prem & CS Engineer"
type textarea "Director On Prem & CS Engineer"
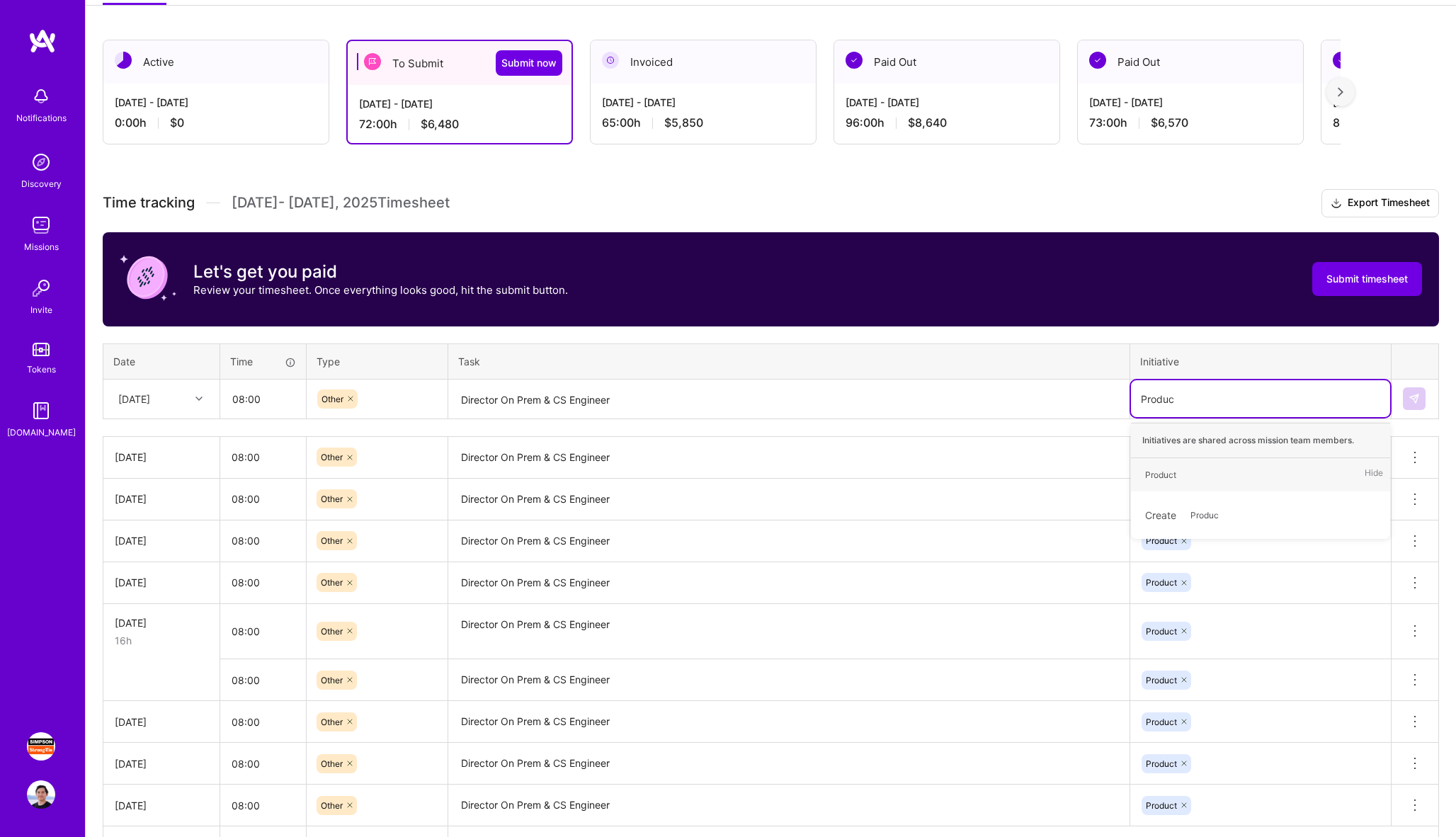
type input "Product"
click at [1423, 398] on button at bounding box center [1414, 399] width 23 height 23
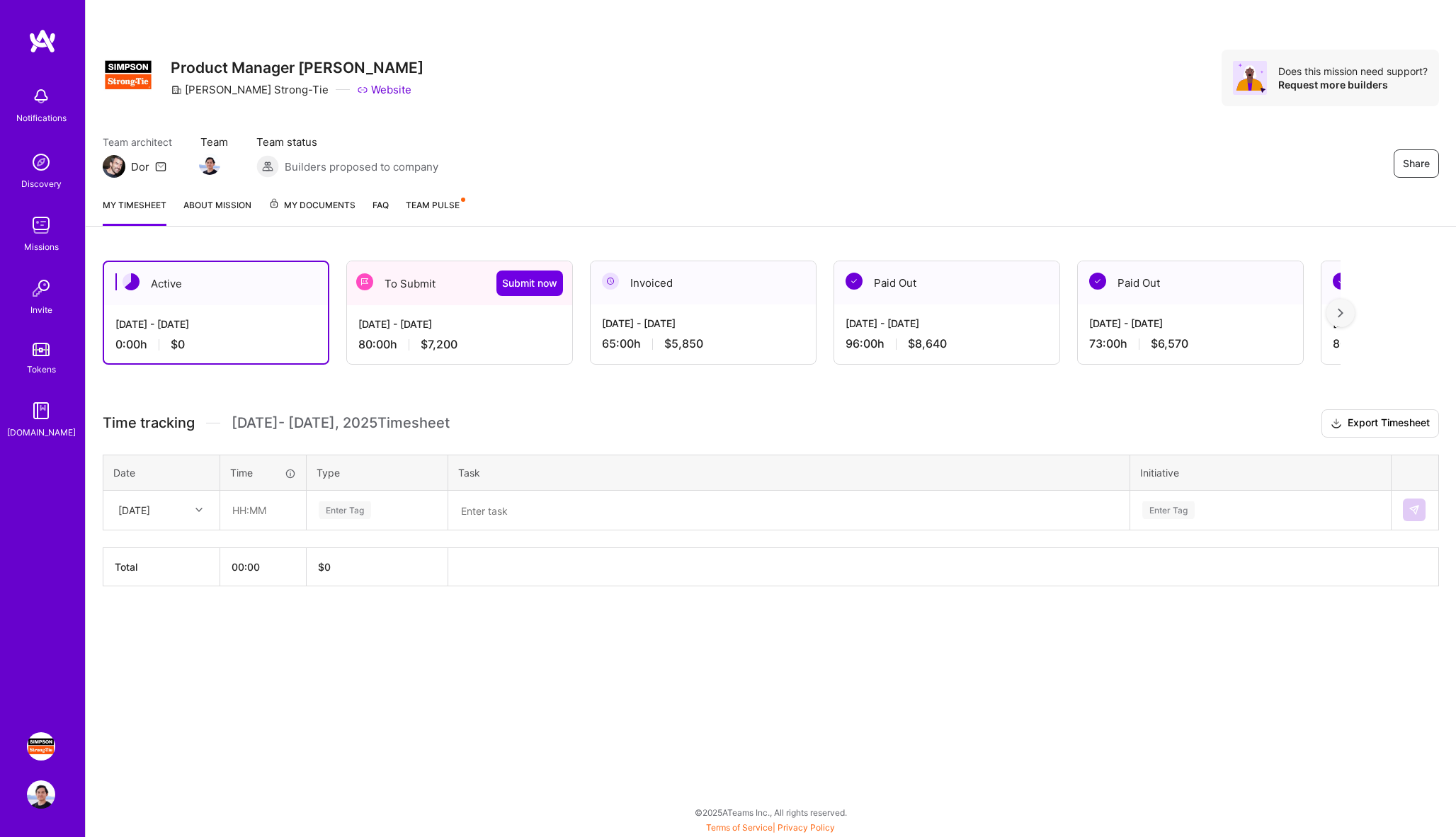
click at [394, 333] on div "[DATE] - [DATE] 80:00 h $7,200" at bounding box center [460, 335] width 225 height 58
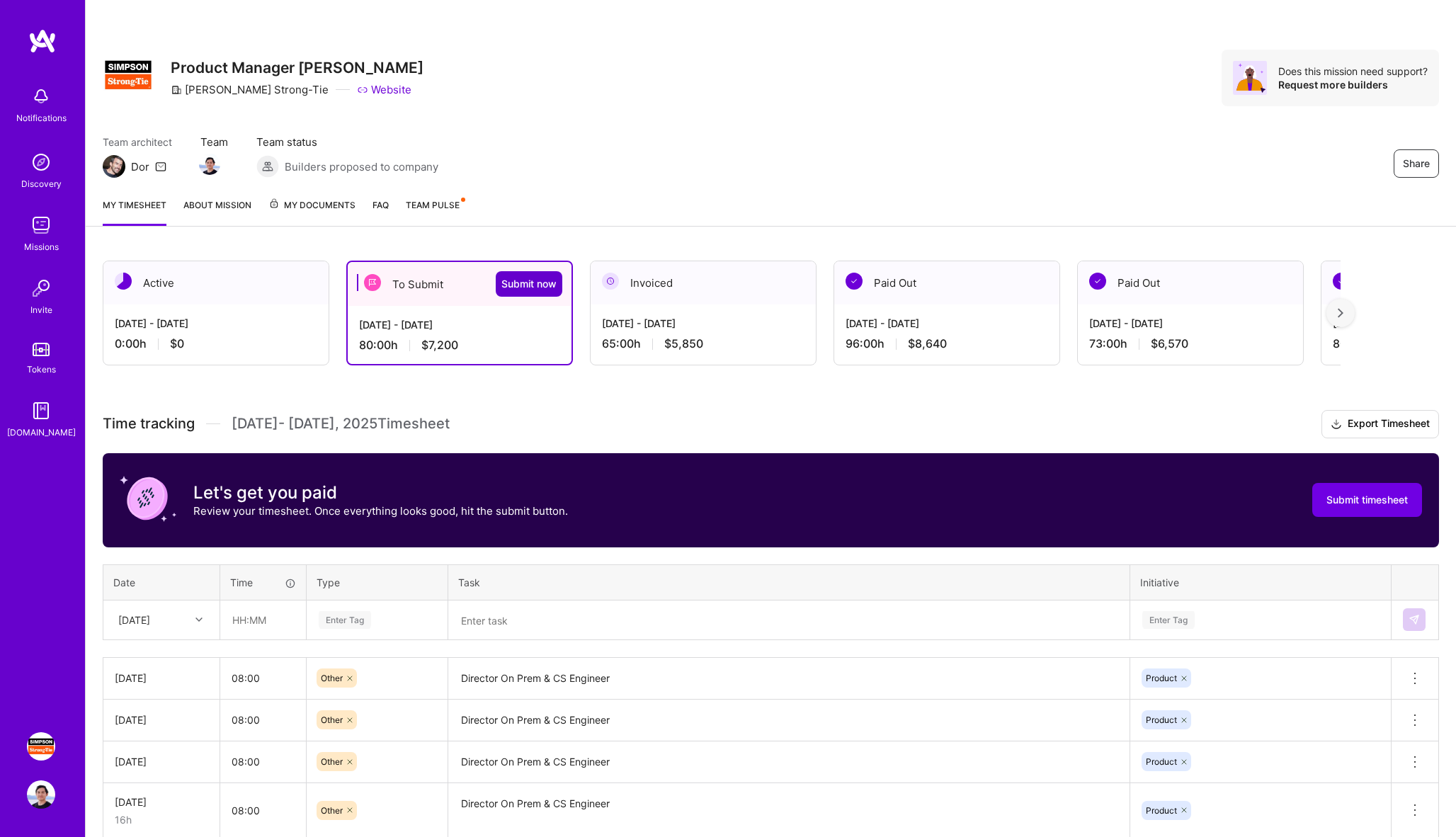
click at [546, 289] on span "Submit now" at bounding box center [529, 284] width 55 height 14
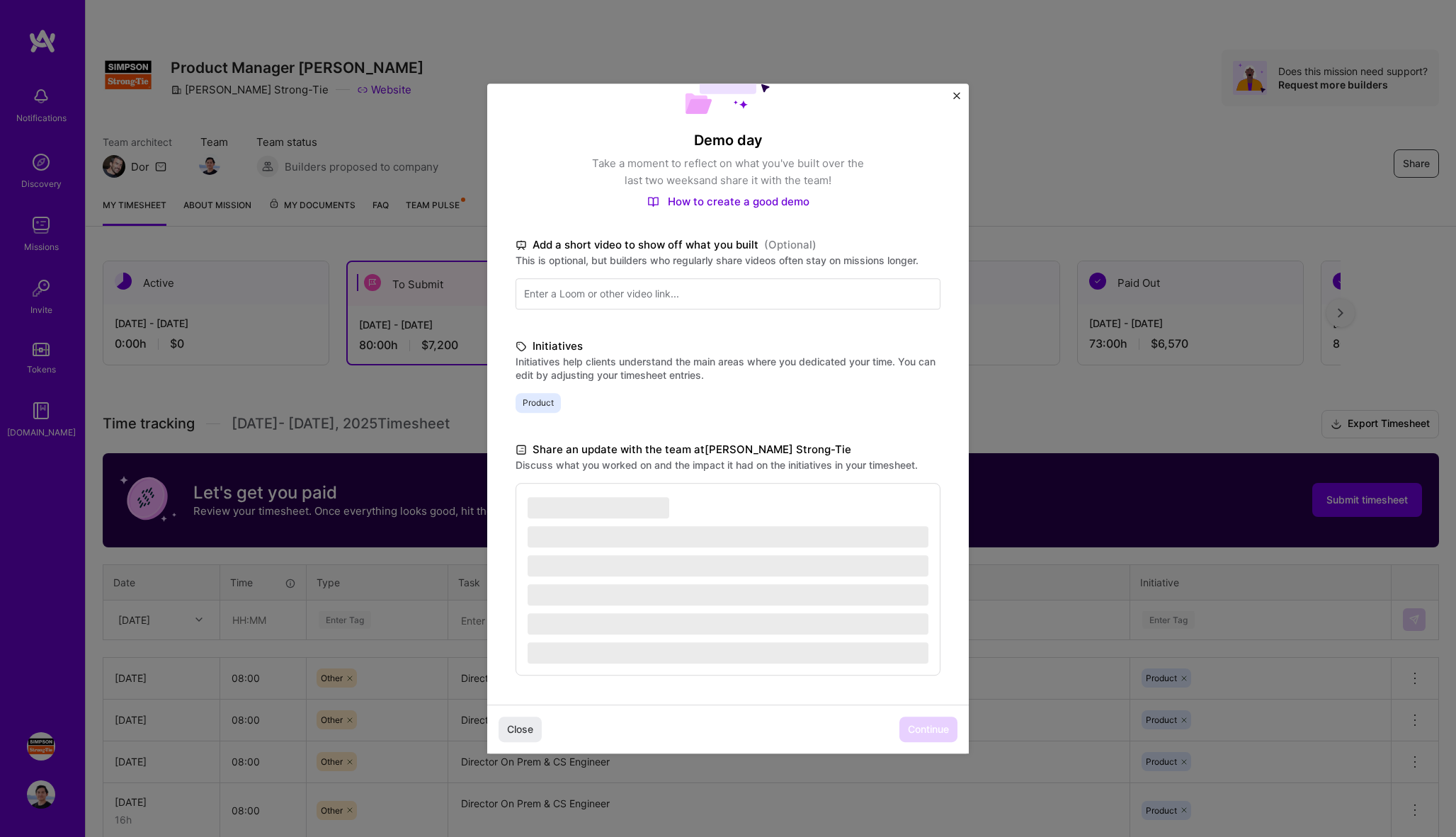
scroll to position [83, 0]
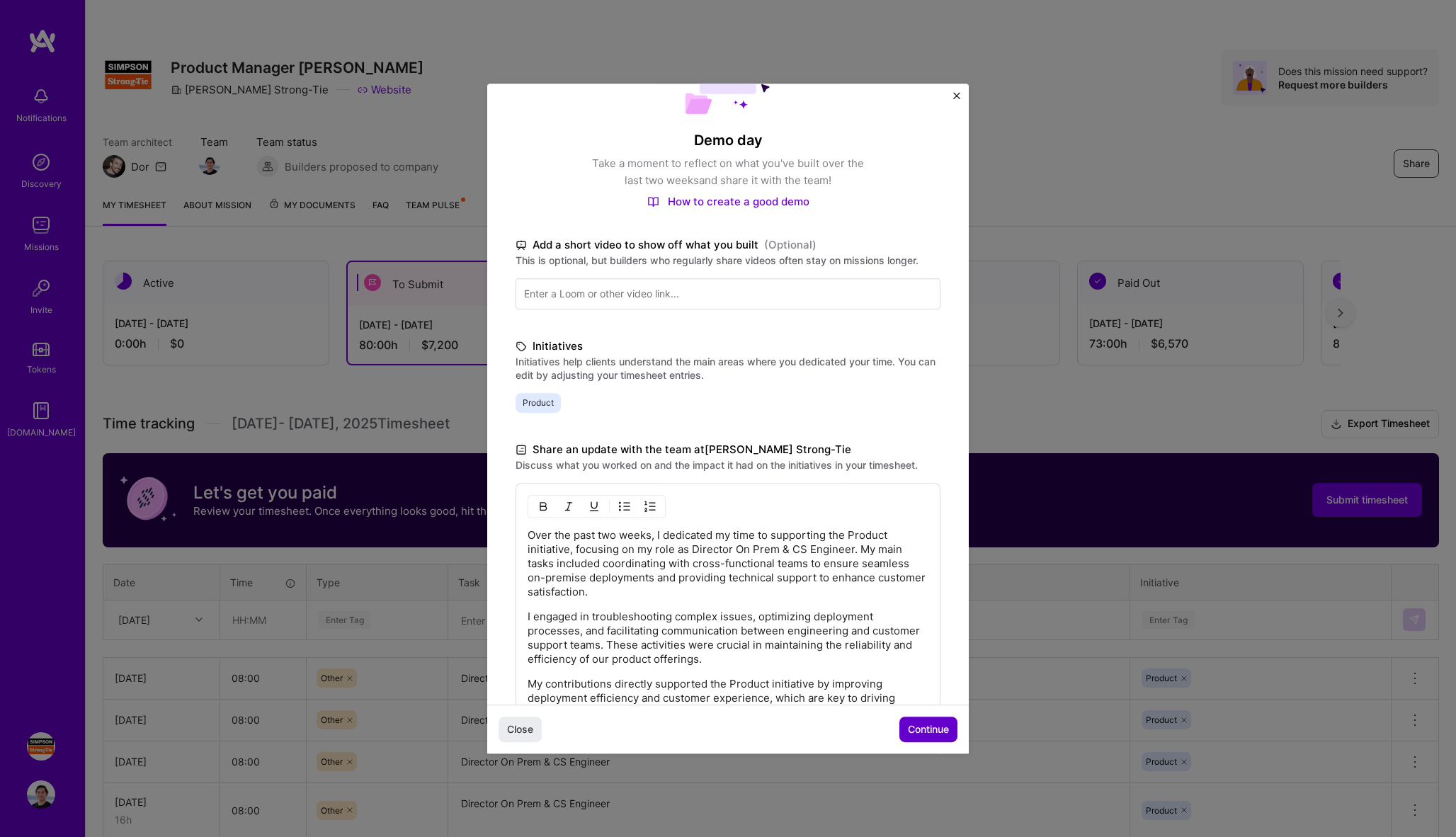
click at [912, 726] on span "Continue" at bounding box center [928, 730] width 41 height 14
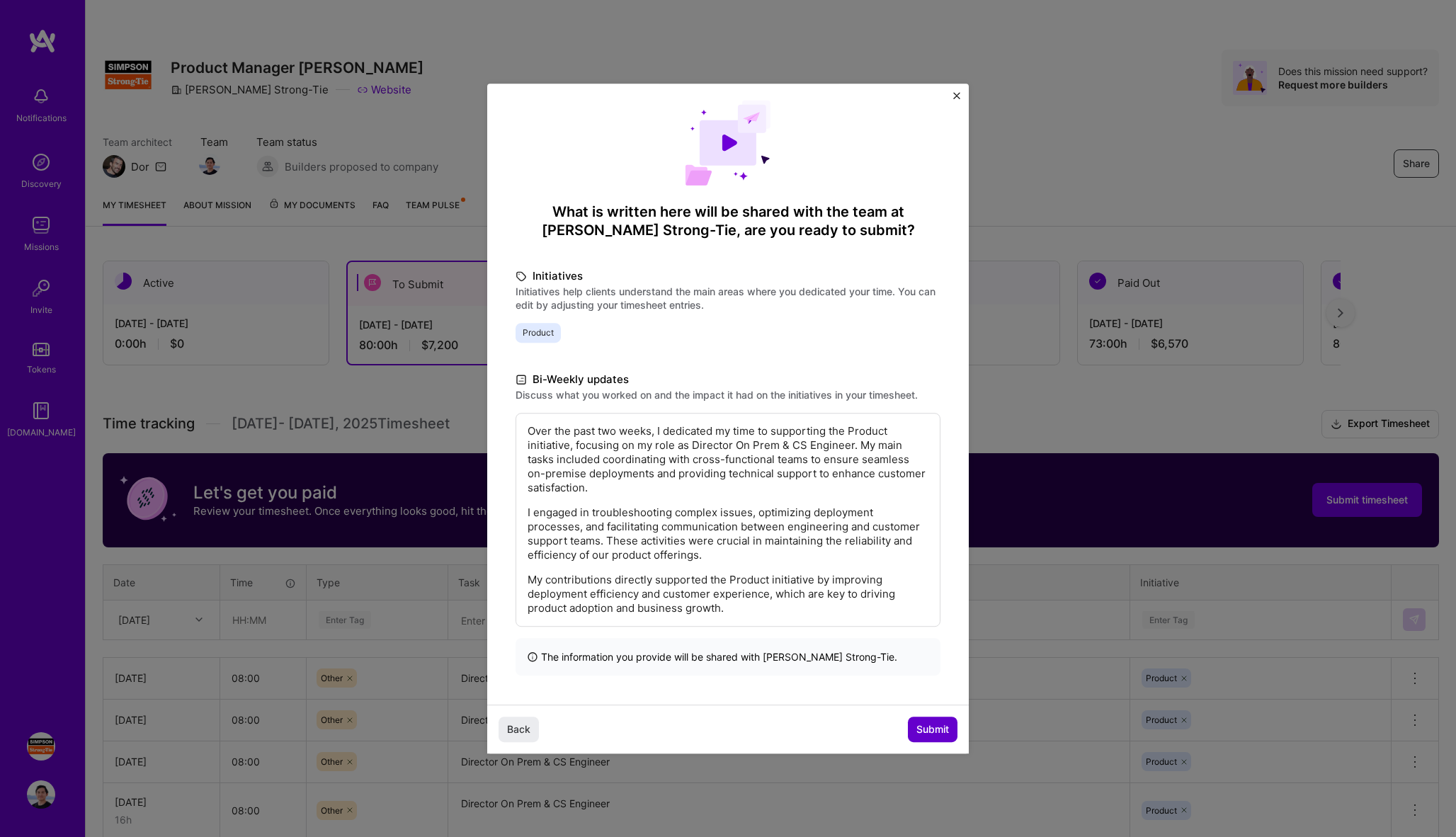
click at [923, 720] on button "Submit" at bounding box center [933, 729] width 50 height 26
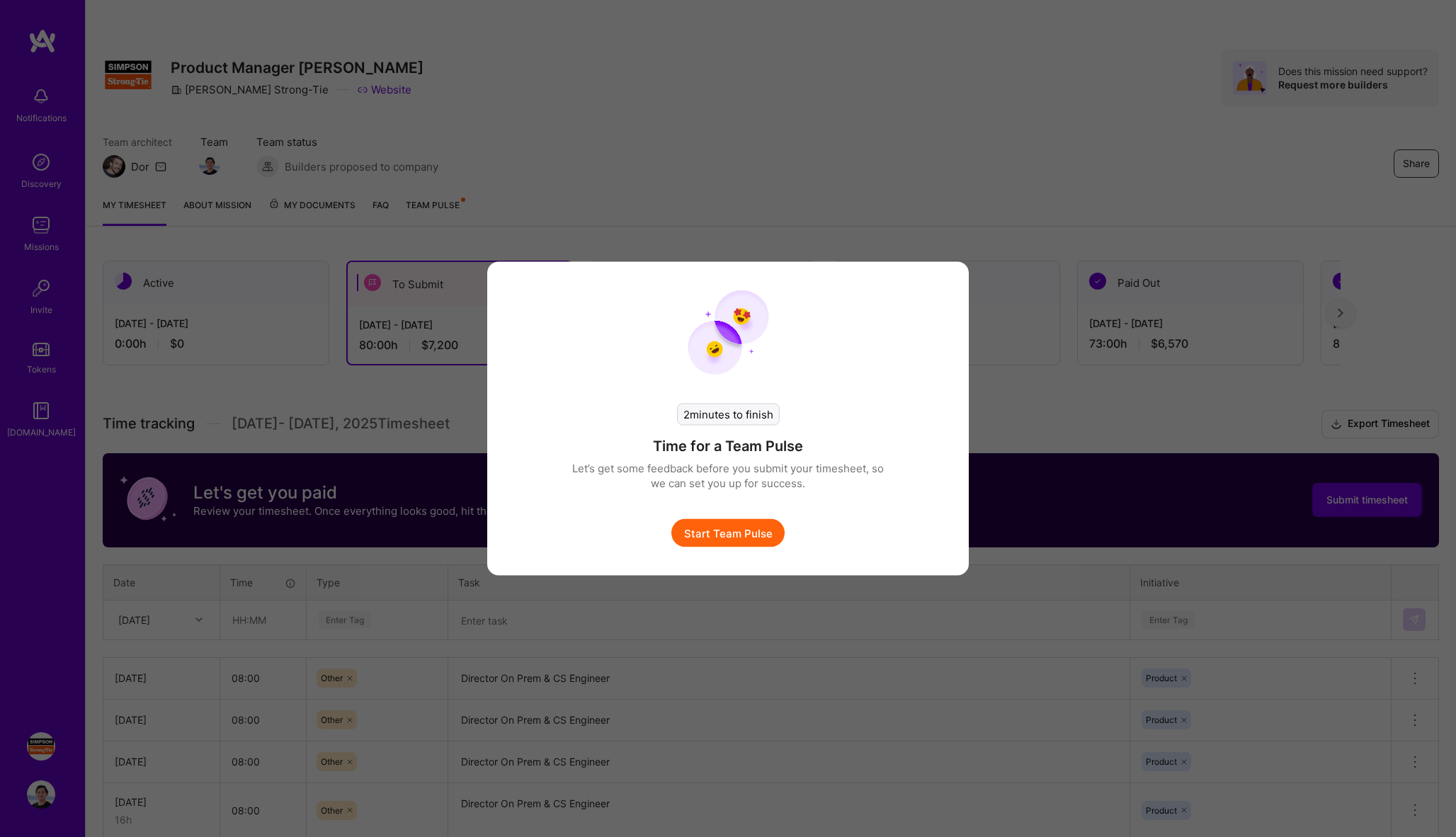
click at [732, 533] on button "Start Team Pulse" at bounding box center [728, 533] width 113 height 28
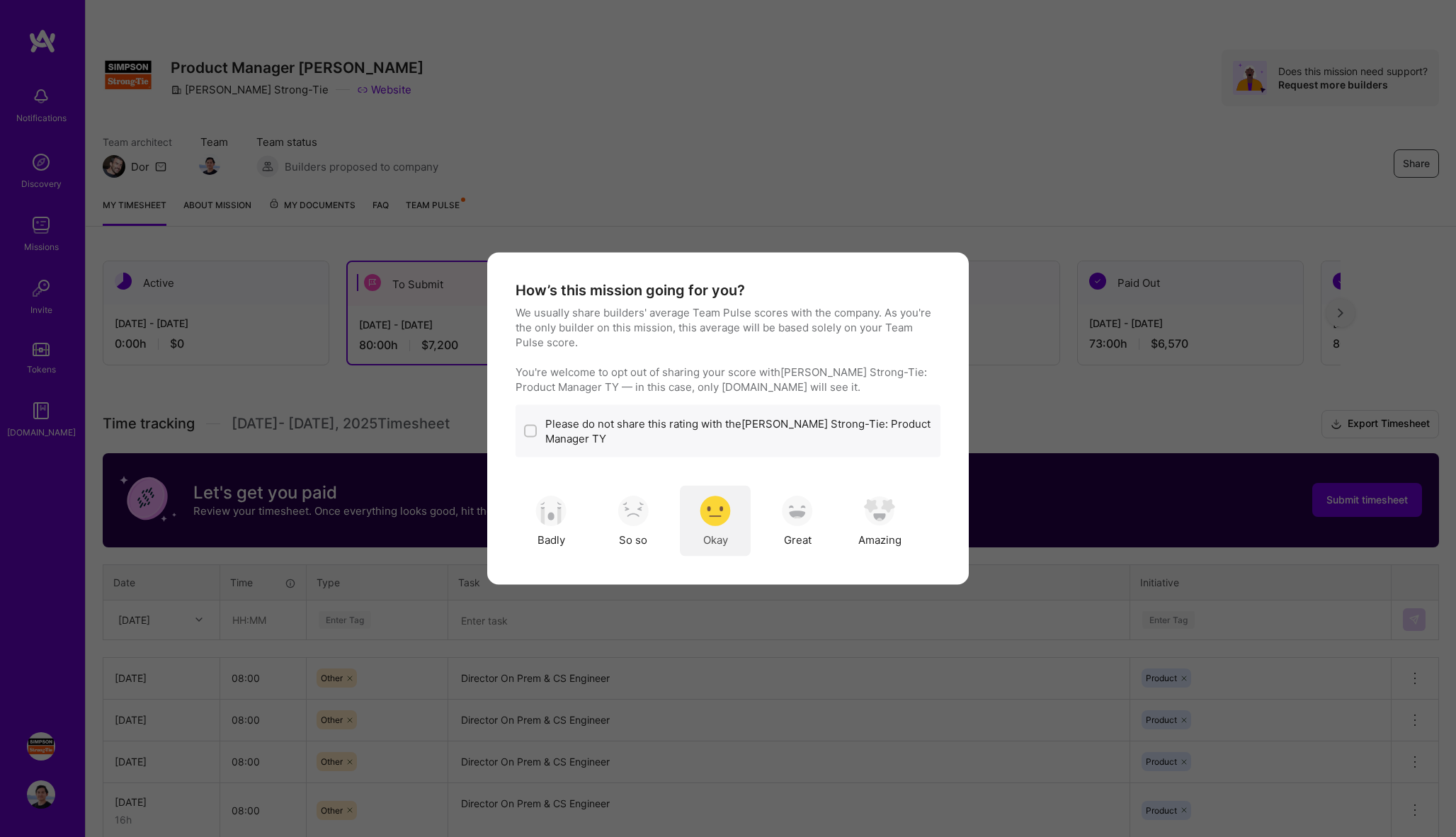
click at [719, 518] on img "modal" at bounding box center [715, 510] width 31 height 31
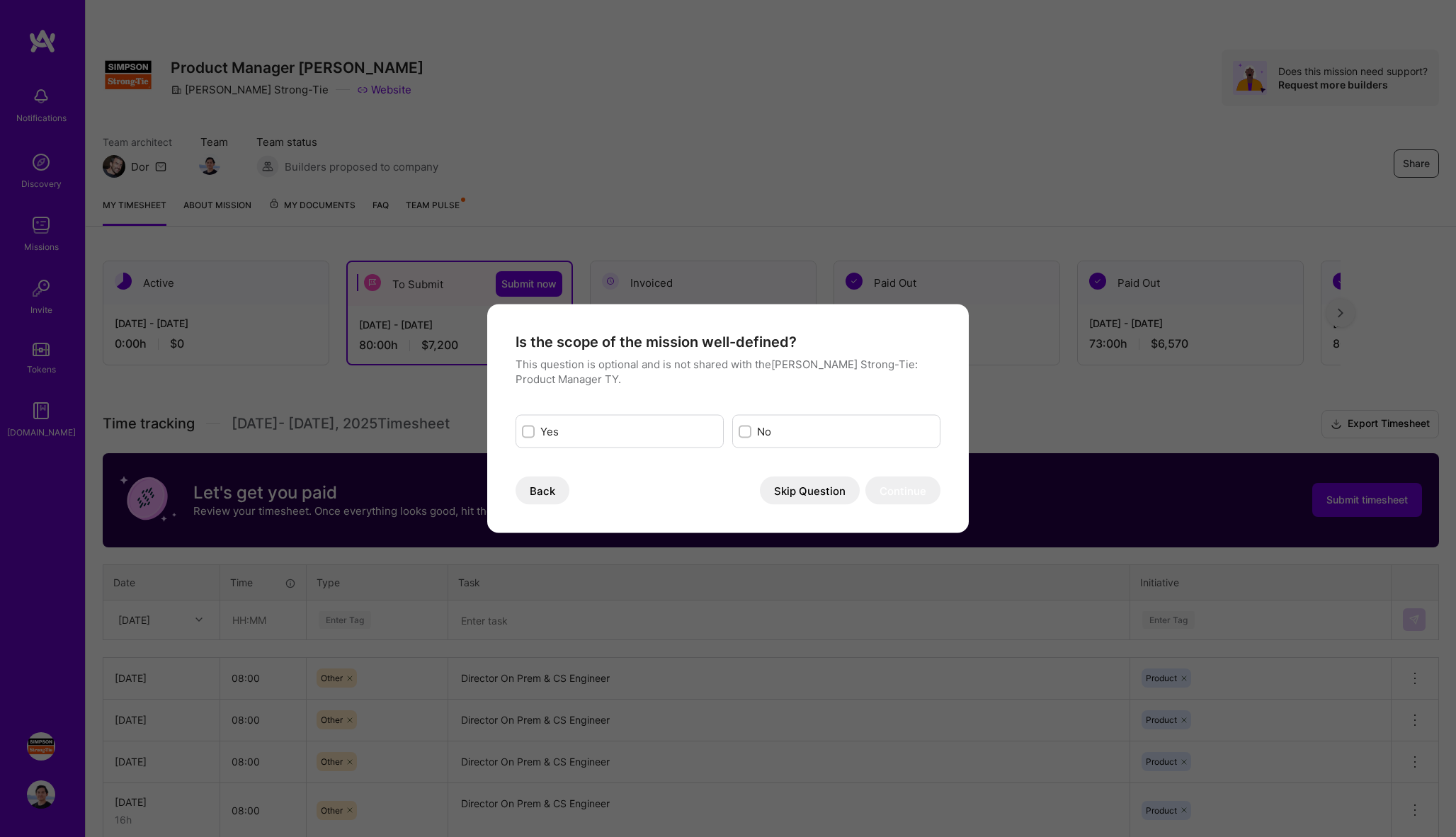
click at [548, 489] on button "Back" at bounding box center [542, 491] width 54 height 28
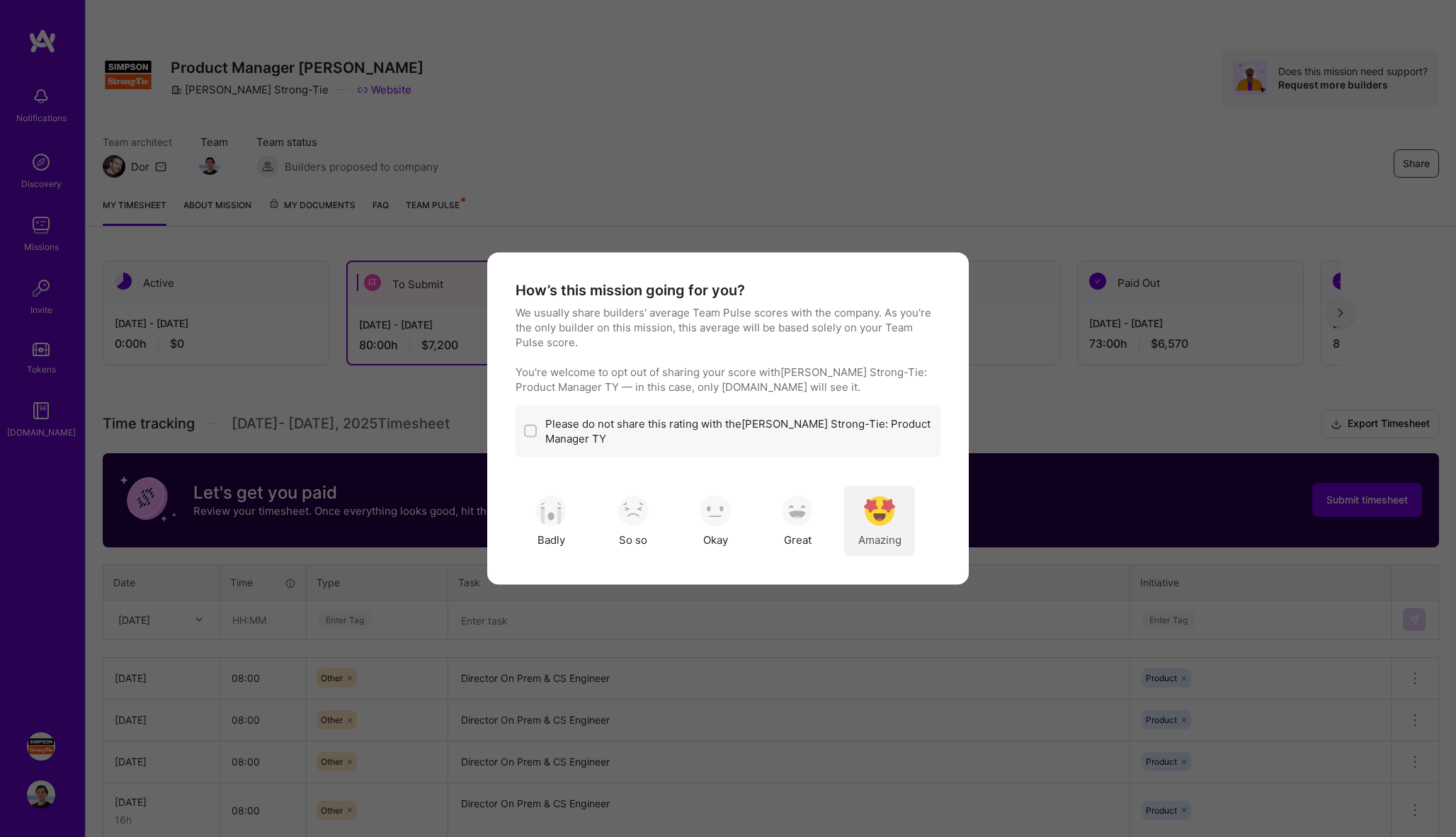
click at [879, 514] on img "modal" at bounding box center [879, 510] width 31 height 31
